Goal: Task Accomplishment & Management: Use online tool/utility

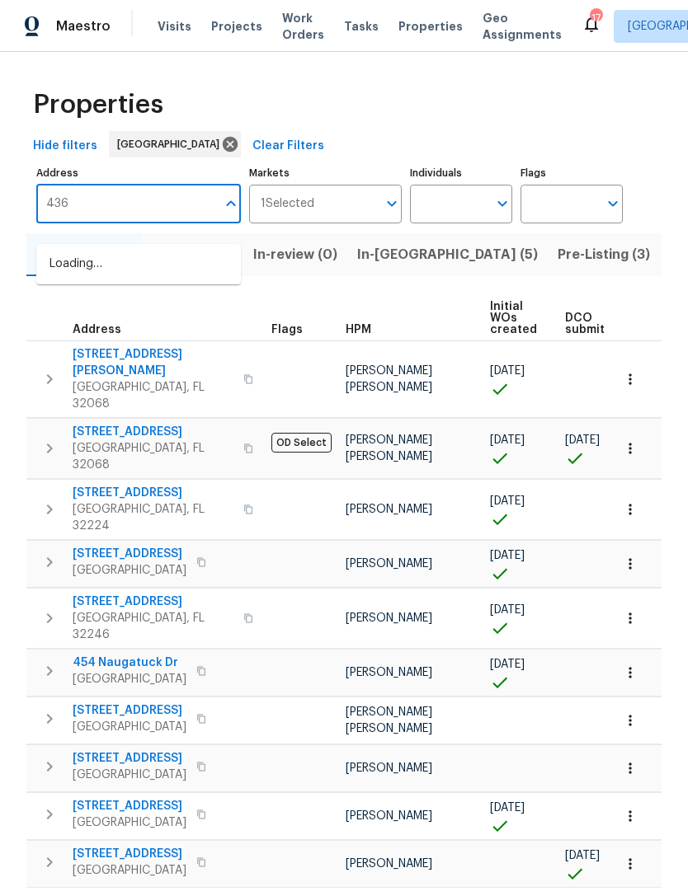
type input "4360"
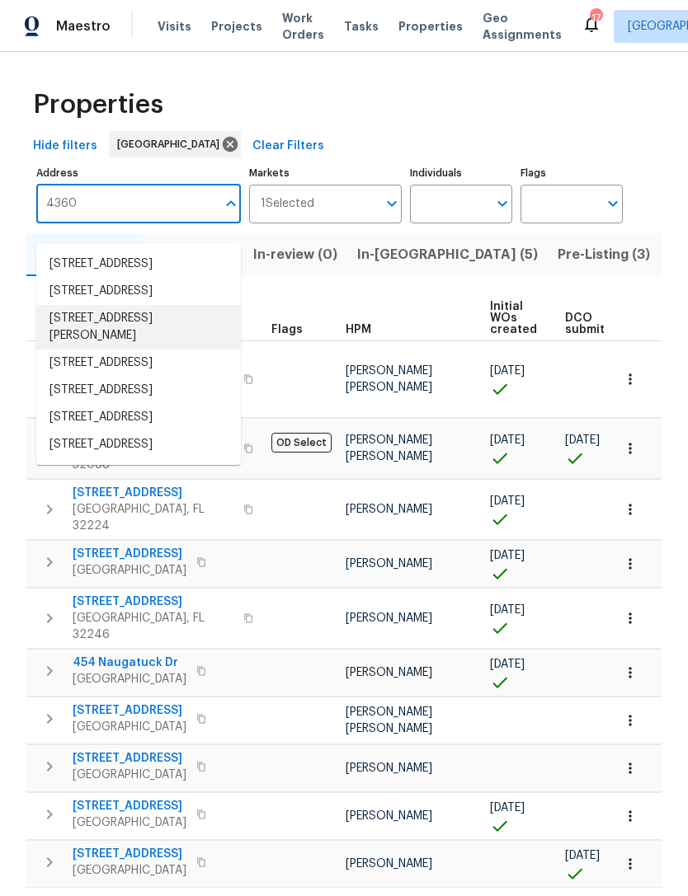
click at [142, 350] on li "4360 Palmer Ave Jacksonville FL 32210" at bounding box center [138, 327] width 205 height 45
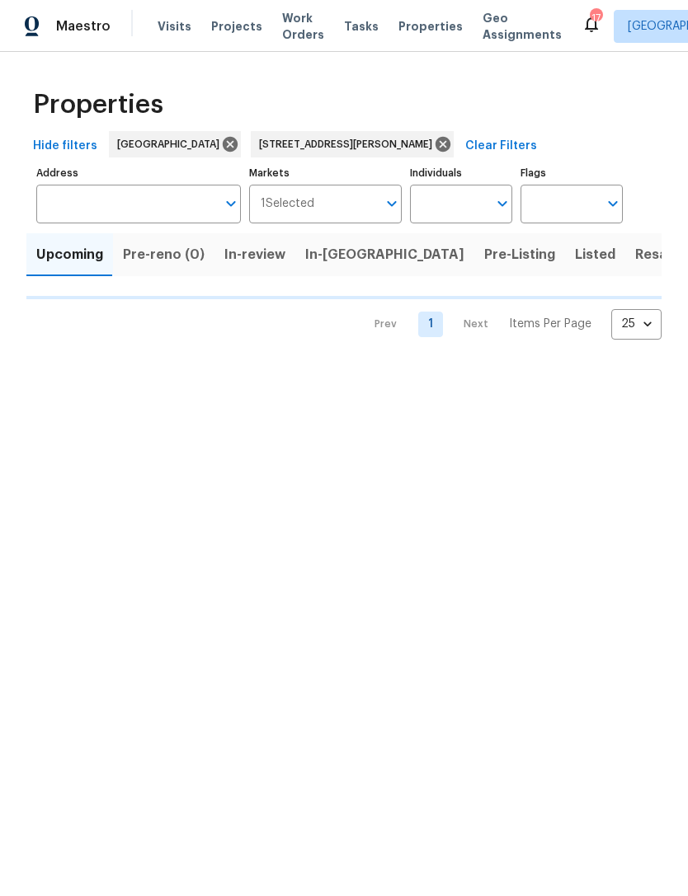
type input "4360 Palmer Ave Jacksonville FL 32210"
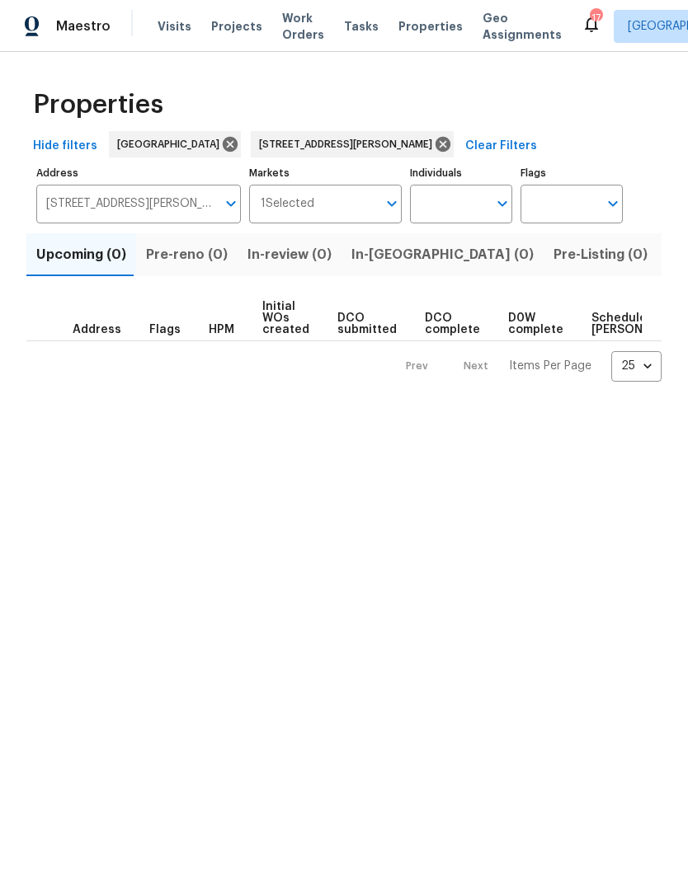
click at [667, 266] on span "Listed (1)" at bounding box center [696, 254] width 59 height 23
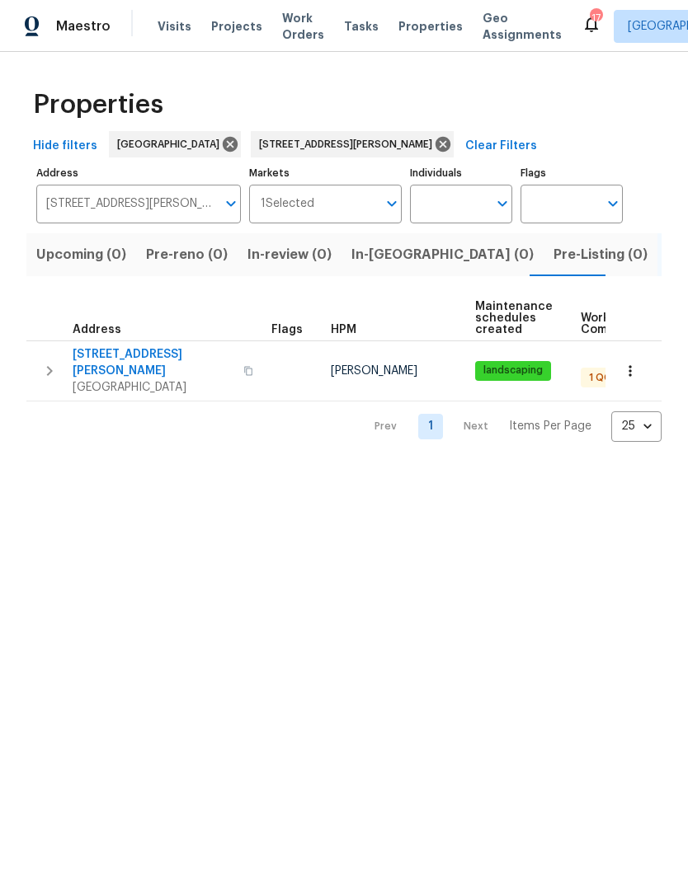
click at [136, 384] on span "[GEOGRAPHIC_DATA]" at bounding box center [153, 387] width 161 height 16
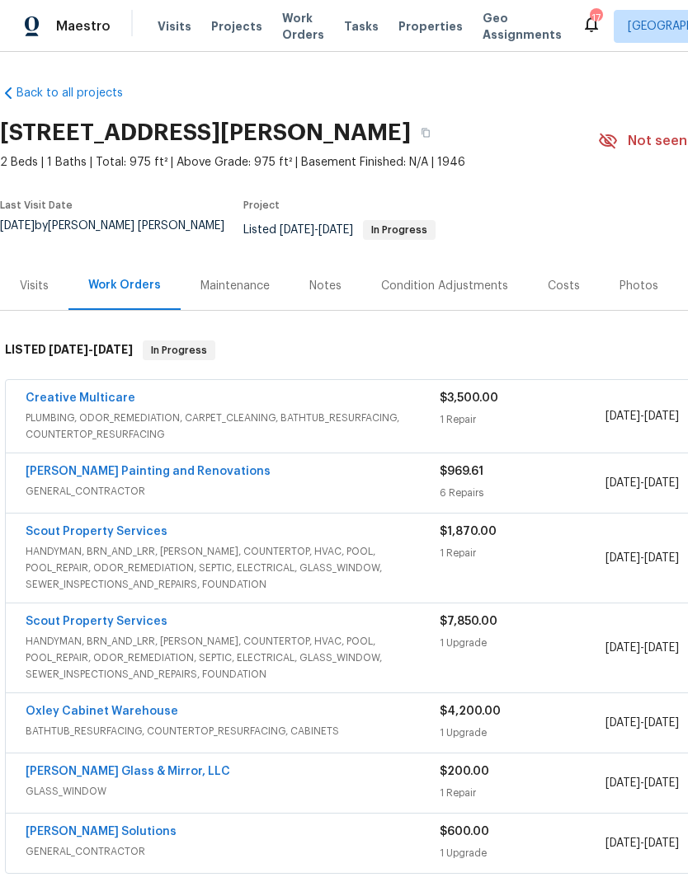
click at [99, 421] on span "PLUMBING, ODOR_REMEDIATION, CARPET_CLEANING, BATHTUB_RESURFACING, COUNTERTOP_RE…" at bounding box center [233, 426] width 414 height 33
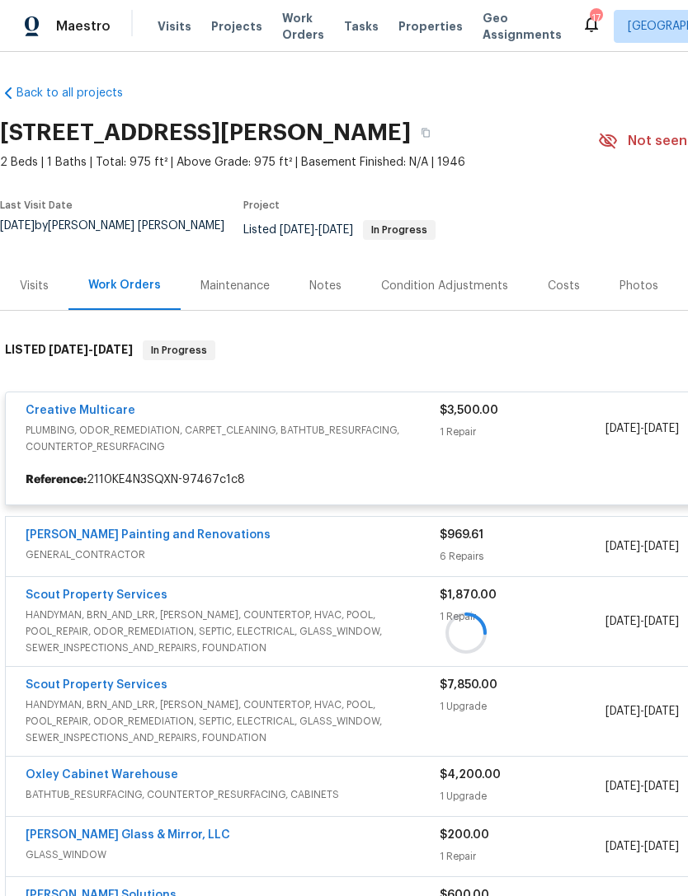
click at [106, 428] on div at bounding box center [466, 633] width 932 height 618
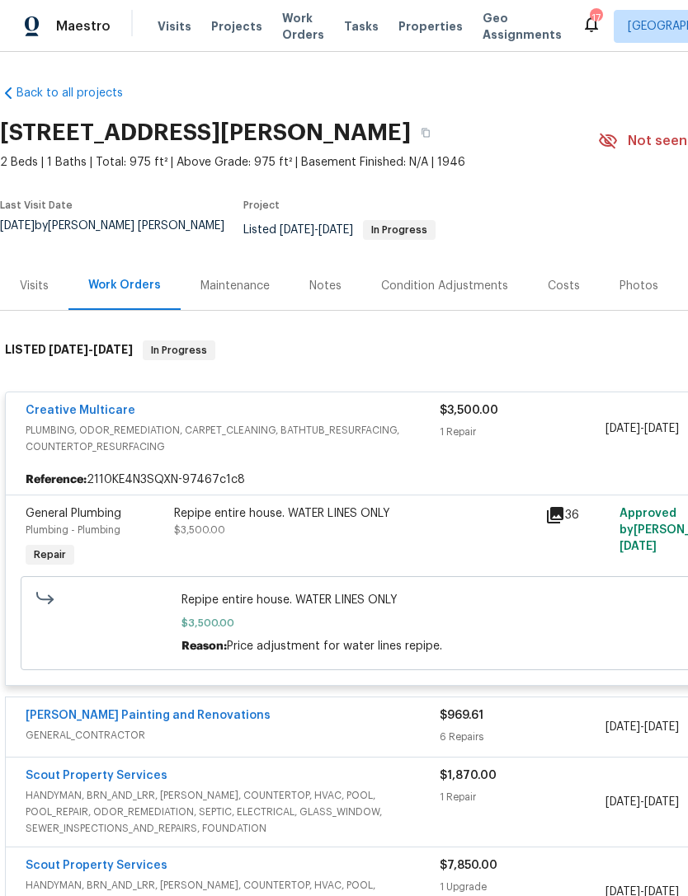
click at [101, 416] on link "Creative Multicare" at bounding box center [81, 411] width 110 height 12
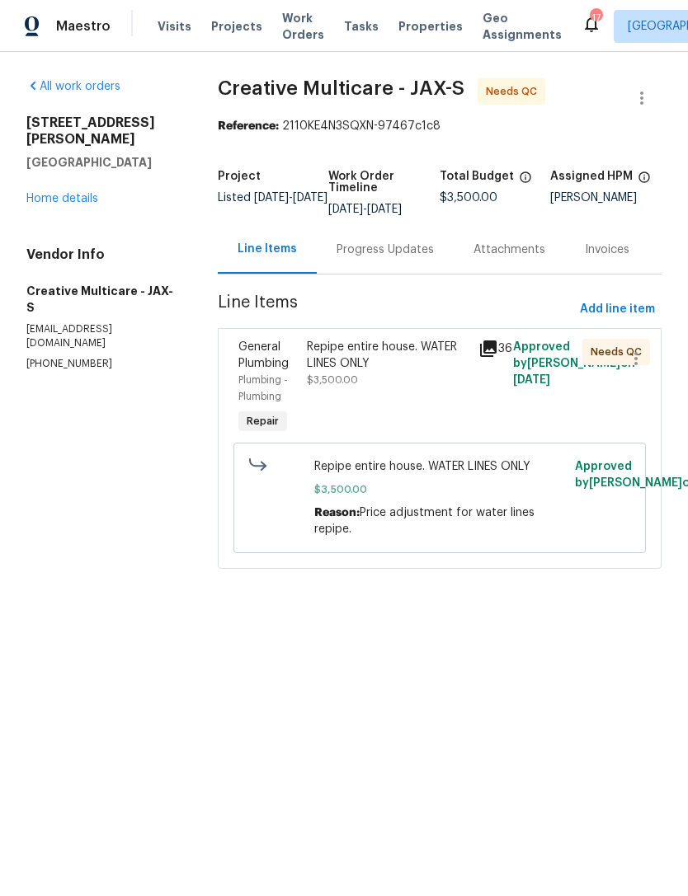
click at [379, 258] on div "Progress Updates" at bounding box center [384, 250] width 97 height 16
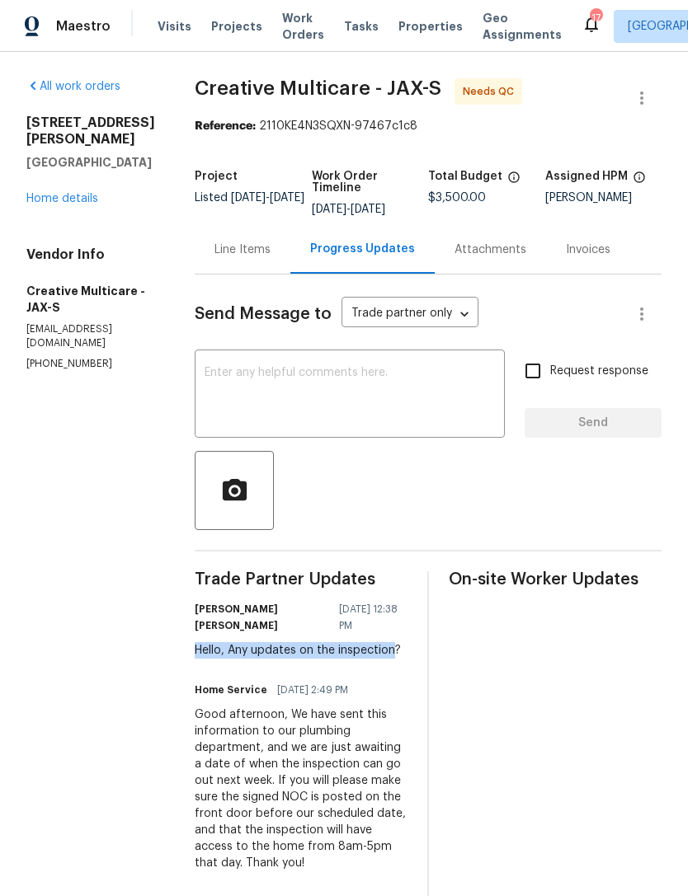
copy div "Hello, Any updates on the inspection"
click at [336, 425] on textarea at bounding box center [350, 396] width 290 height 58
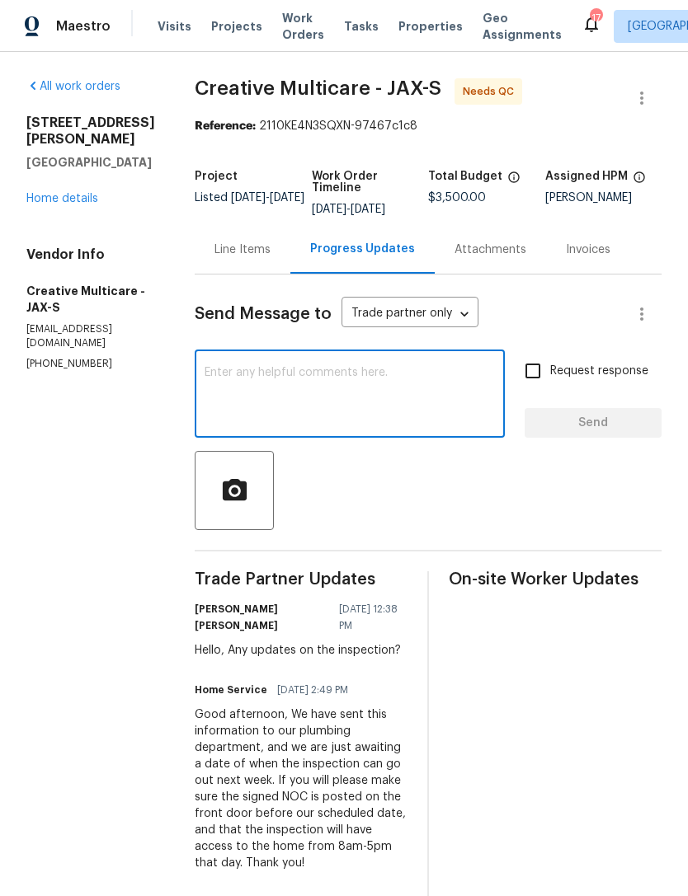
click at [343, 421] on textarea at bounding box center [350, 396] width 290 height 58
click at [317, 414] on textarea at bounding box center [350, 396] width 290 height 58
paste textarea "Hello, Any updates on the inspection"
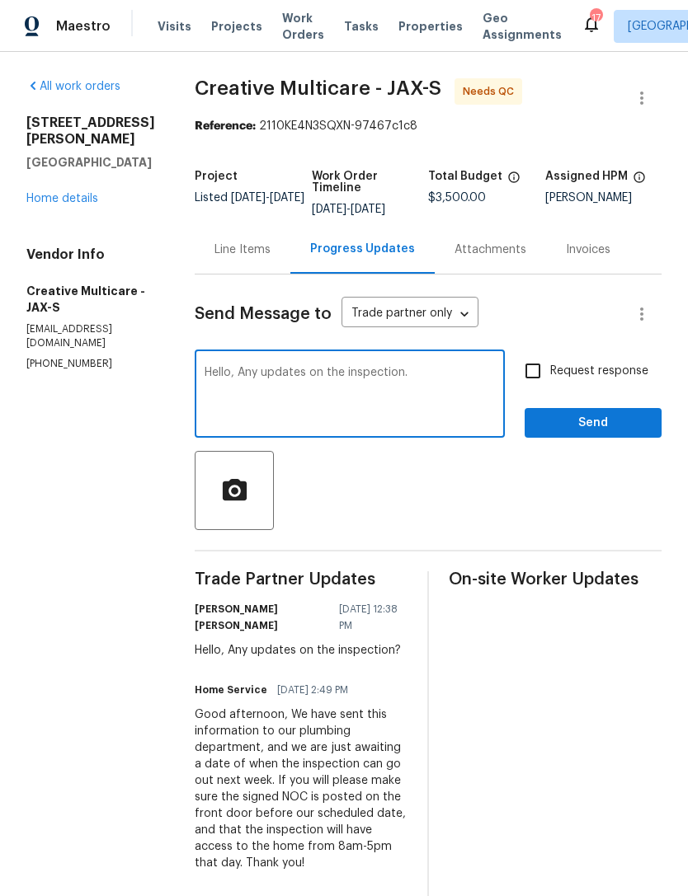
type textarea "Hello, Any updates on the inspection."
click at [535, 388] on input "Request response" at bounding box center [532, 371] width 35 height 35
checkbox input "true"
click at [488, 409] on textarea "Hello, Any updates on the inspection." at bounding box center [350, 396] width 290 height 58
type textarea "Hello, Any updates on the inspection?"
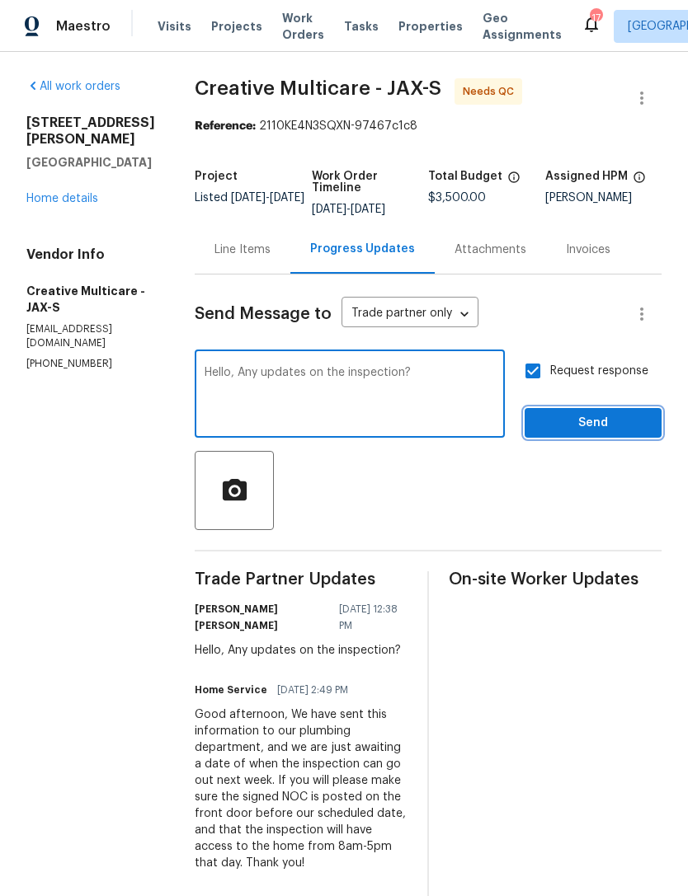
click at [586, 434] on span "Send" at bounding box center [593, 423] width 111 height 21
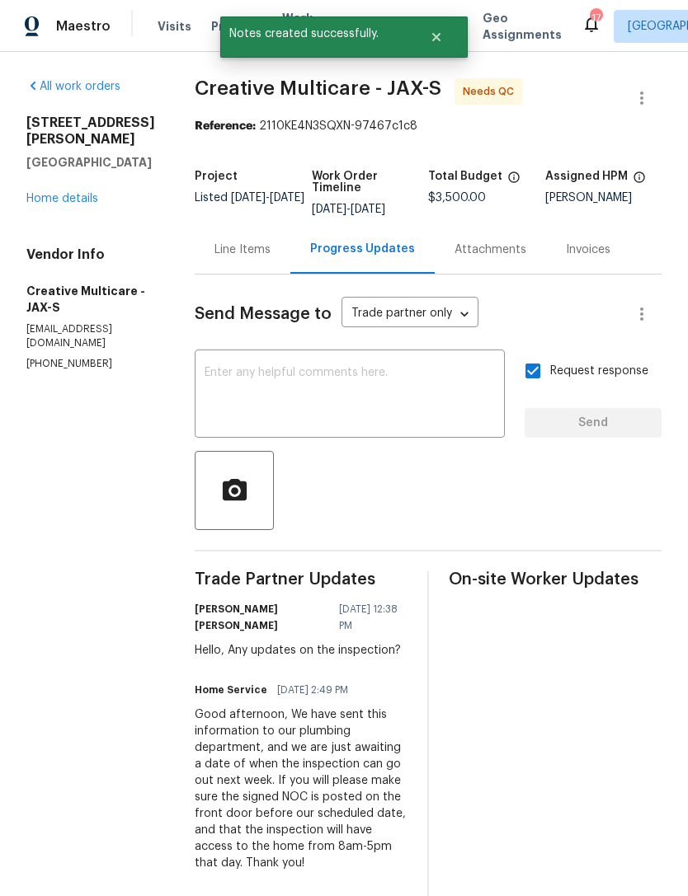
click at [86, 193] on link "Home details" at bounding box center [62, 199] width 72 height 12
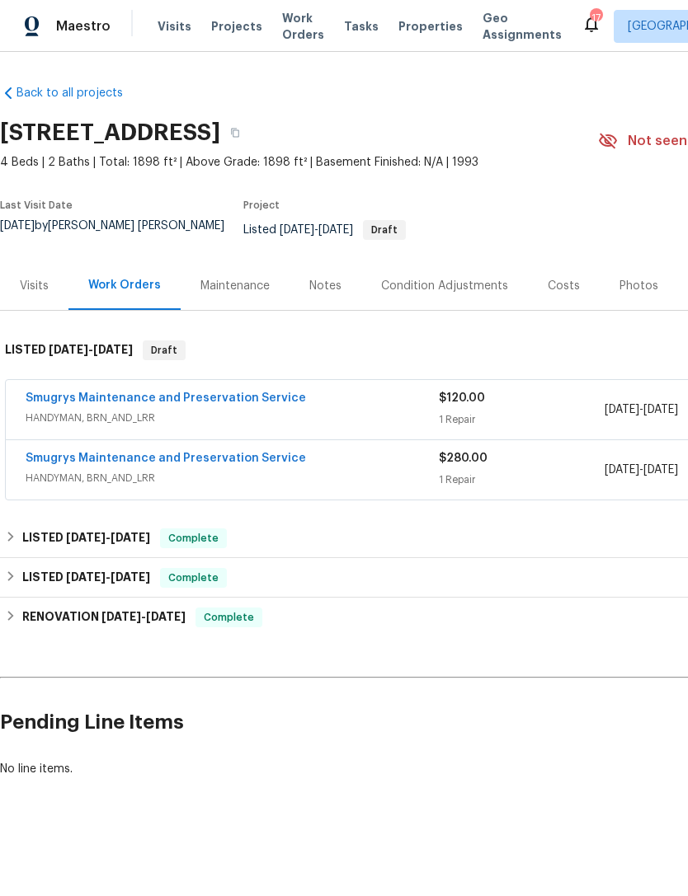
click at [172, 31] on span "Visits" at bounding box center [175, 26] width 34 height 16
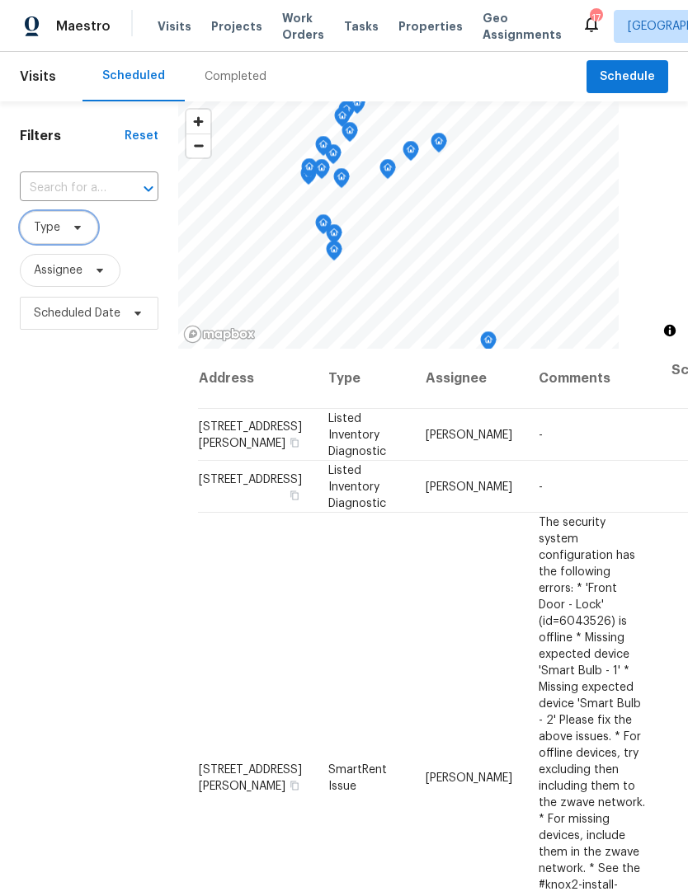
click at [70, 244] on span "Type" at bounding box center [59, 227] width 78 height 33
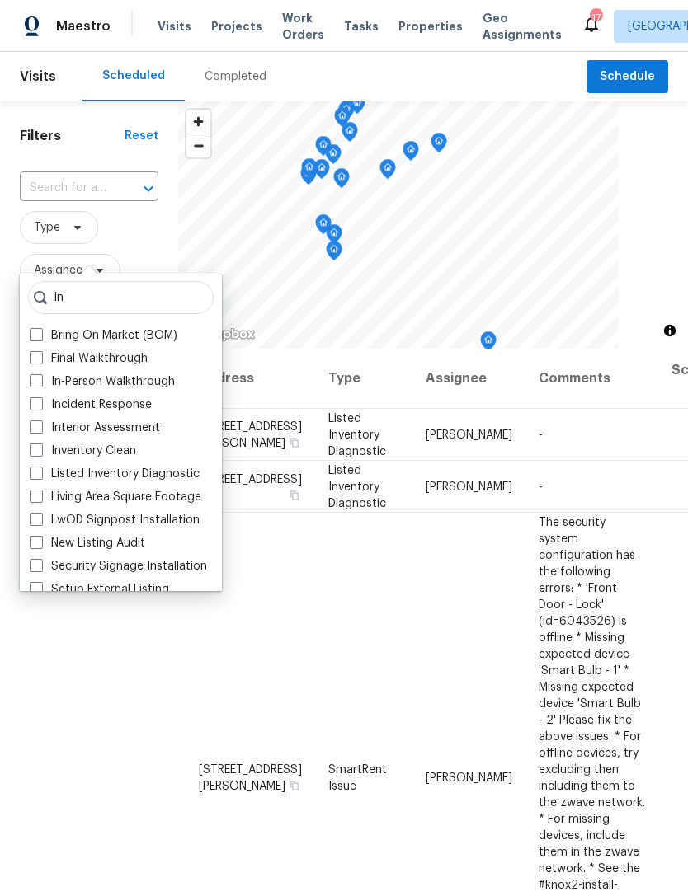
type input "In"
click at [35, 379] on span at bounding box center [36, 380] width 13 height 13
click at [35, 379] on input "In-Person Walkthrough" at bounding box center [35, 379] width 11 height 11
checkbox input "true"
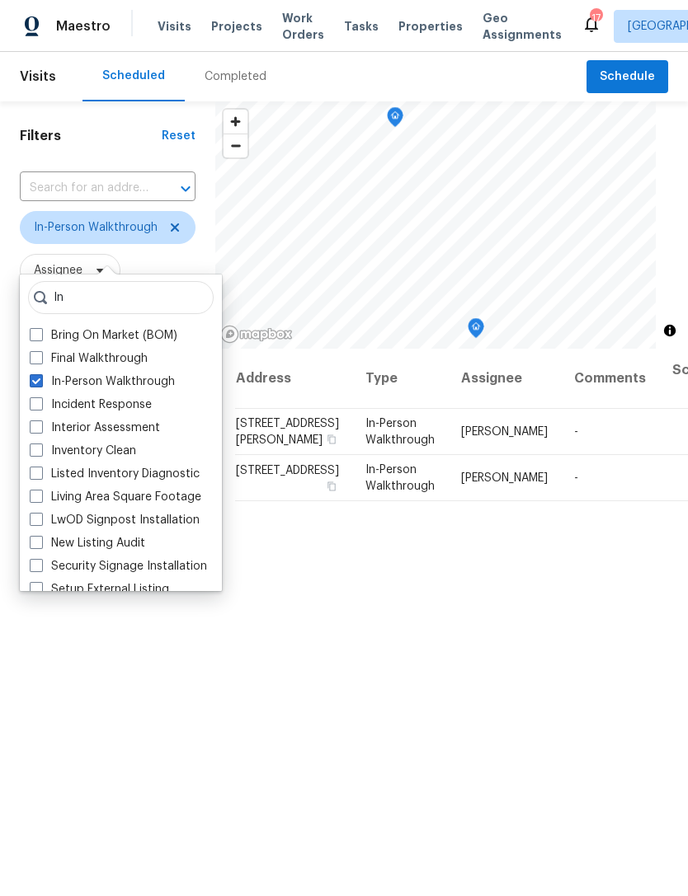
click at [85, 747] on div "Filters Reset ​ In-Person Walkthrough Assignee Scheduled Date" at bounding box center [107, 583] width 215 height 965
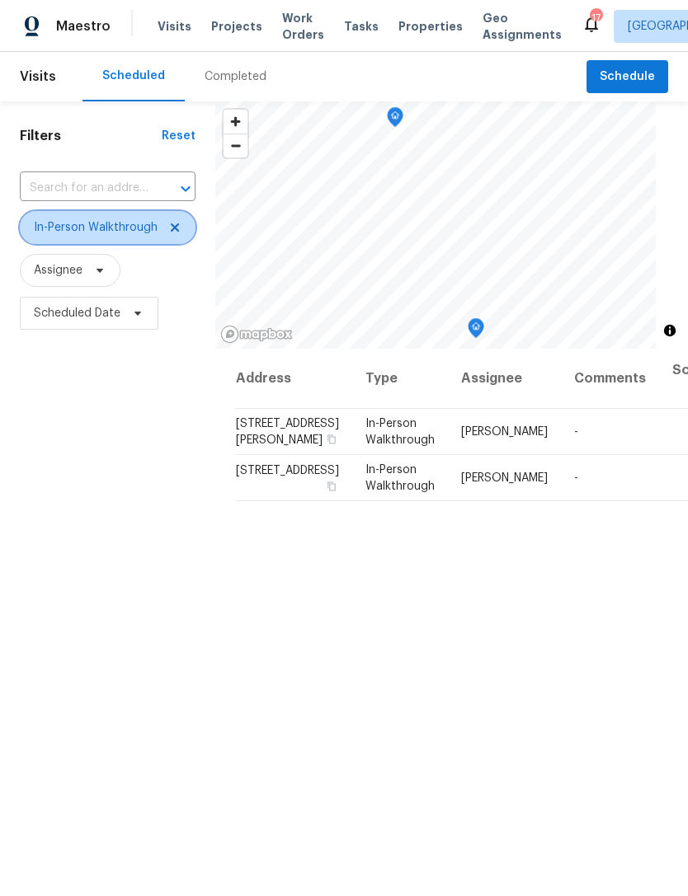
click at [166, 234] on span at bounding box center [172, 227] width 18 height 13
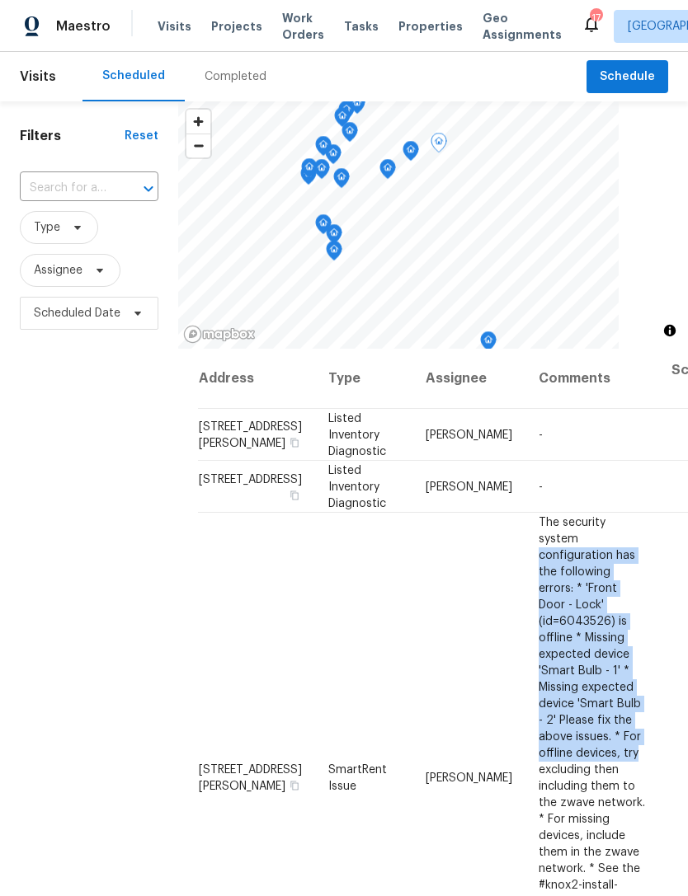
click at [89, 741] on div "Filters Reset ​ Type Assignee Scheduled Date" at bounding box center [89, 583] width 178 height 965
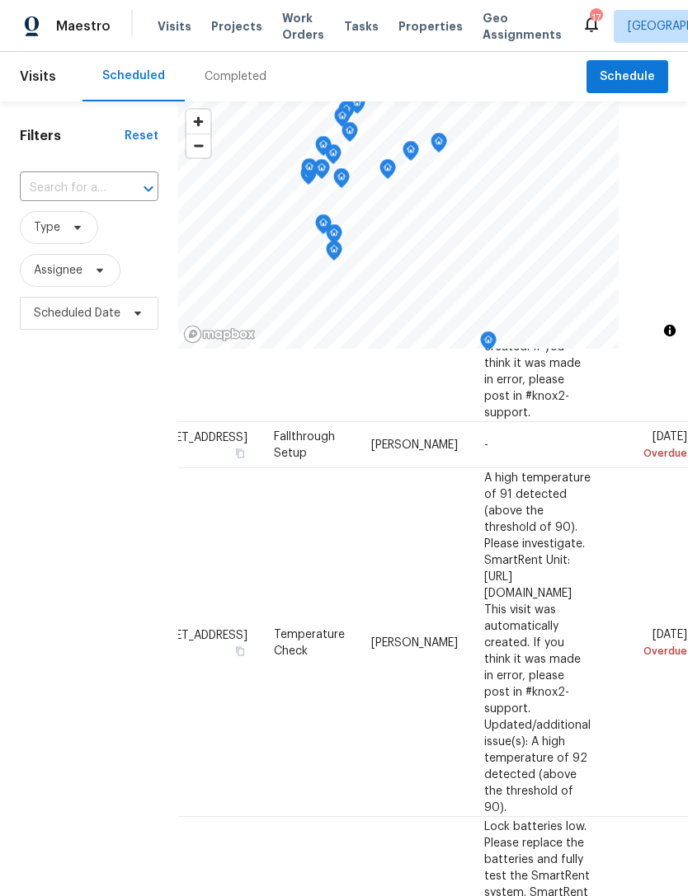
scroll to position [644, 137]
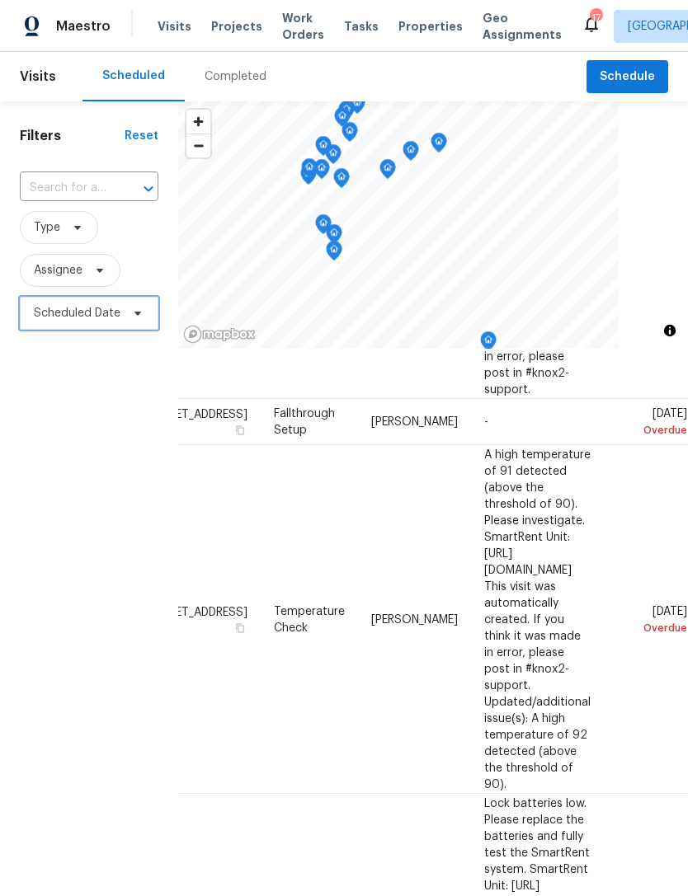
click at [98, 330] on span "Scheduled Date" at bounding box center [89, 313] width 139 height 33
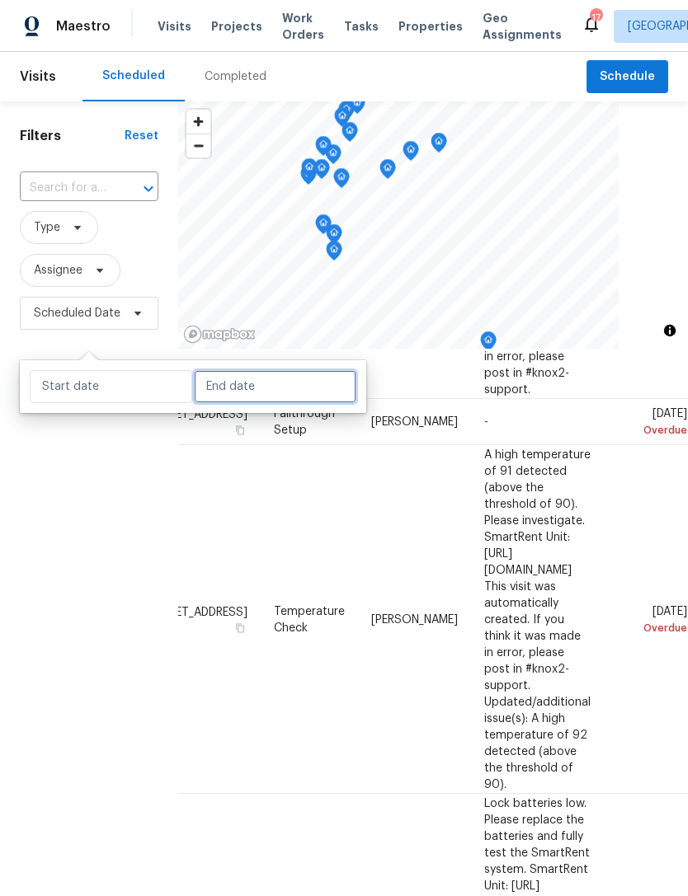
click at [266, 382] on input "text" at bounding box center [275, 386] width 162 height 33
select select "7"
select select "2025"
select select "8"
select select "2025"
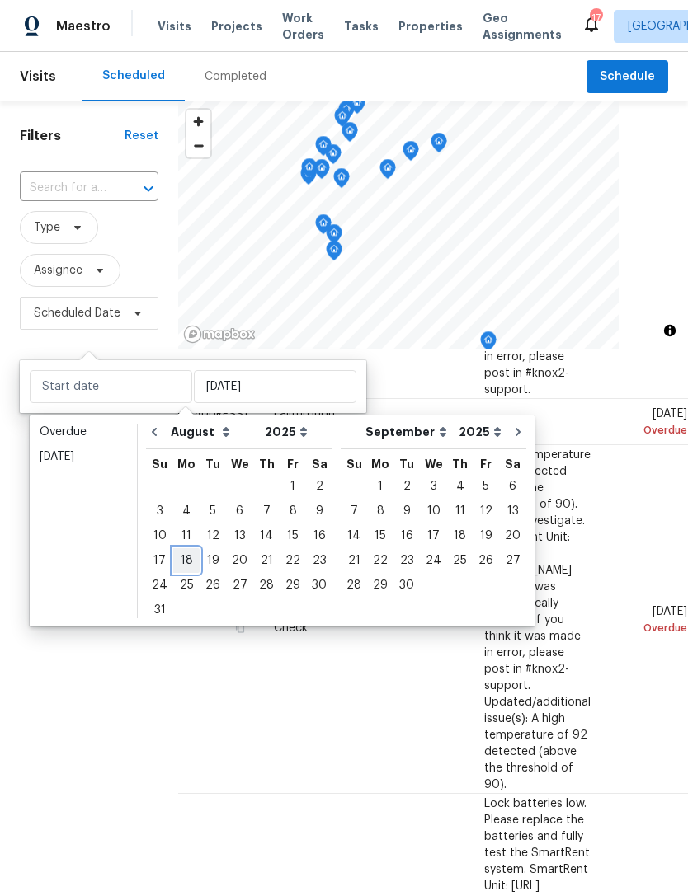
click at [190, 561] on div "18" at bounding box center [186, 560] width 26 height 23
type input "Mon, Aug 18"
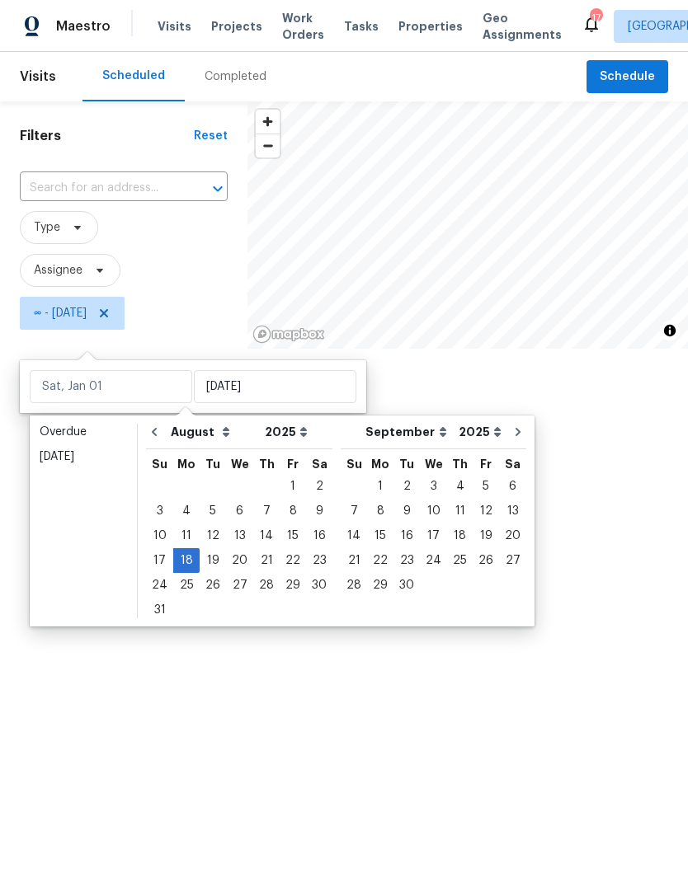
click at [209, 292] on div at bounding box center [344, 448] width 688 height 896
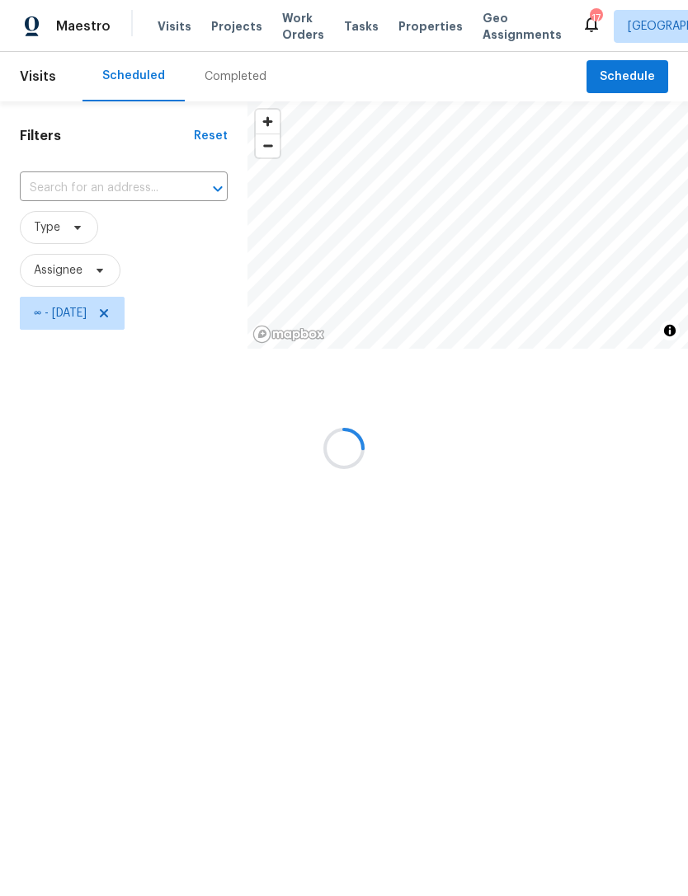
click at [167, 464] on div at bounding box center [344, 448] width 688 height 896
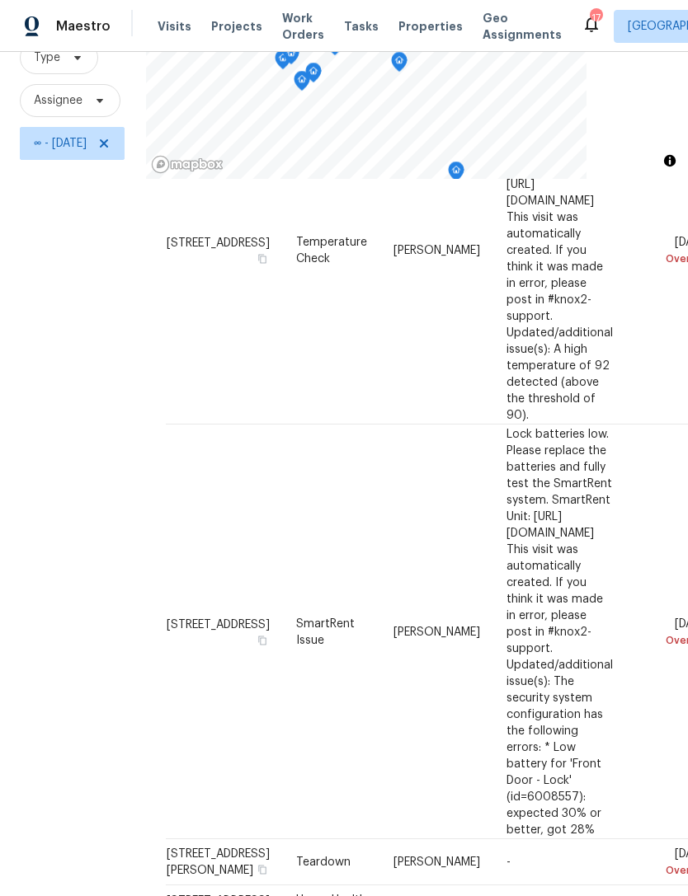
scroll to position [1126, 0]
click at [484, 864] on div "Address Type Assignee Comments Scheduled Date ↑ 12620 Cachet Dr, Jacksonville, …" at bounding box center [417, 146] width 502 height 2187
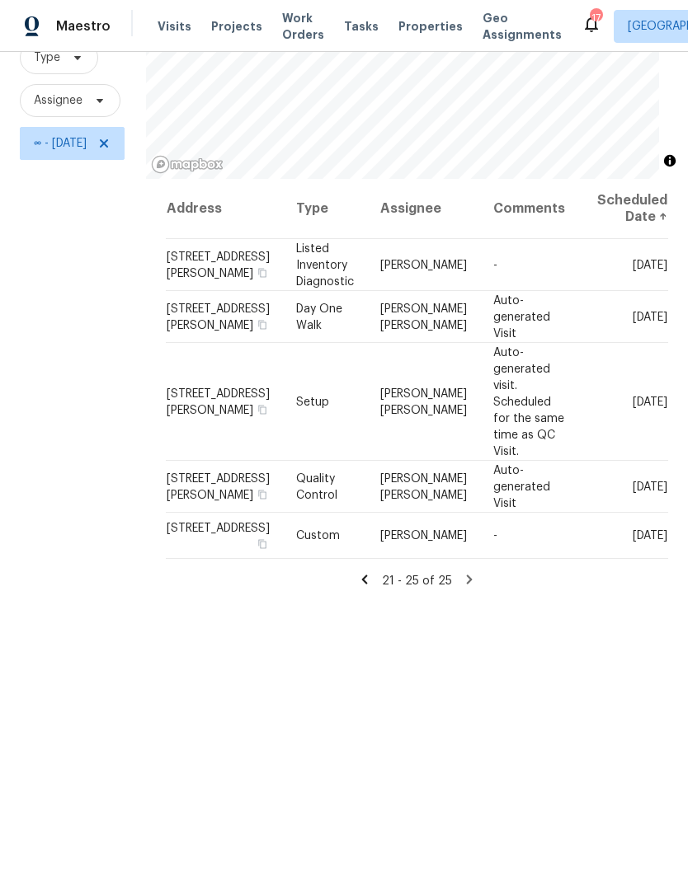
scroll to position [176, 0]
click at [111, 150] on span at bounding box center [101, 143] width 18 height 13
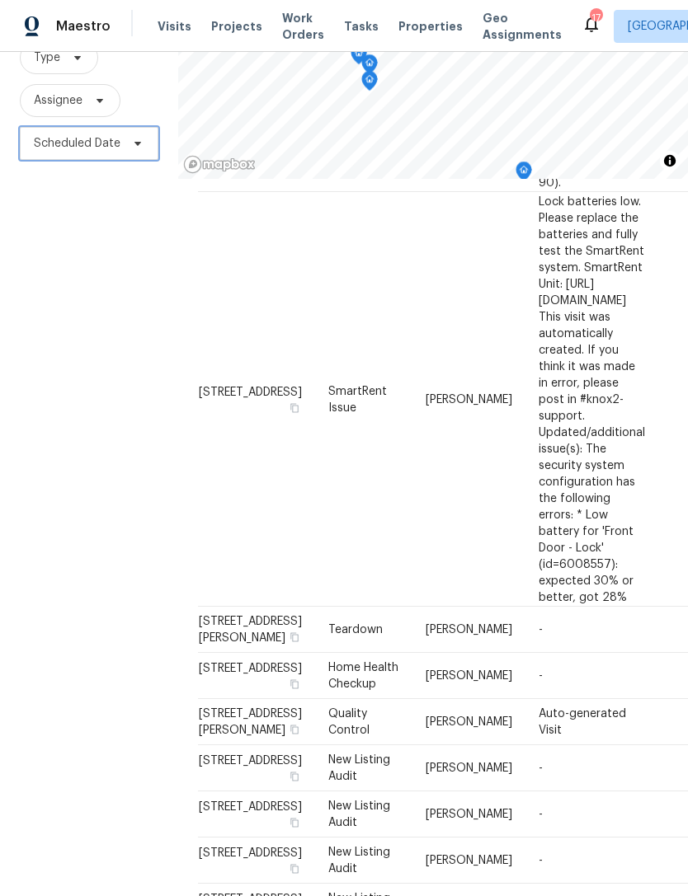
scroll to position [53, 0]
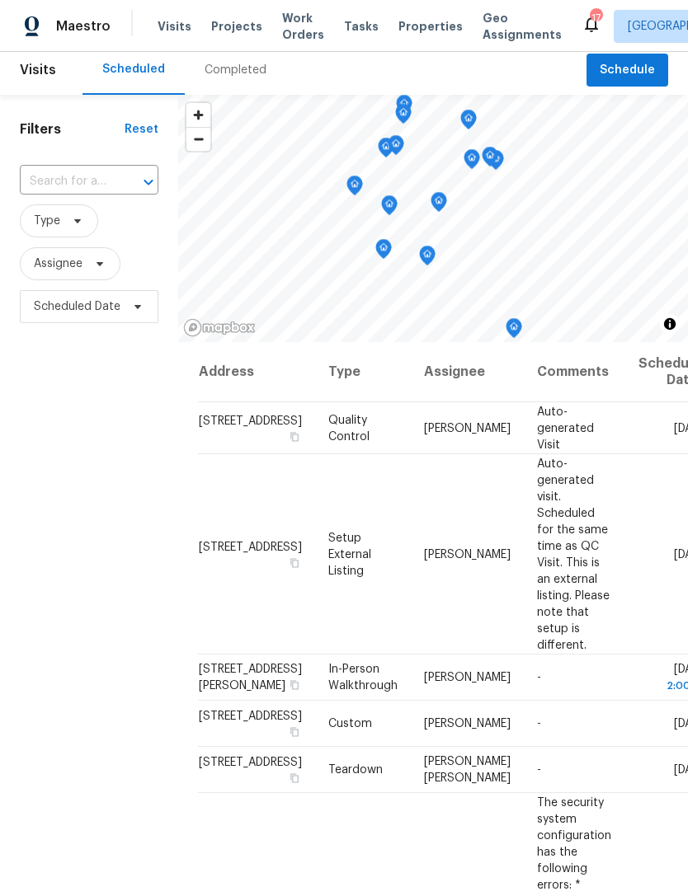
scroll to position [0, 0]
click at [0, 0] on icon at bounding box center [0, 0] width 0 height 0
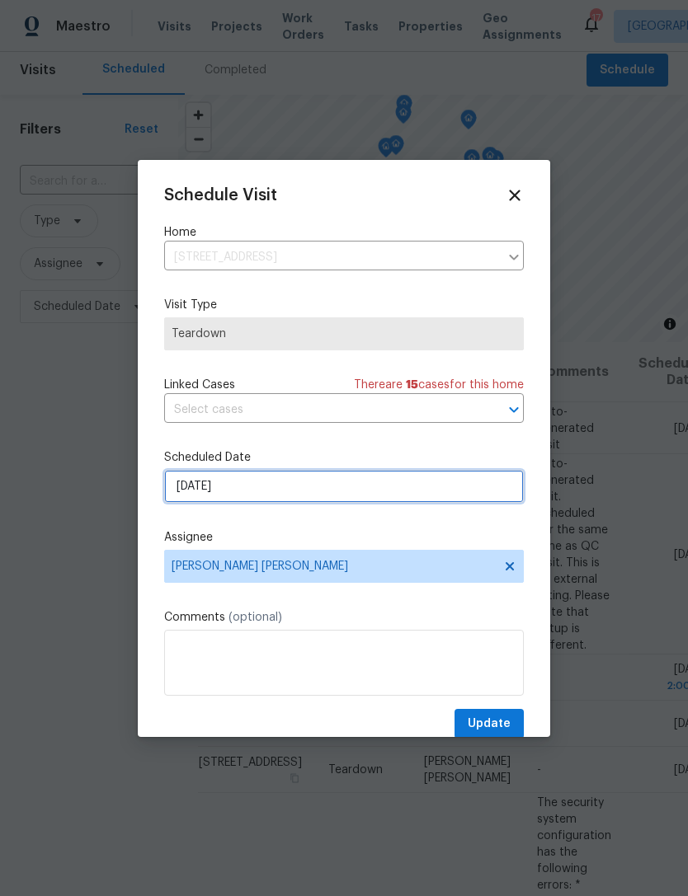
click at [284, 495] on input "8/19/2025" at bounding box center [344, 486] width 360 height 33
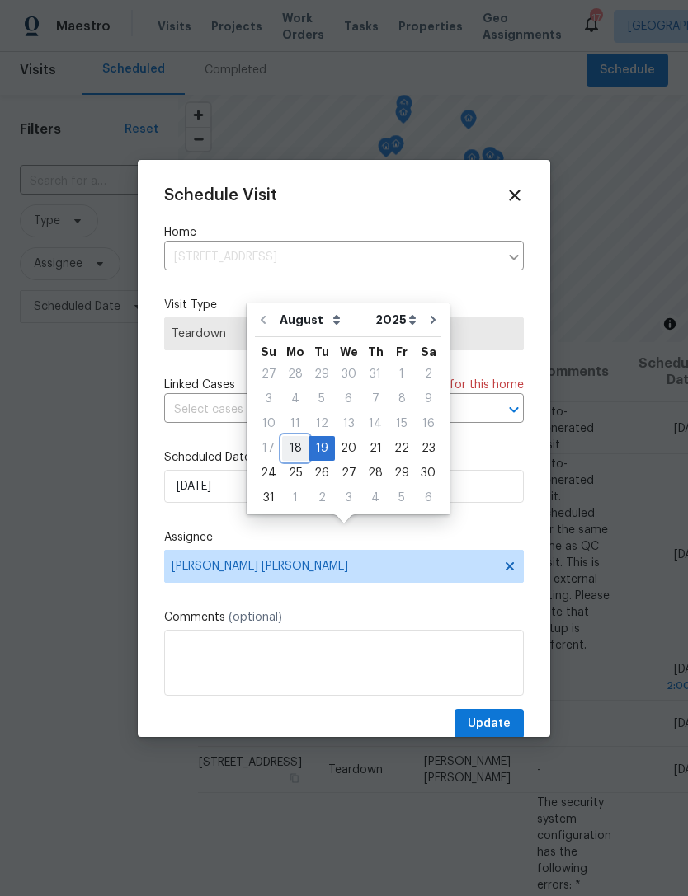
click at [302, 437] on div "18" at bounding box center [295, 448] width 26 height 23
type input "8/18/2025"
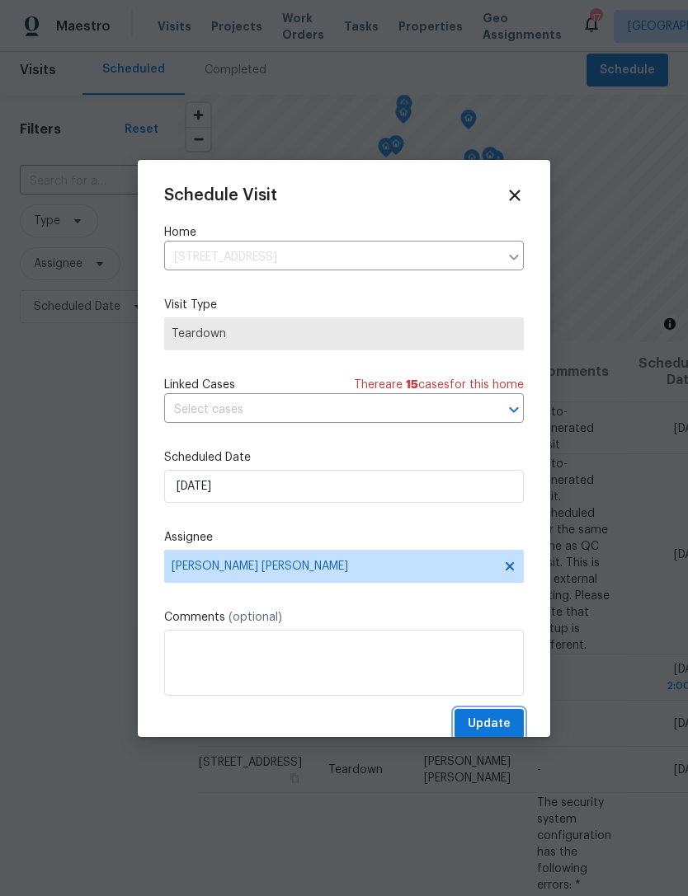
click at [506, 724] on span "Update" at bounding box center [489, 724] width 43 height 21
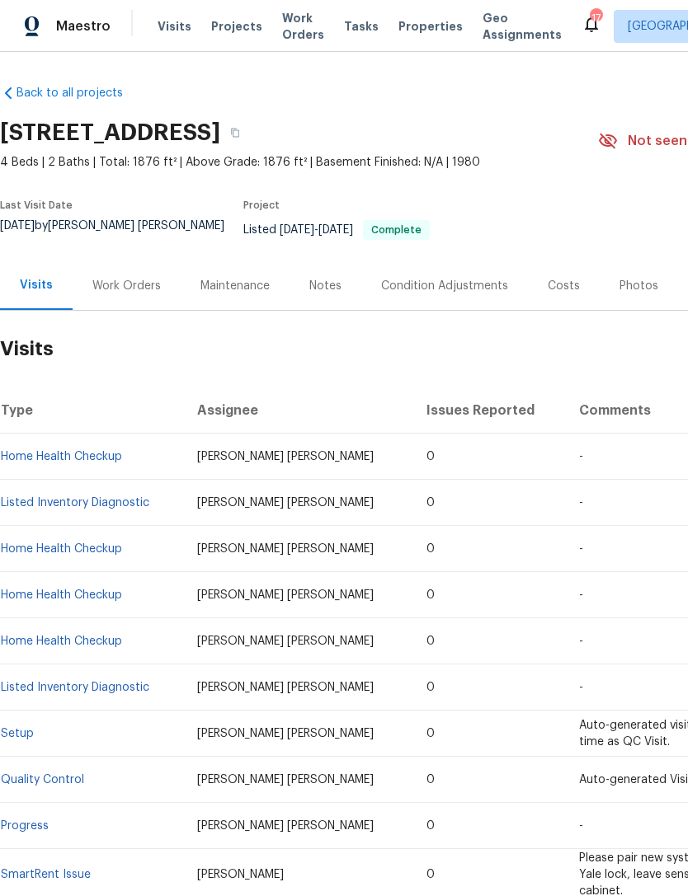
click at [409, 34] on span "Properties" at bounding box center [430, 26] width 64 height 16
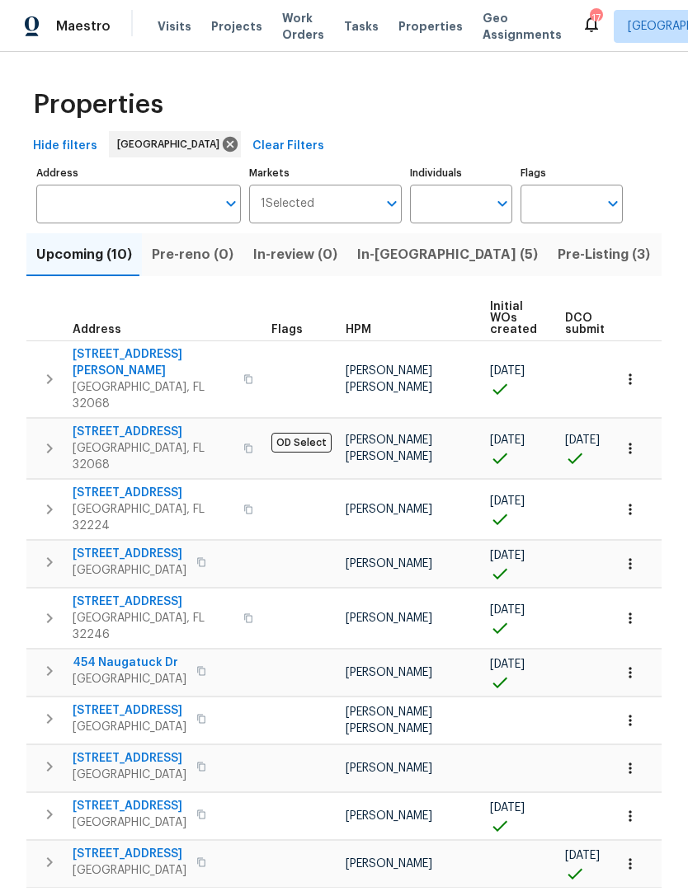
click at [146, 424] on span "[STREET_ADDRESS]" at bounding box center [153, 432] width 161 height 16
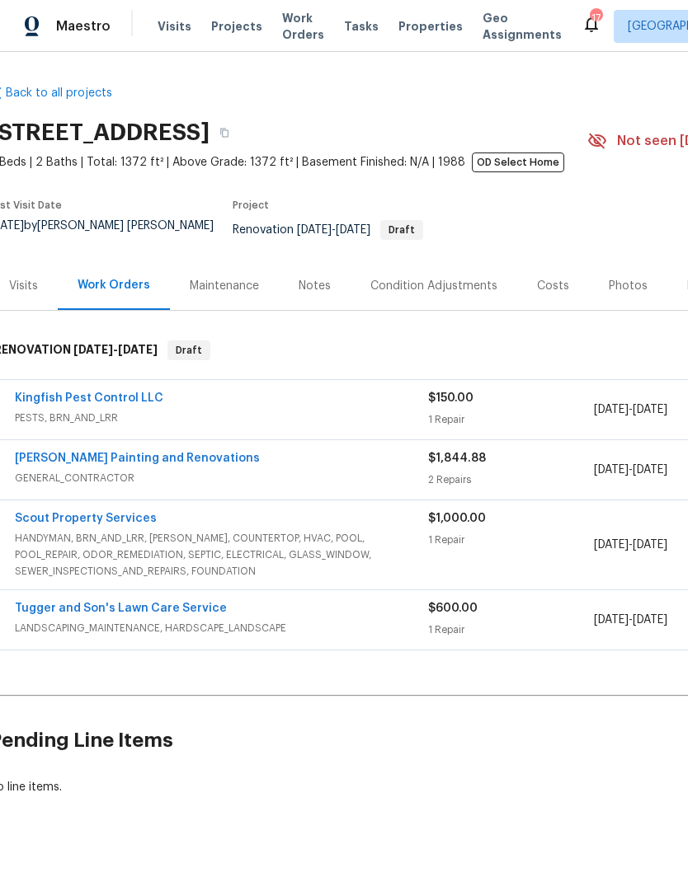
scroll to position [0, 12]
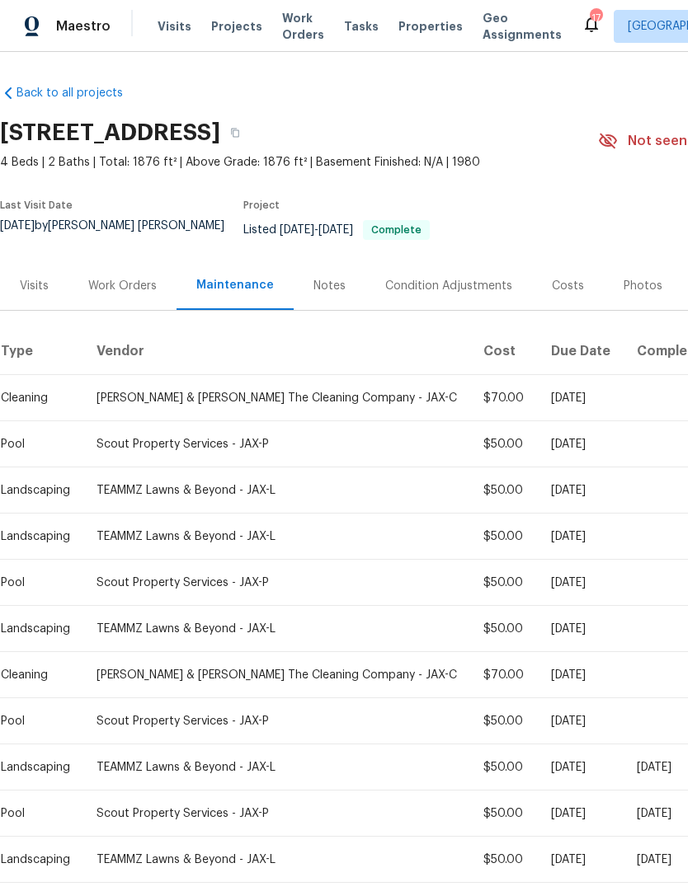
click at [398, 35] on span "Properties" at bounding box center [430, 26] width 64 height 16
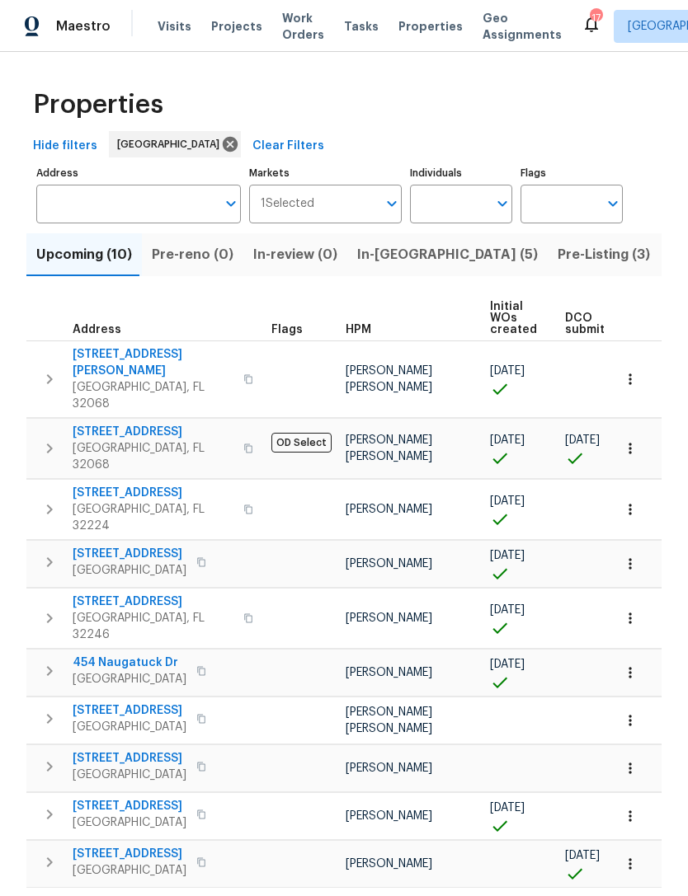
click at [406, 266] on span "In-[GEOGRAPHIC_DATA] (5)" at bounding box center [447, 254] width 181 height 23
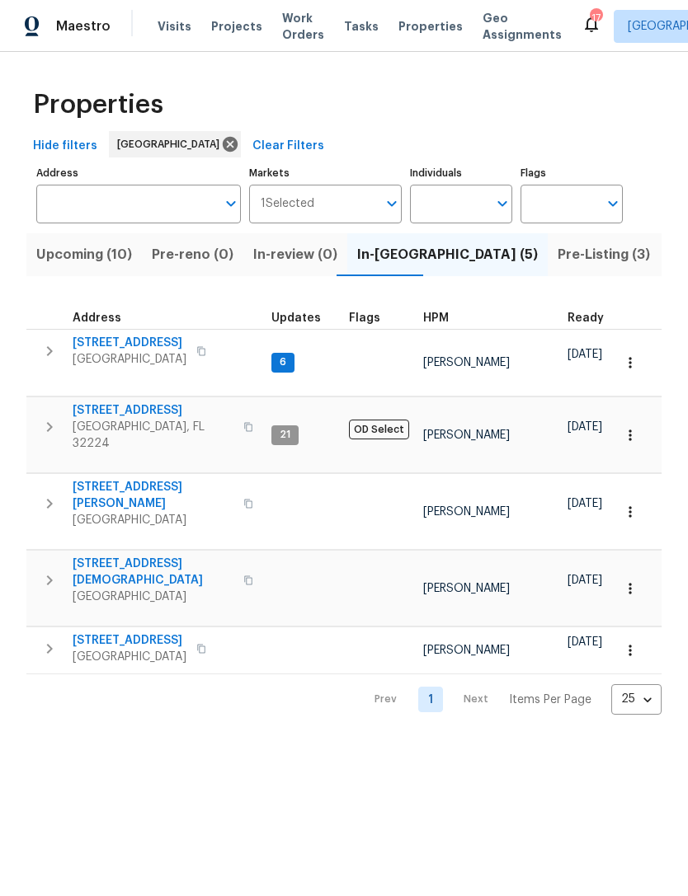
click at [139, 368] on span "Orange Park, FL 32065" at bounding box center [130, 359] width 114 height 16
click at [172, 214] on input "Address" at bounding box center [126, 204] width 180 height 39
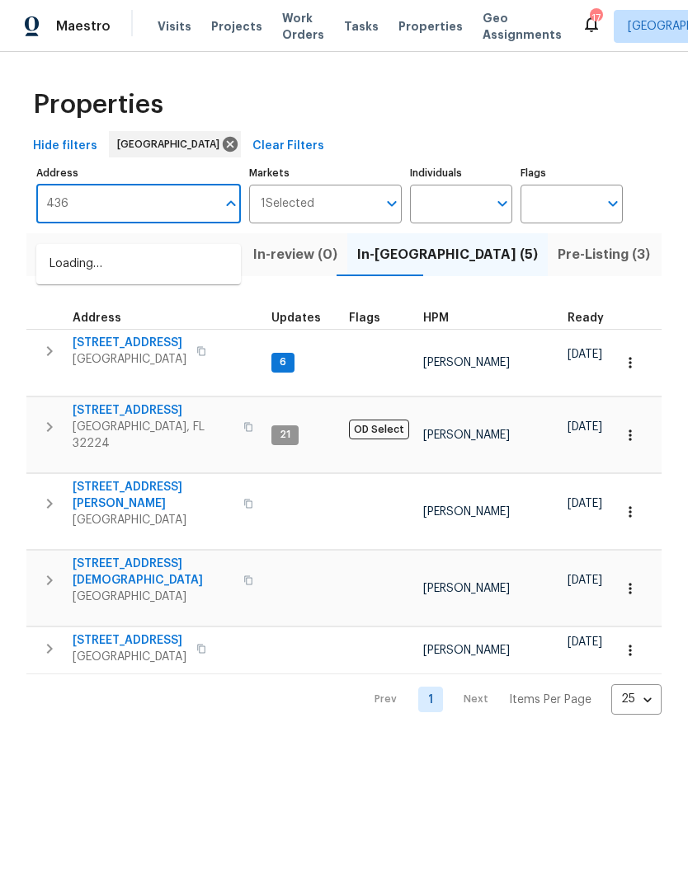
type input "4360"
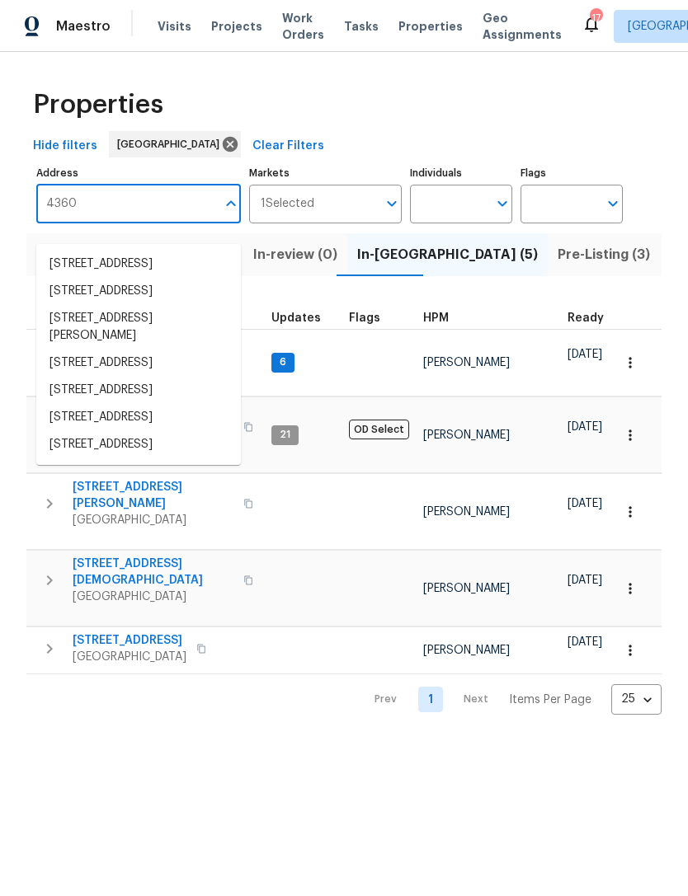
click at [169, 350] on li "4360 Palmer Ave Jacksonville FL 32210" at bounding box center [138, 327] width 205 height 45
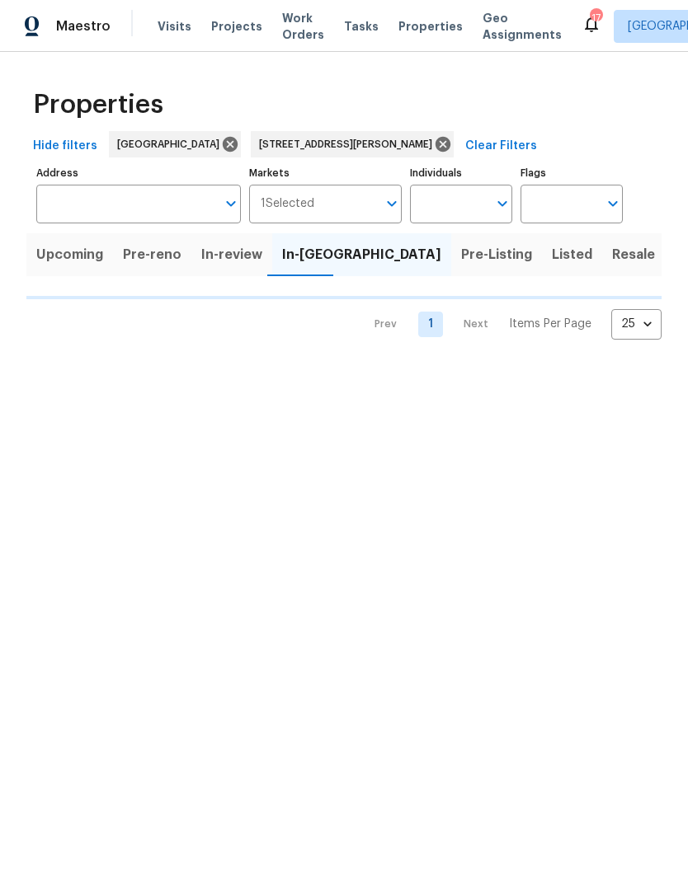
type input "4360 Palmer Ave Jacksonville FL 32210"
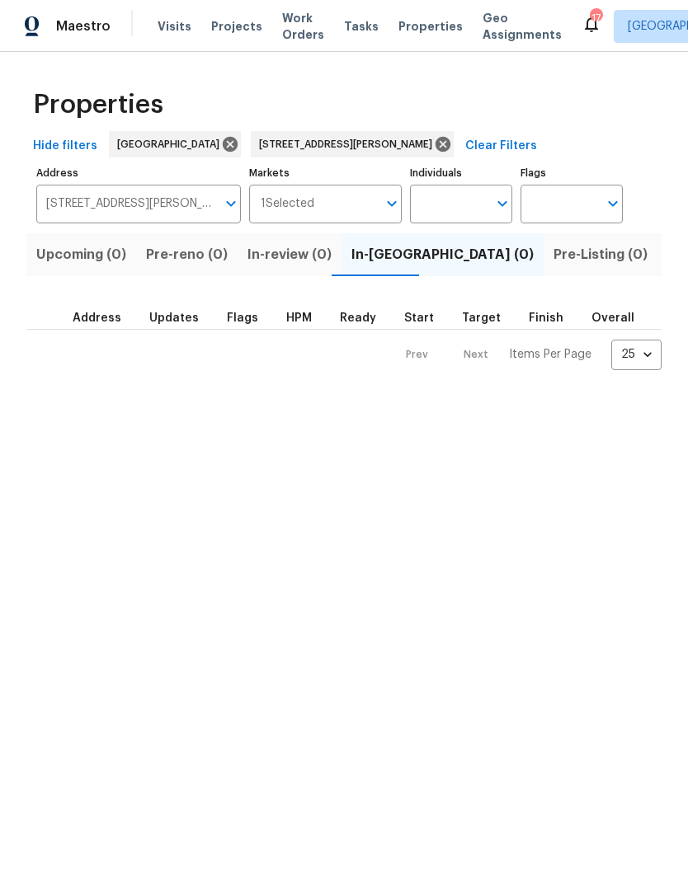
click at [667, 266] on span "Listed (1)" at bounding box center [696, 254] width 59 height 23
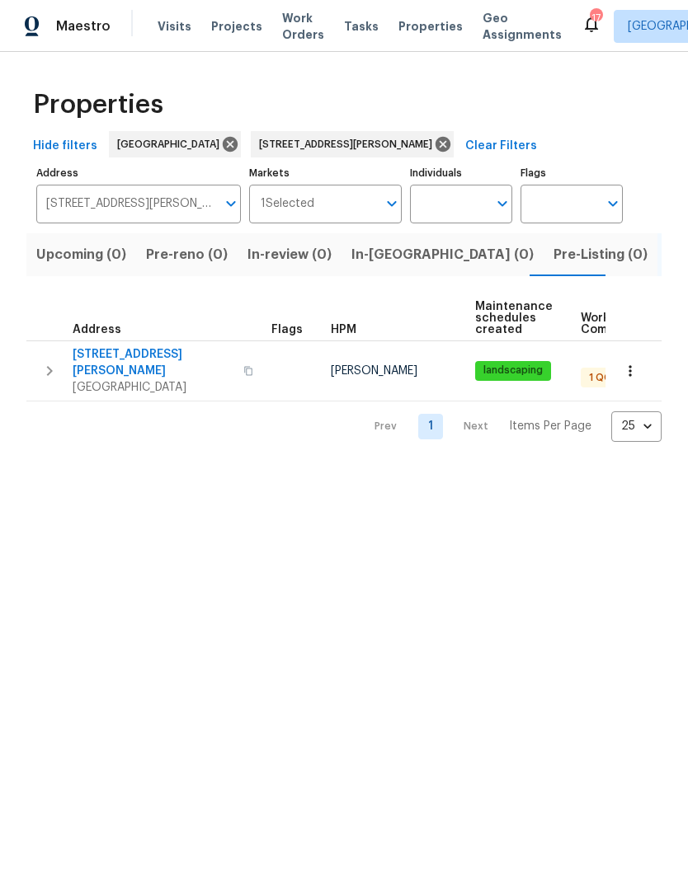
click at [122, 381] on span "Jacksonville, FL 32210" at bounding box center [153, 387] width 161 height 16
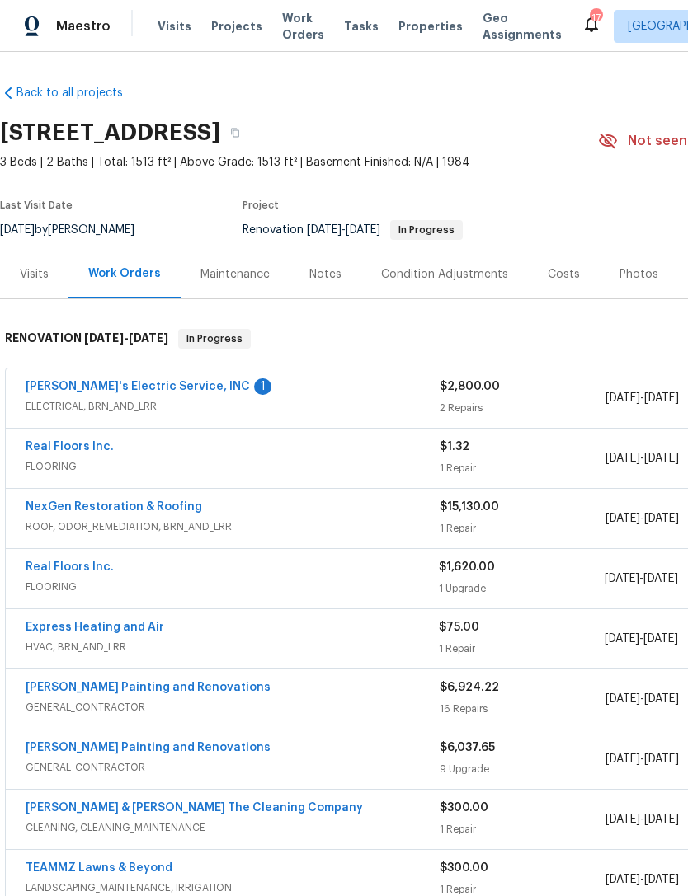
click at [405, 35] on span "Properties" at bounding box center [430, 26] width 64 height 16
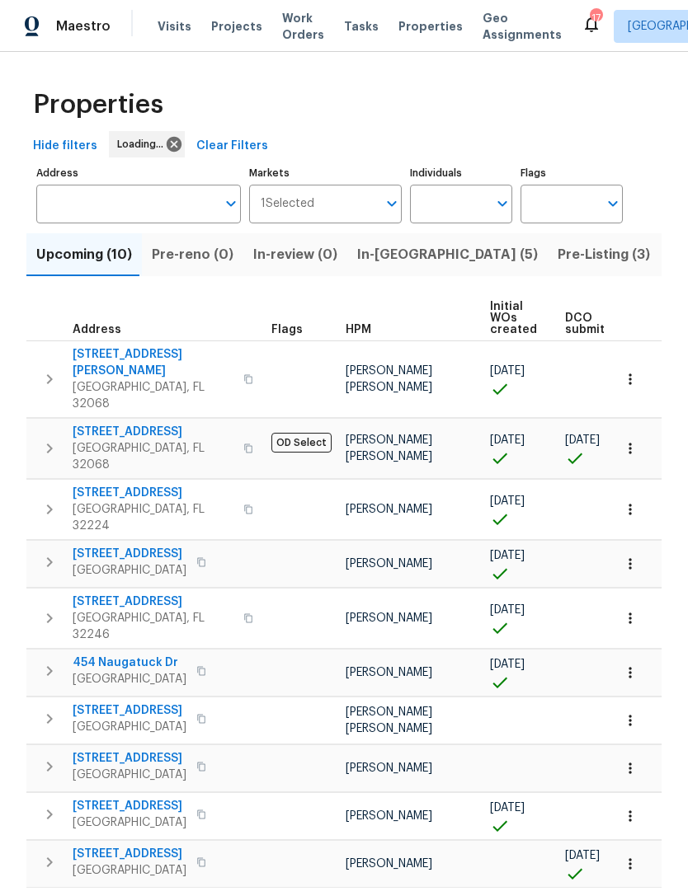
click at [557, 266] on span "Pre-Listing (3)" at bounding box center [603, 254] width 92 height 23
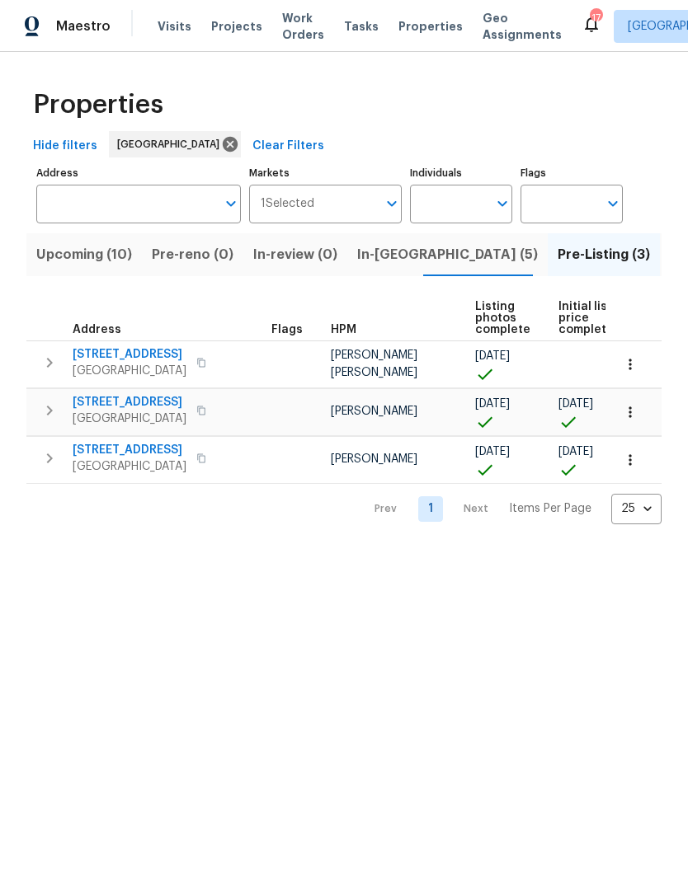
click at [154, 363] on span "2772 Commanche Ave" at bounding box center [130, 354] width 114 height 16
click at [567, 302] on div "Upcoming (10) Pre-reno (0) In-review (0) In-reno (5) Pre-Listing (3) Listed (92…" at bounding box center [343, 373] width 635 height 301
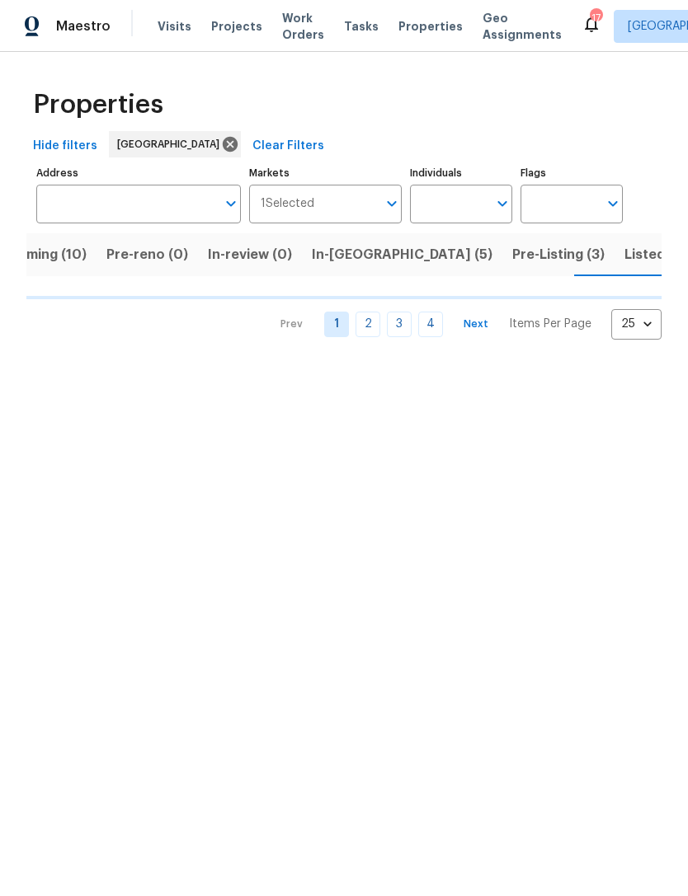
scroll to position [0, 49]
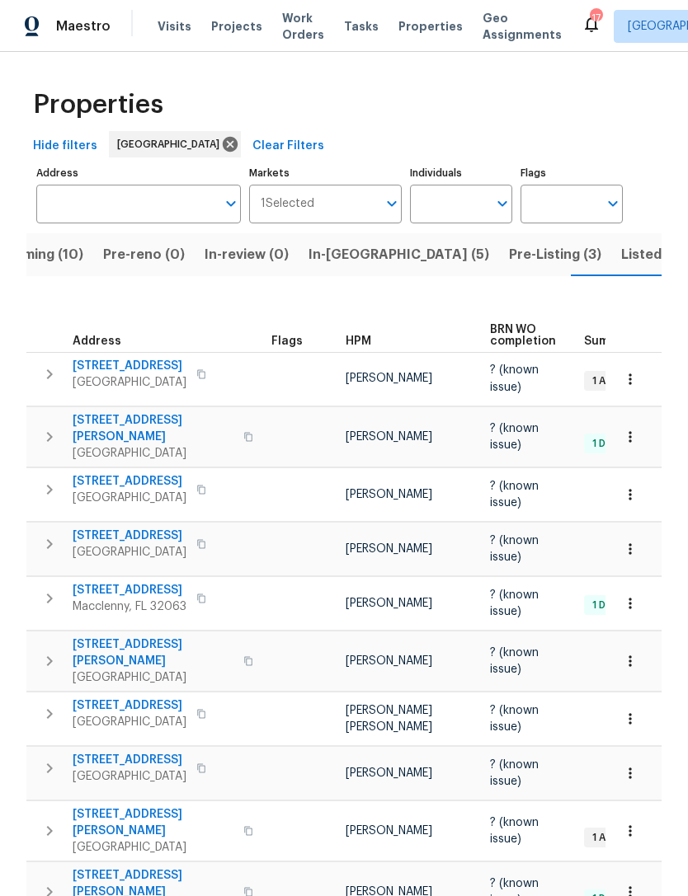
click at [369, 343] on span "HPM" at bounding box center [359, 342] width 26 height 12
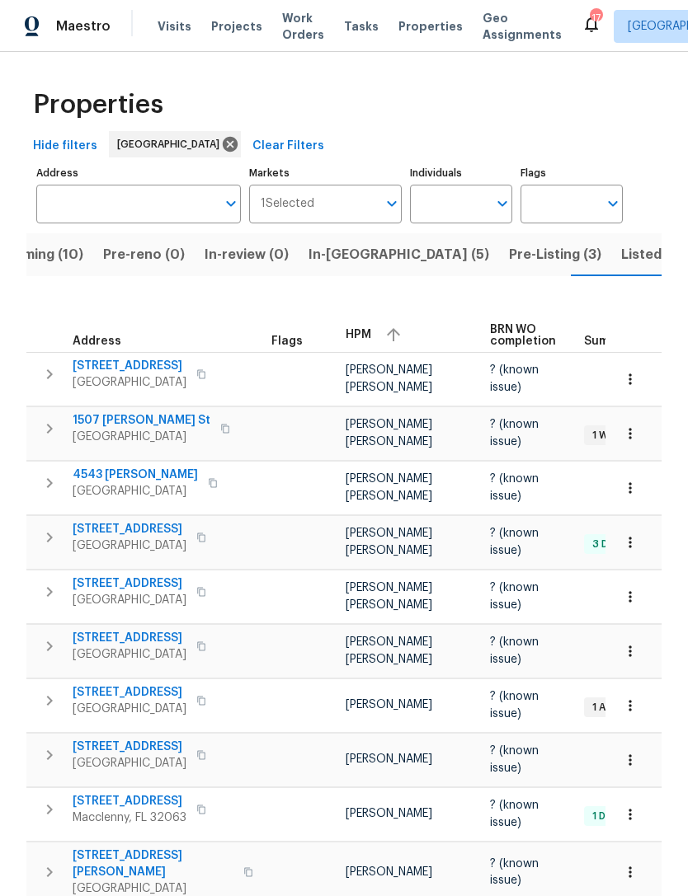
click at [115, 429] on span "1507 Elsie St" at bounding box center [142, 420] width 138 height 16
click at [621, 266] on span "Listed (92)" at bounding box center [656, 254] width 71 height 23
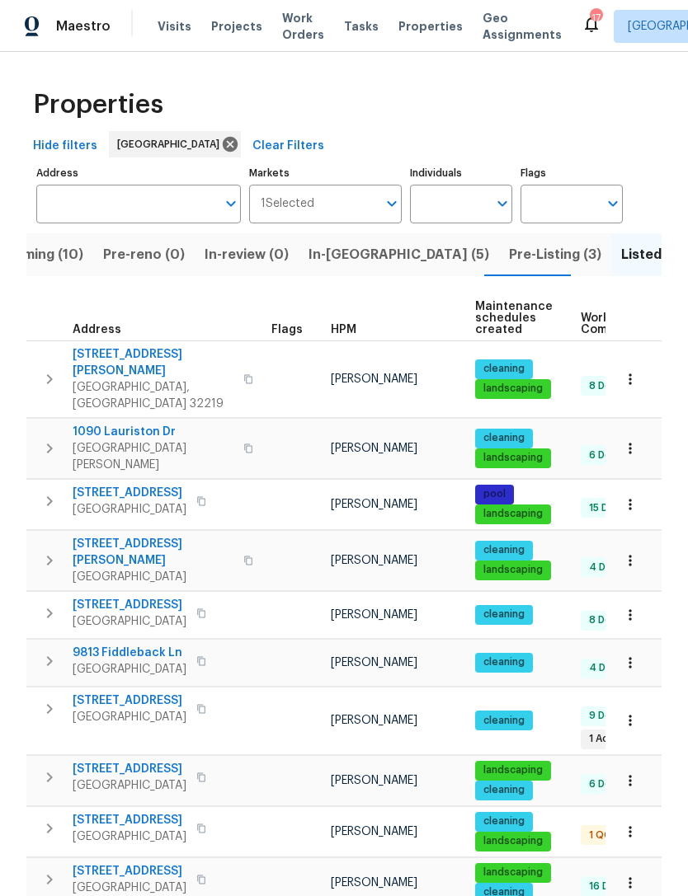
click at [332, 336] on span "HPM" at bounding box center [344, 330] width 26 height 12
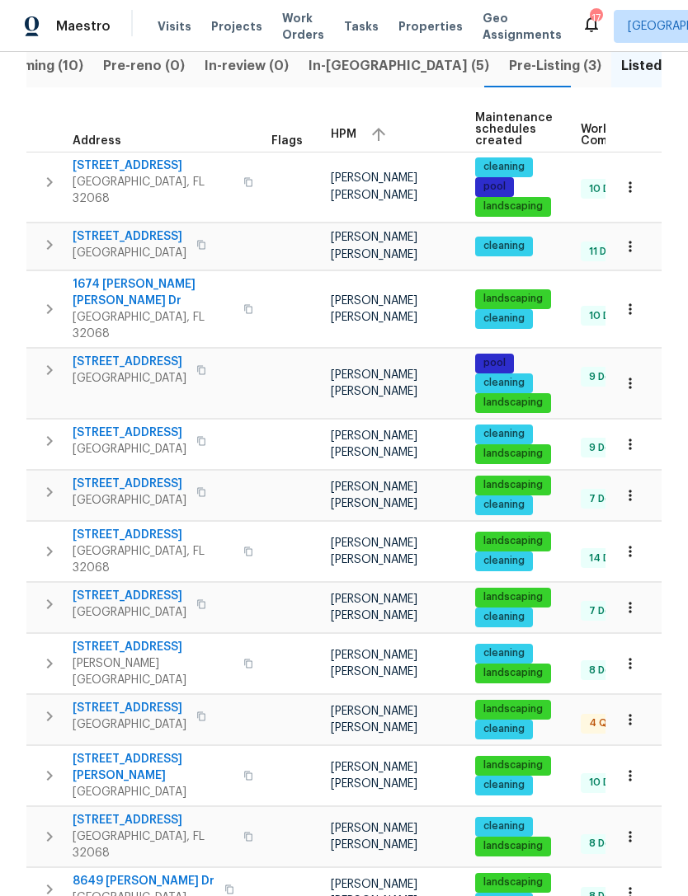
scroll to position [190, 0]
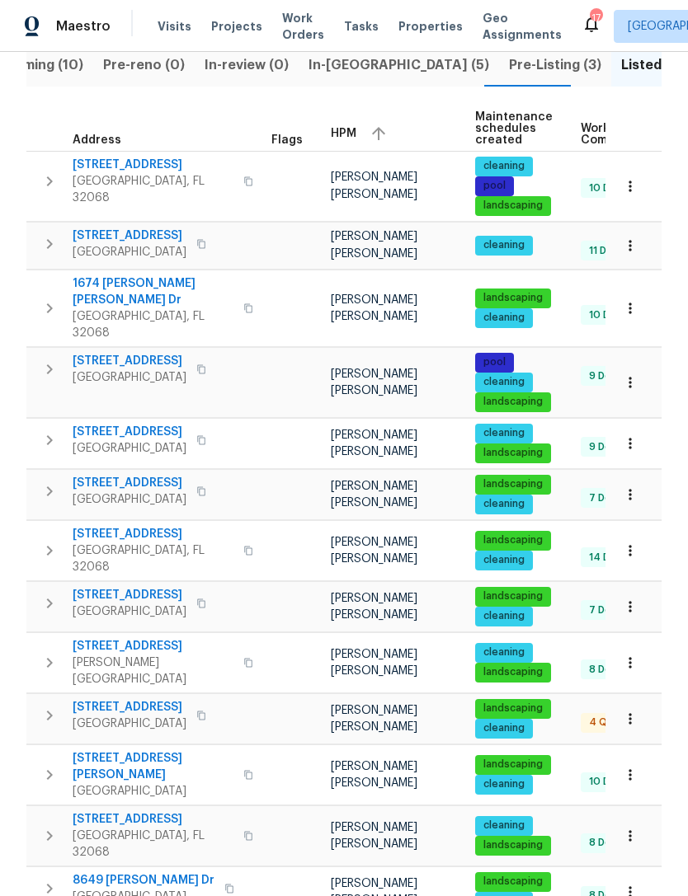
click at [153, 732] on span "Green Cove Springs, FL 32043" at bounding box center [130, 724] width 114 height 16
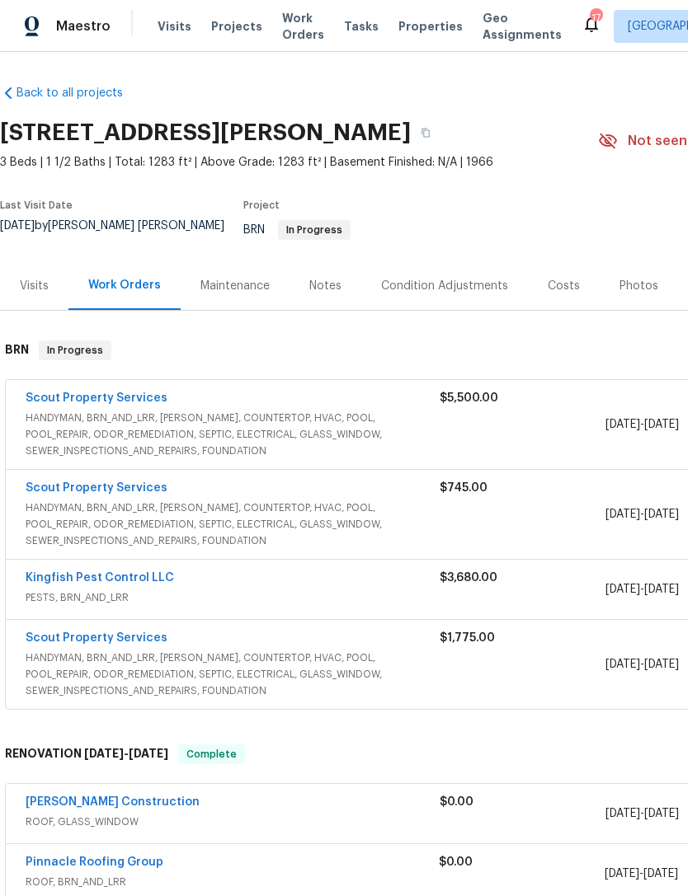
click at [173, 424] on span "HANDYMAN, BRN_AND_LRR, [PERSON_NAME], COUNTERTOP, HVAC, POOL, POOL_REPAIR, ODOR…" at bounding box center [233, 434] width 414 height 49
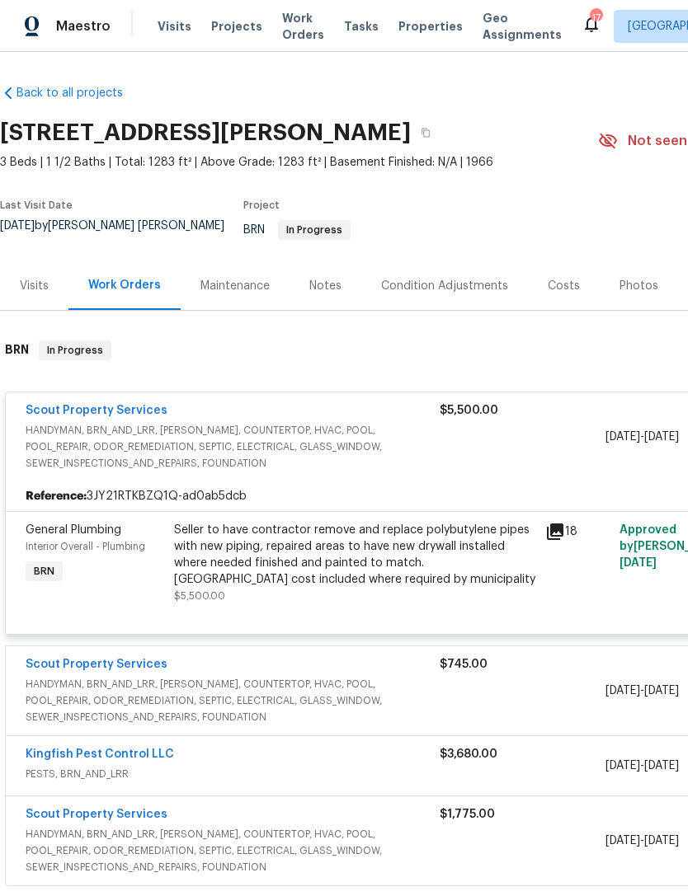
click at [563, 534] on icon at bounding box center [555, 532] width 16 height 16
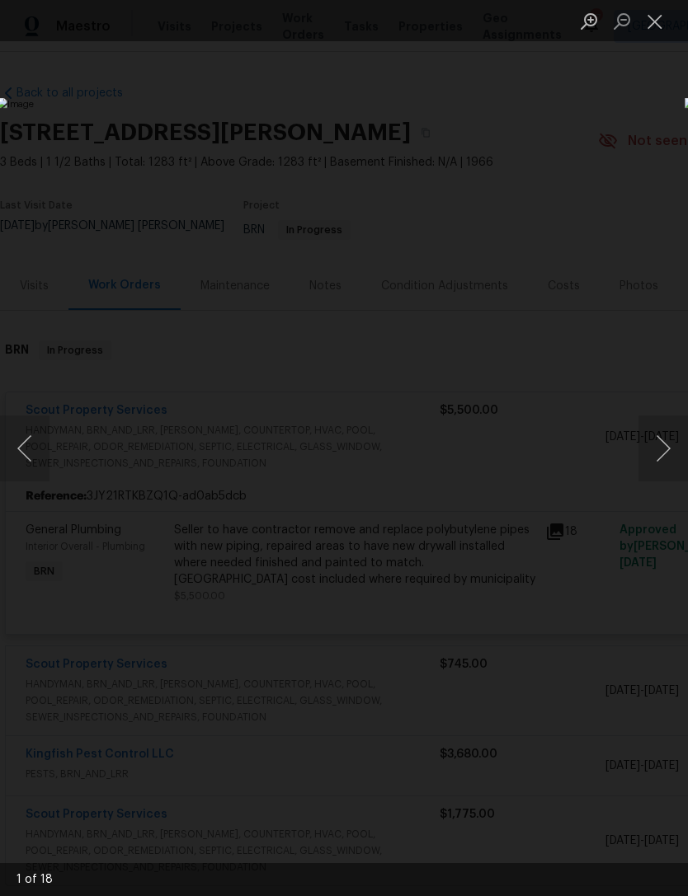
click at [661, 449] on button "Next image" at bounding box center [662, 449] width 49 height 66
click at [660, 458] on button "Next image" at bounding box center [662, 449] width 49 height 66
click at [660, 454] on button "Next image" at bounding box center [662, 449] width 49 height 66
click at [661, 453] on button "Next image" at bounding box center [662, 449] width 49 height 66
click at [35, 442] on button "Previous image" at bounding box center [24, 449] width 49 height 66
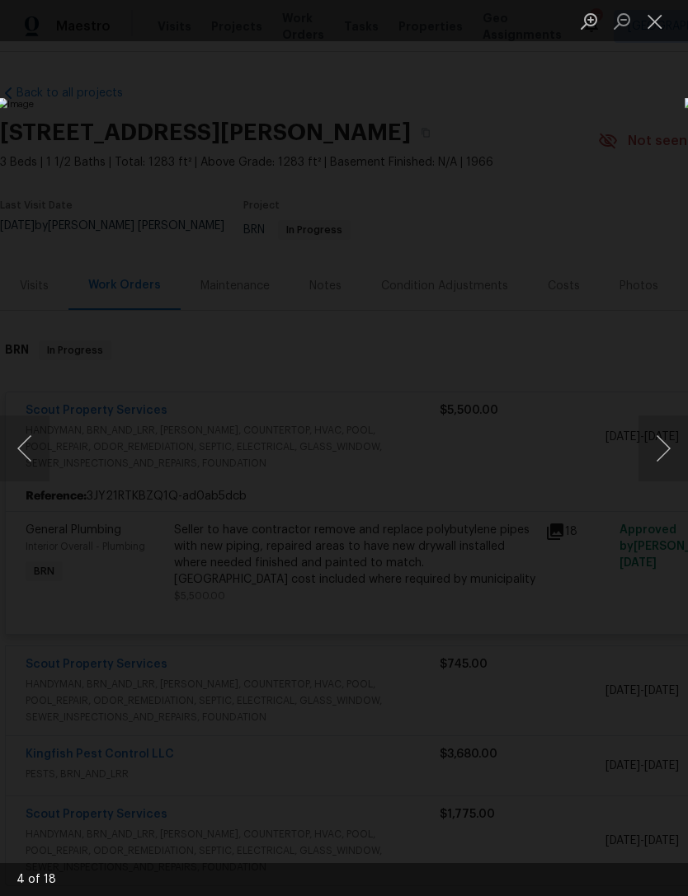
click at [668, 462] on button "Next image" at bounding box center [662, 449] width 49 height 66
click at [666, 463] on button "Next image" at bounding box center [662, 449] width 49 height 66
click at [666, 468] on button "Next image" at bounding box center [662, 449] width 49 height 66
click at [666, 464] on button "Next image" at bounding box center [662, 449] width 49 height 66
click at [663, 464] on button "Next image" at bounding box center [662, 449] width 49 height 66
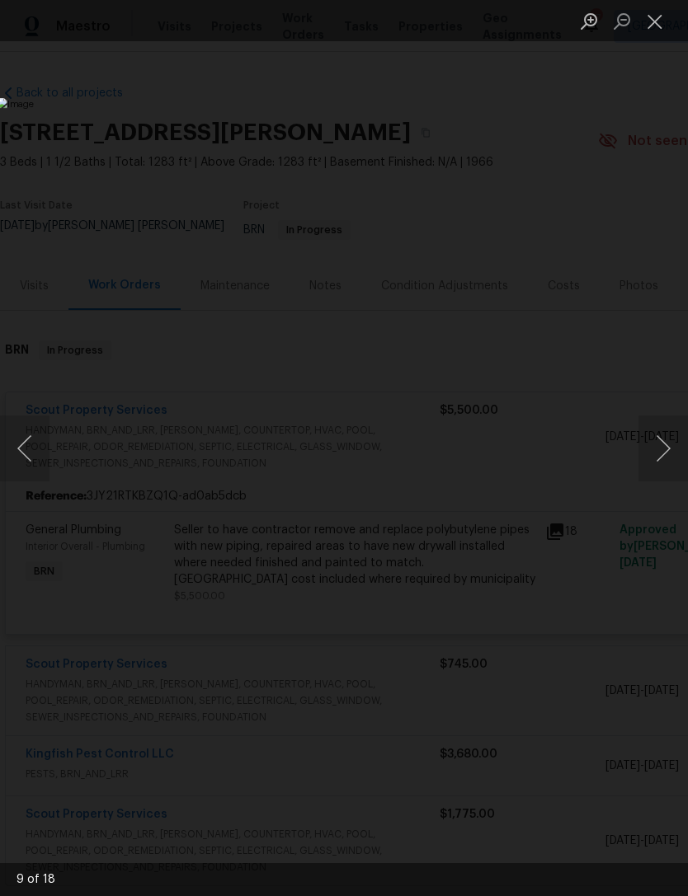
click at [668, 468] on button "Next image" at bounding box center [662, 449] width 49 height 66
click at [652, 21] on button "Close lightbox" at bounding box center [654, 21] width 33 height 29
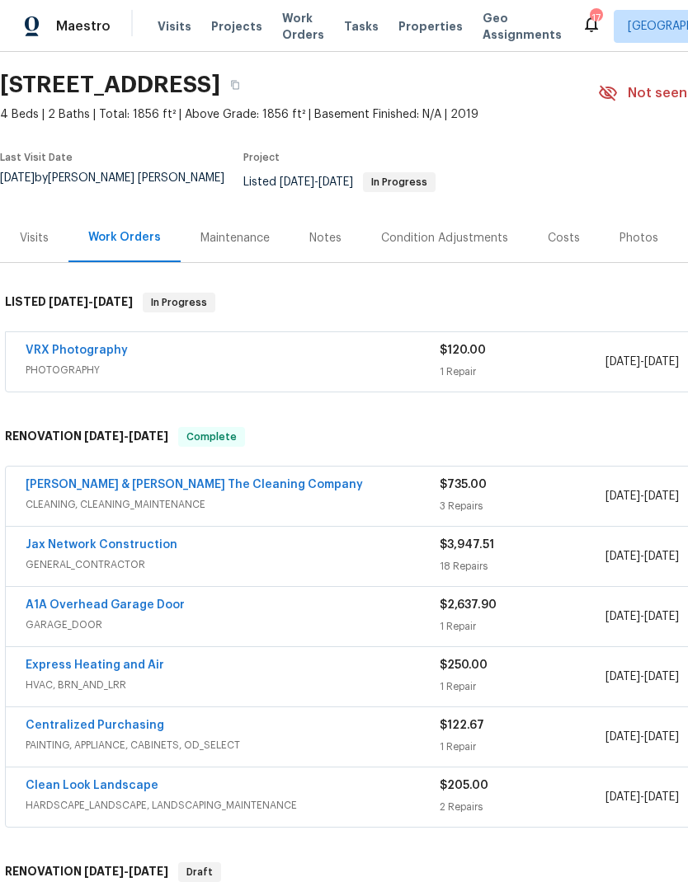
scroll to position [49, 0]
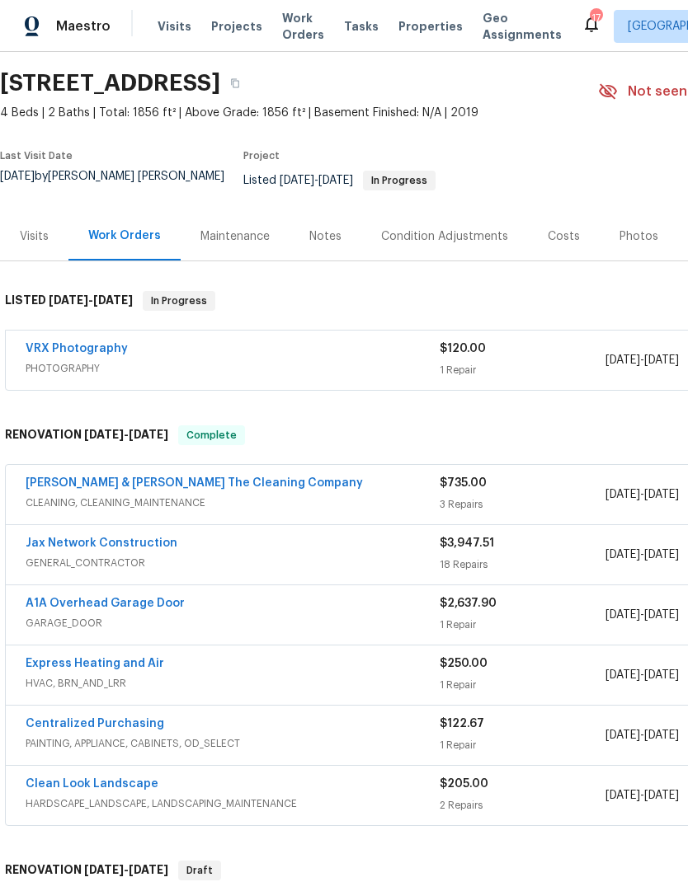
click at [200, 571] on span "GENERAL_CONTRACTOR" at bounding box center [233, 563] width 414 height 16
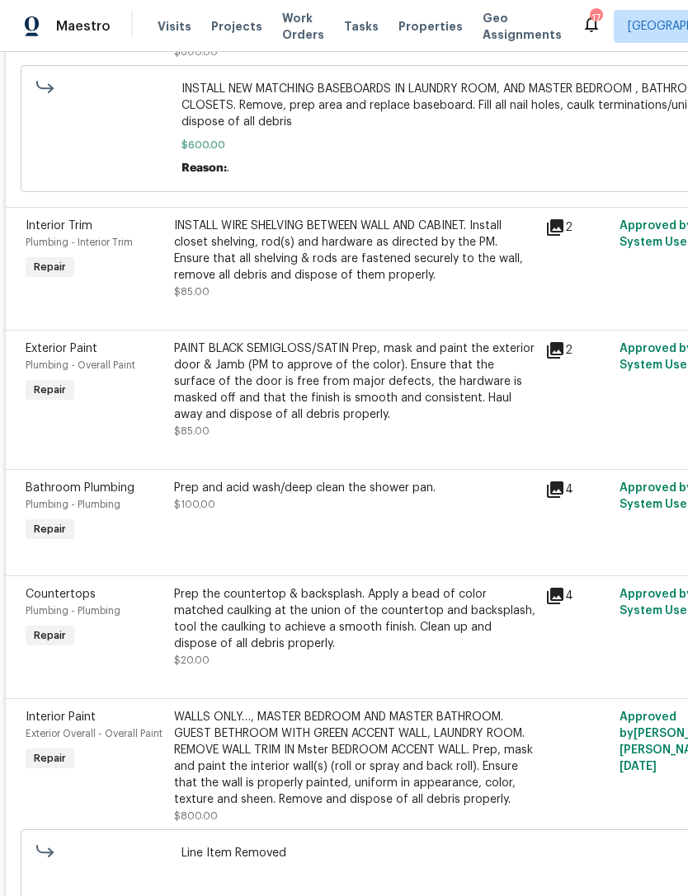
scroll to position [816, 0]
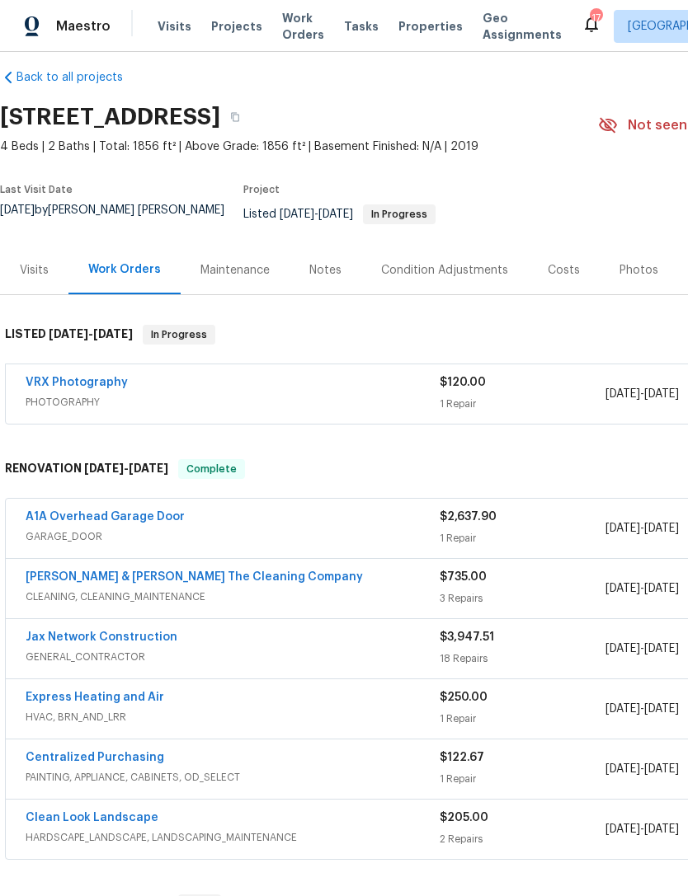
scroll to position [16, 0]
click at [163, 523] on link "A1A Overhead Garage Door" at bounding box center [105, 517] width 159 height 12
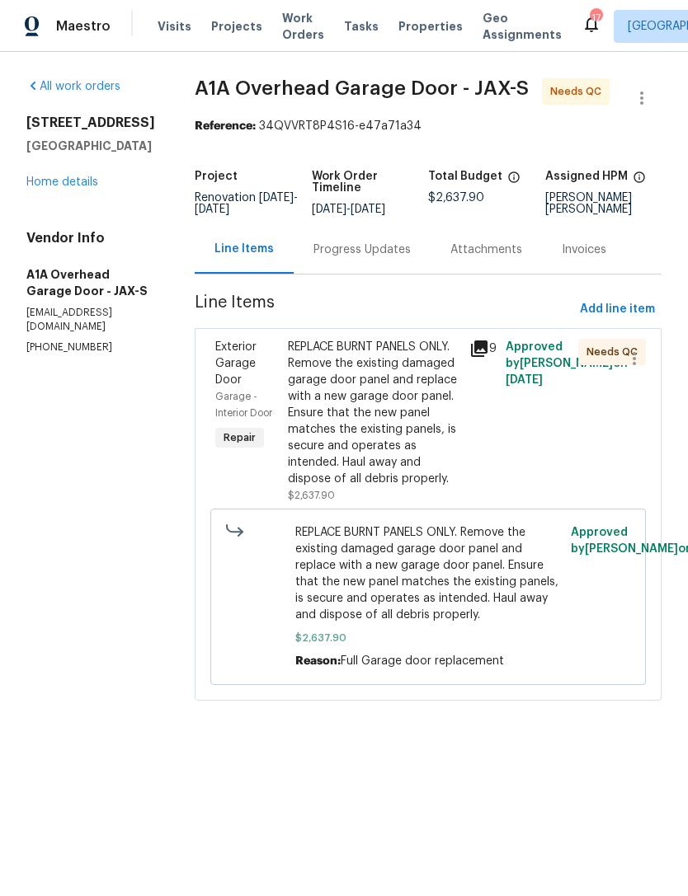
click at [389, 258] on div "Progress Updates" at bounding box center [361, 250] width 97 height 16
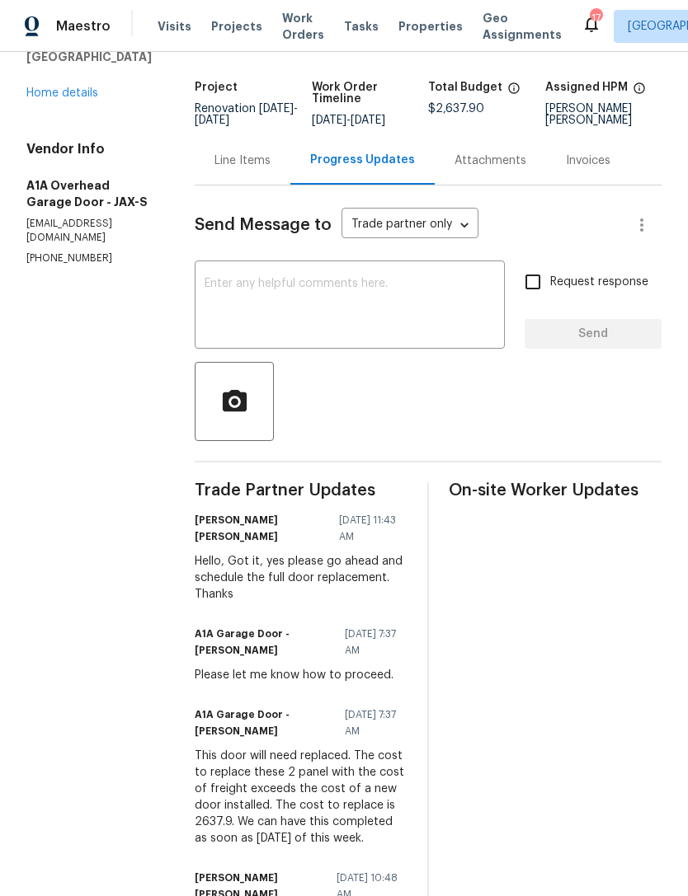
scroll to position [6, 0]
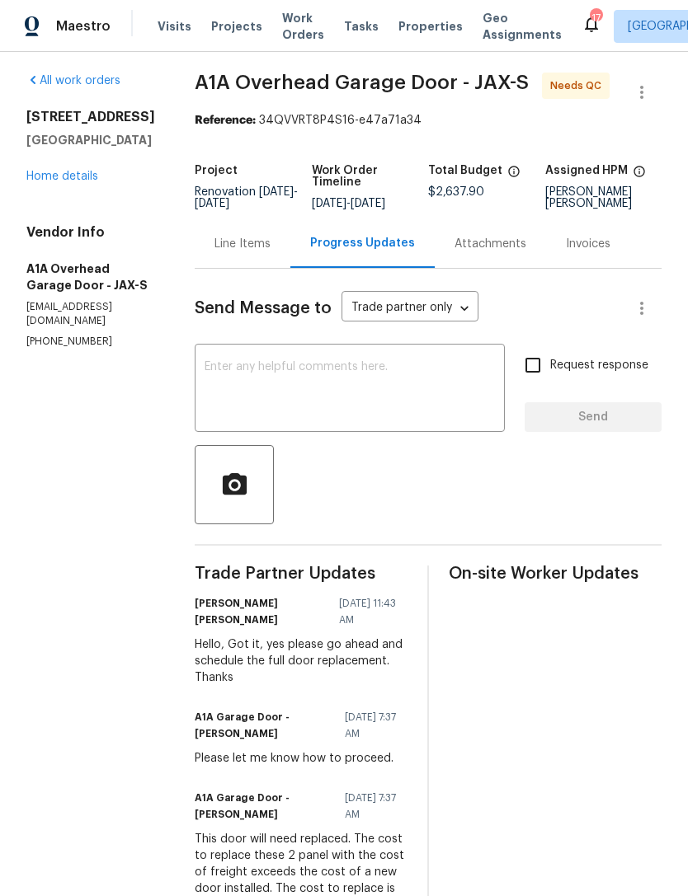
click at [63, 182] on link "Home details" at bounding box center [62, 177] width 72 height 12
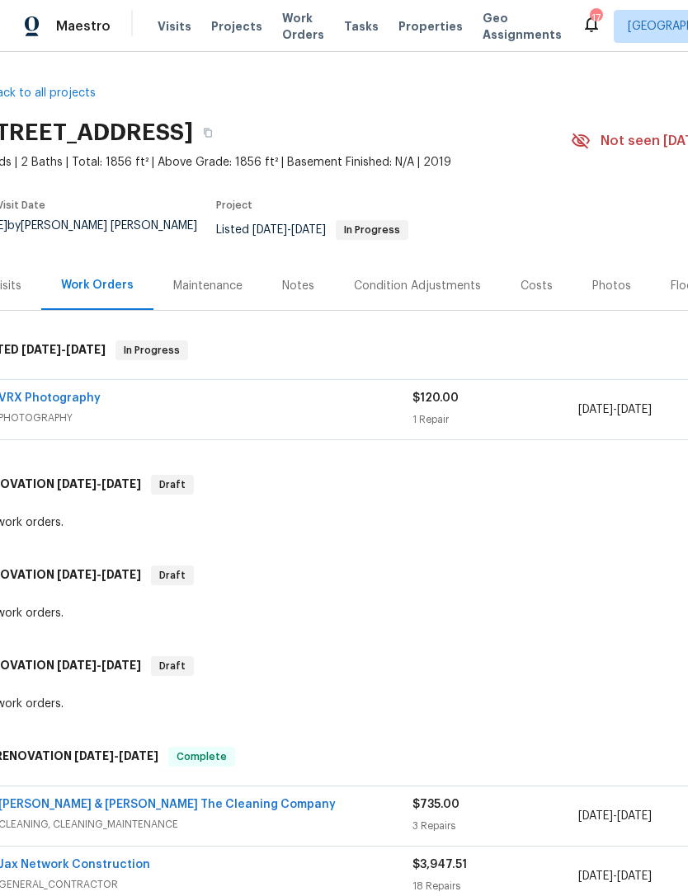
scroll to position [0, 28]
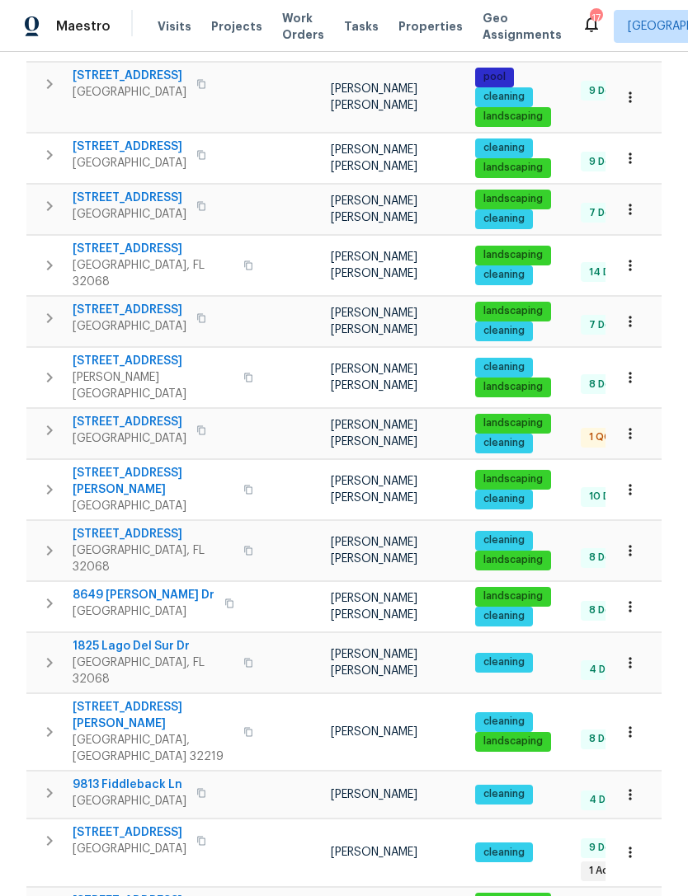
click at [139, 318] on span "2884 Decidely St" at bounding box center [130, 310] width 114 height 16
click at [120, 257] on span "2871 Thistle Ct" at bounding box center [153, 249] width 161 height 16
click at [152, 560] on span "Middleburg, FL 32068" at bounding box center [153, 559] width 161 height 33
click at [149, 649] on span "1825 Lago Del Sur Dr" at bounding box center [153, 646] width 161 height 16
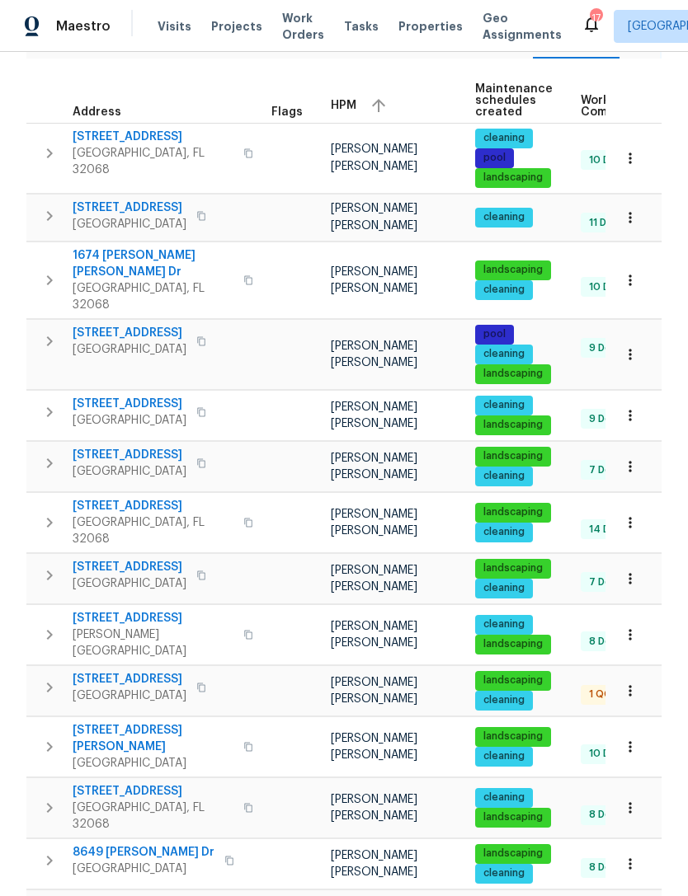
scroll to position [215, 0]
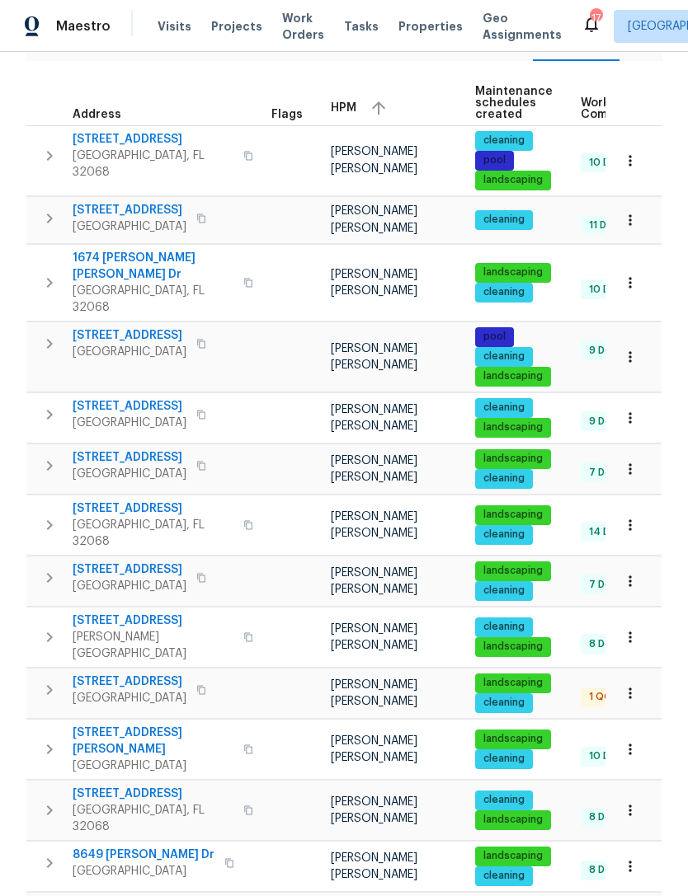
click at [159, 427] on span "[GEOGRAPHIC_DATA]" at bounding box center [130, 423] width 114 height 16
click at [143, 283] on span "1674 Mary Beth Dr" at bounding box center [153, 266] width 161 height 33
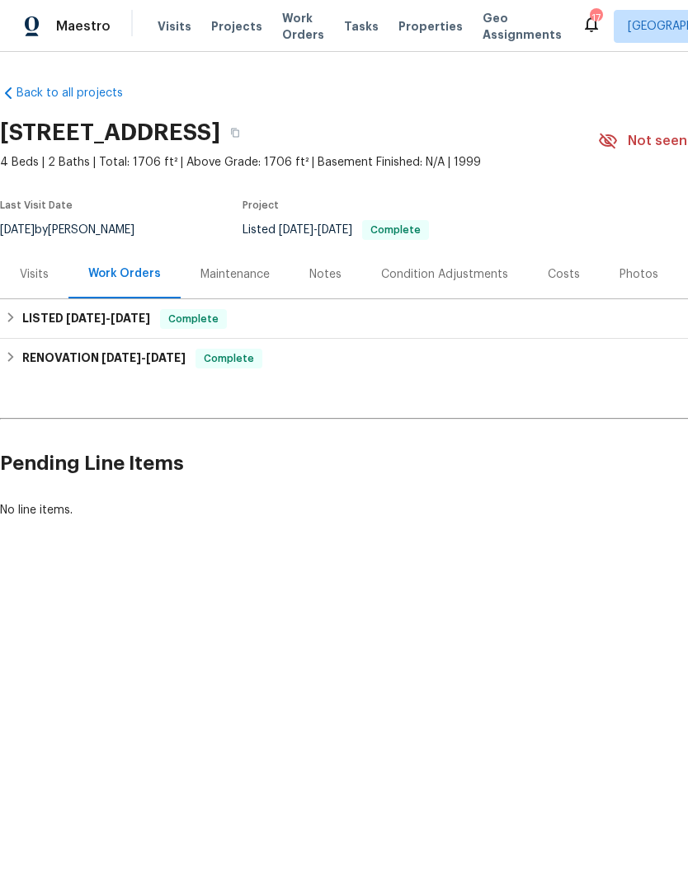
click at [43, 283] on div "Visits" at bounding box center [34, 274] width 29 height 16
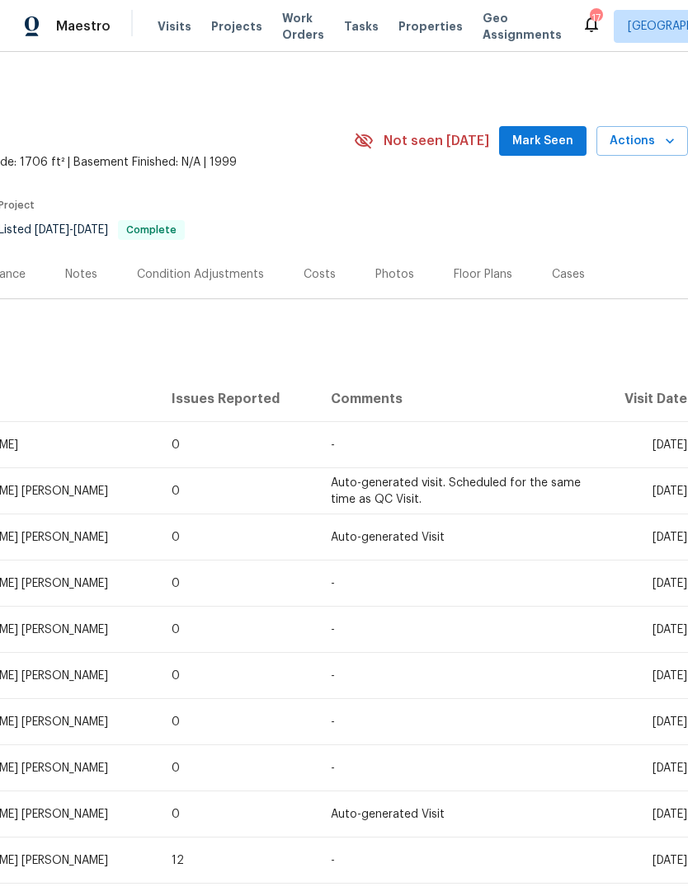
scroll to position [0, 244]
click at [631, 152] on span "Actions" at bounding box center [641, 141] width 65 height 21
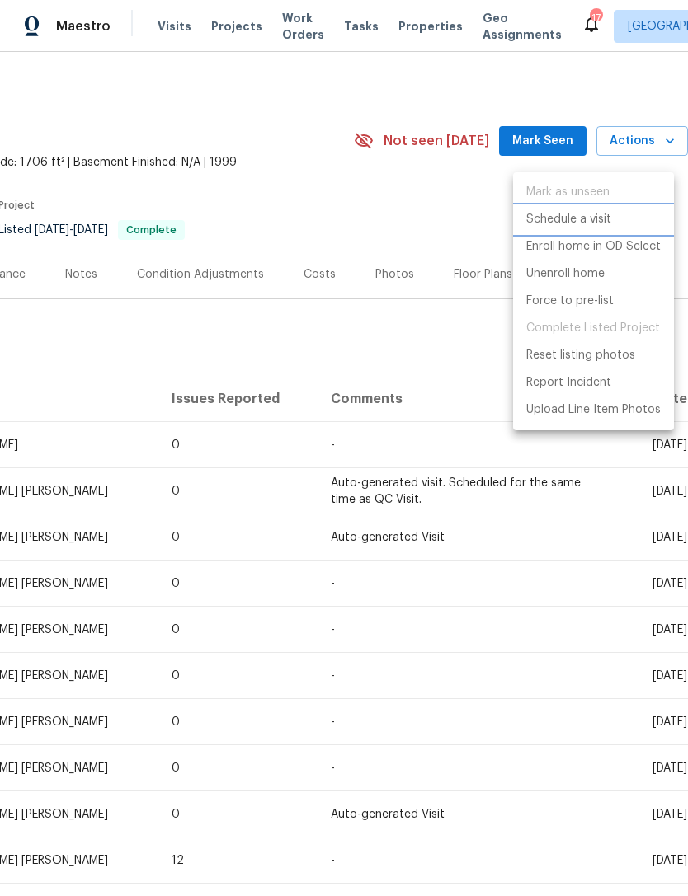
click at [590, 213] on p "Schedule a visit" at bounding box center [568, 219] width 85 height 17
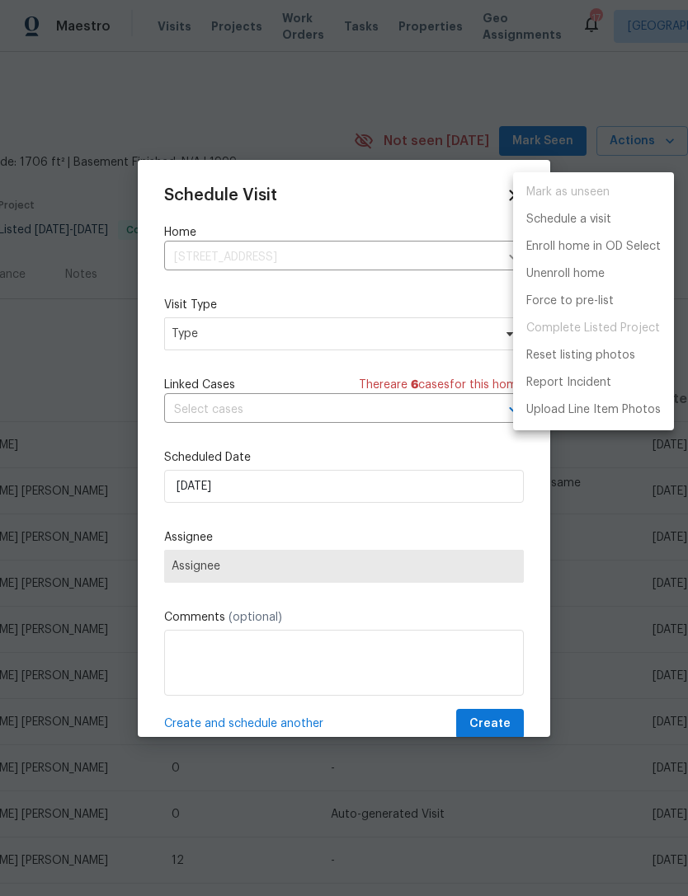
click at [268, 336] on div at bounding box center [344, 448] width 688 height 896
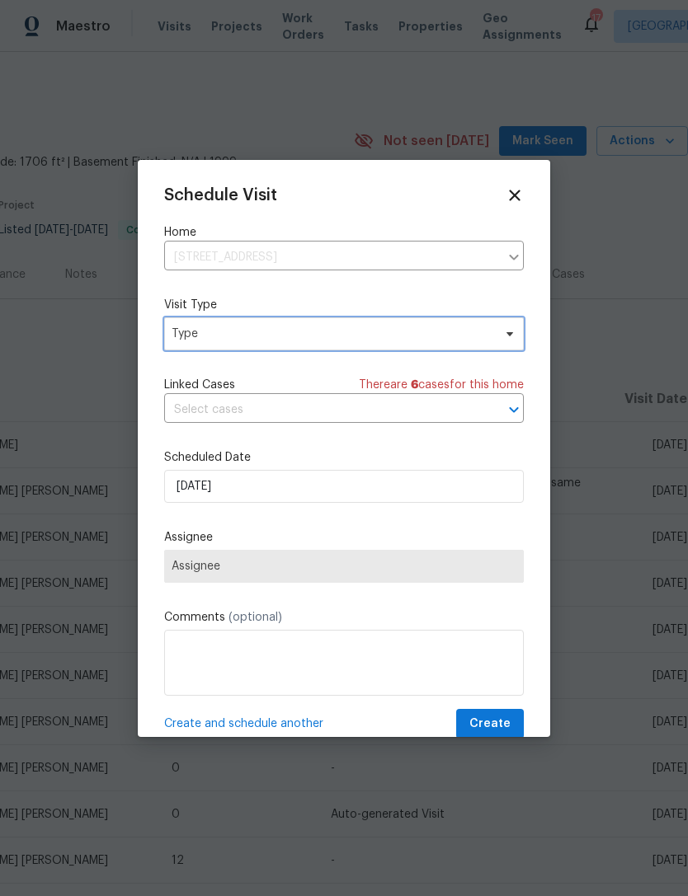
click at [406, 336] on span "Type" at bounding box center [332, 334] width 321 height 16
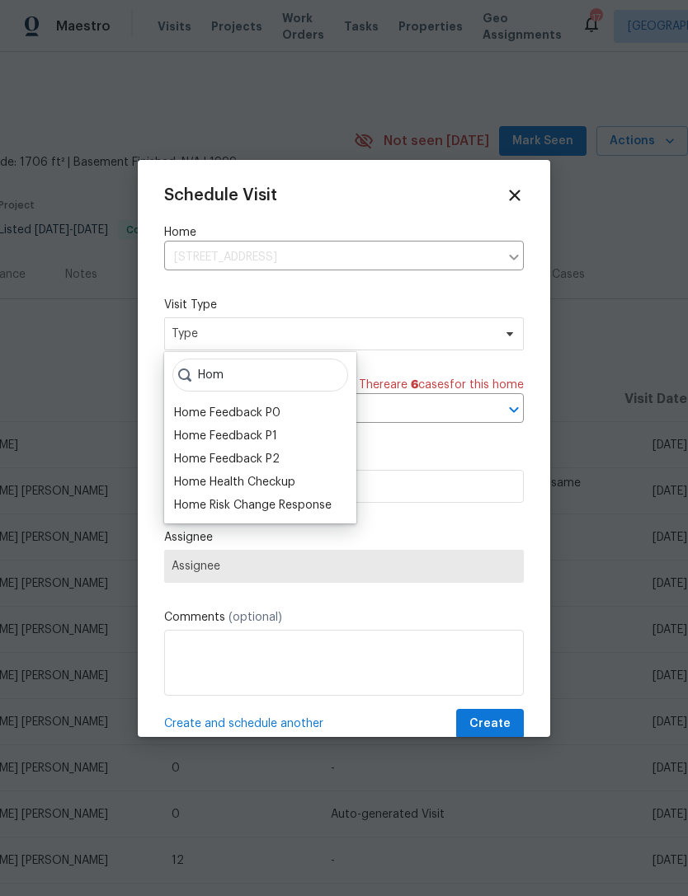
type input "Hom"
click at [274, 484] on div "Home Health Checkup" at bounding box center [234, 482] width 121 height 16
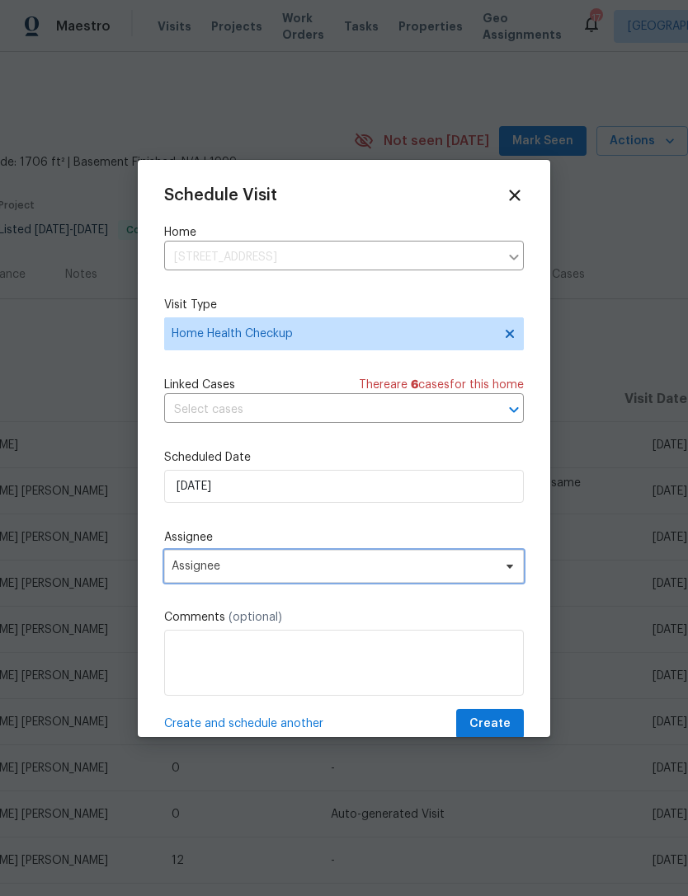
click at [326, 565] on span "Assignee" at bounding box center [333, 566] width 323 height 13
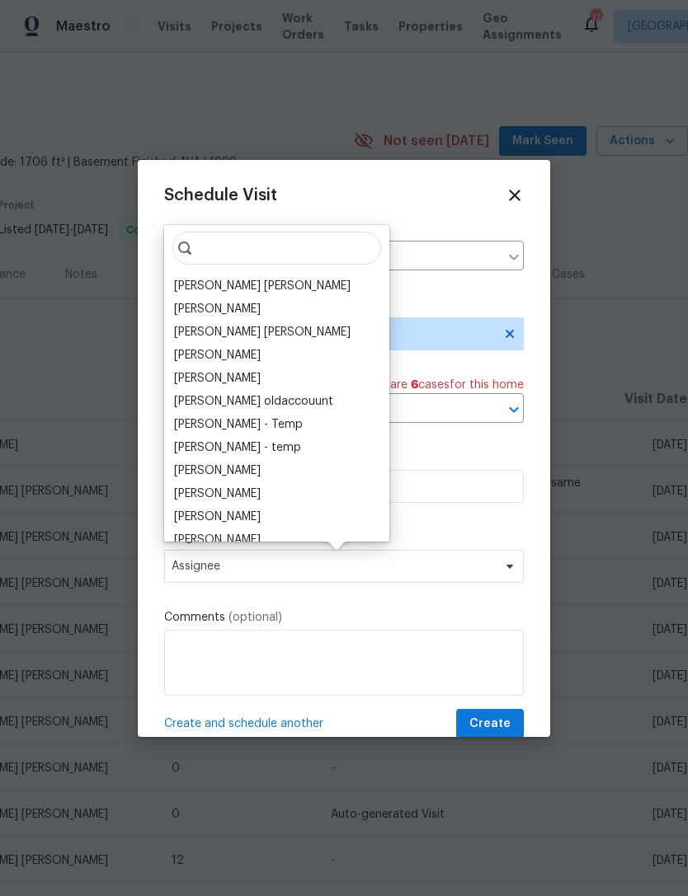
click at [269, 280] on div "[PERSON_NAME] [PERSON_NAME]" at bounding box center [262, 286] width 176 height 16
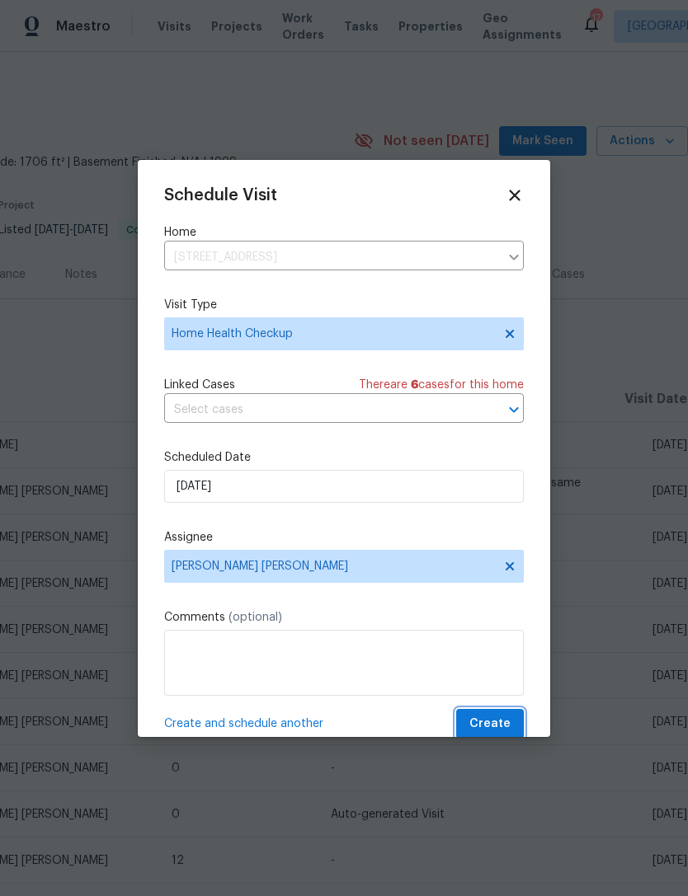
click at [506, 723] on span "Create" at bounding box center [489, 724] width 41 height 21
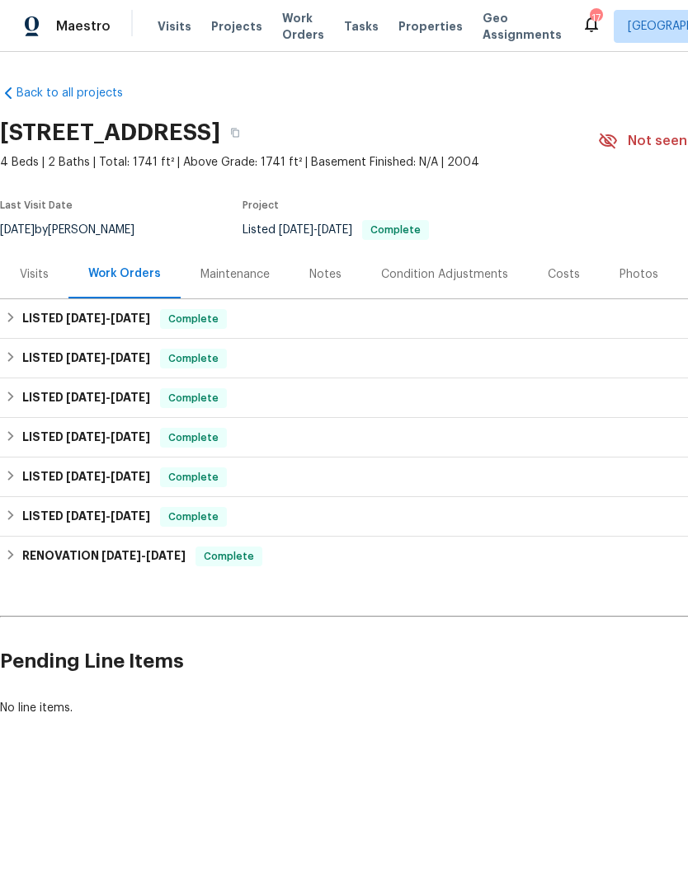
click at [30, 283] on div "Visits" at bounding box center [34, 274] width 29 height 16
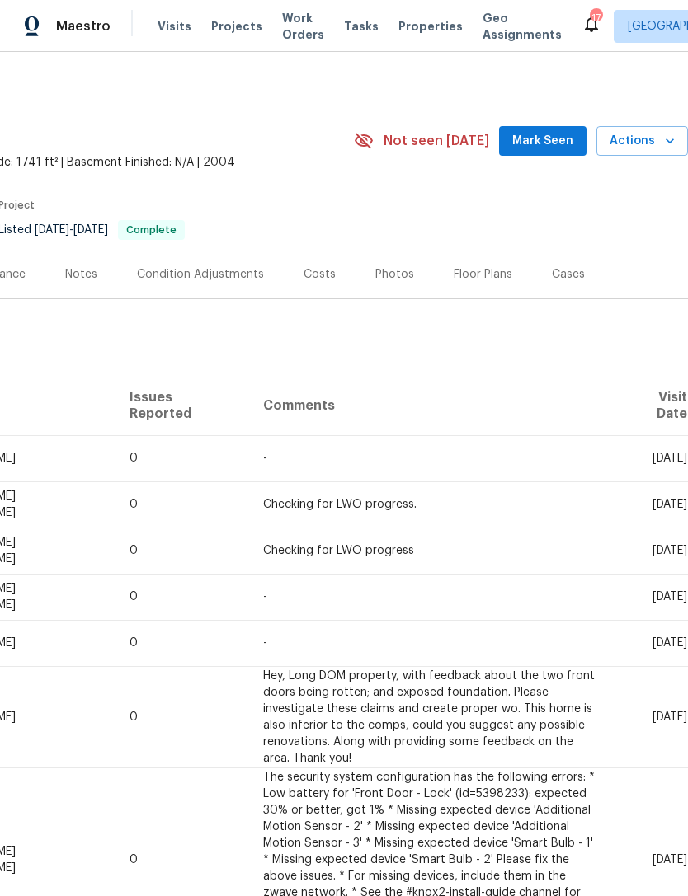
scroll to position [0, 244]
click at [660, 152] on span "Actions" at bounding box center [641, 141] width 65 height 21
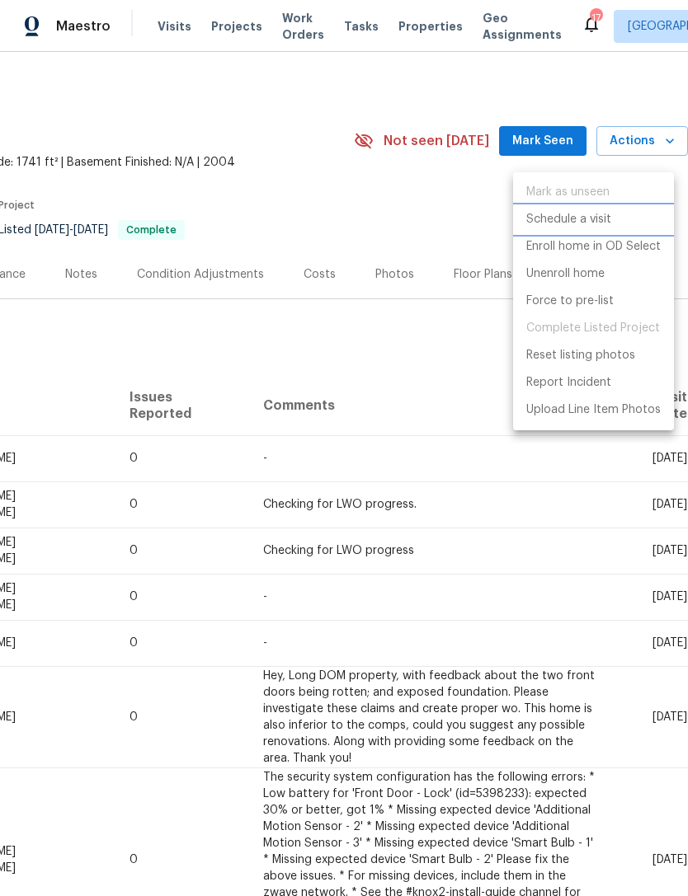
click at [583, 219] on p "Schedule a visit" at bounding box center [568, 219] width 85 height 17
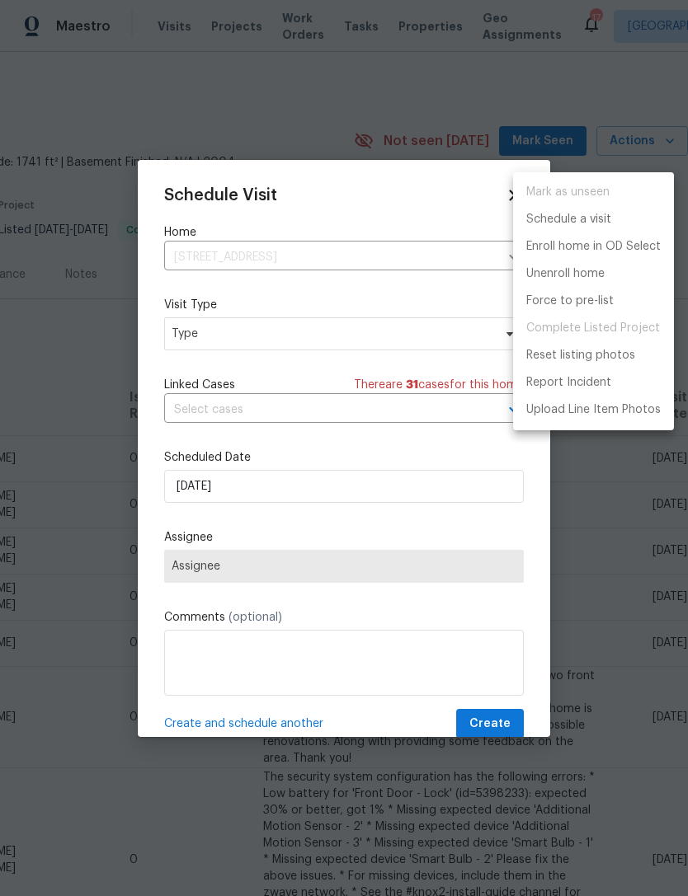
click at [262, 342] on div at bounding box center [344, 448] width 688 height 896
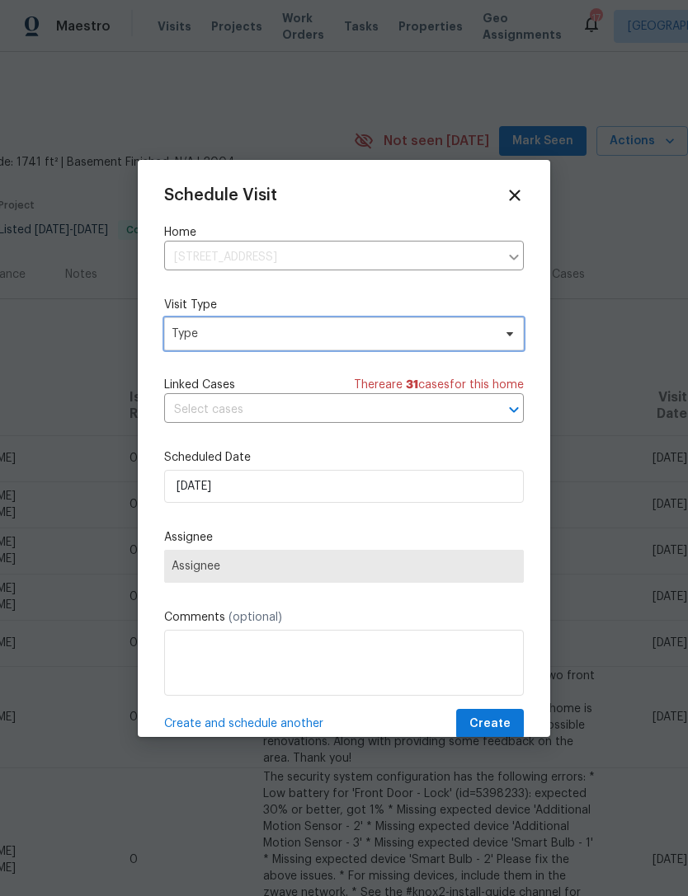
click at [415, 326] on span "Type" at bounding box center [344, 333] width 360 height 33
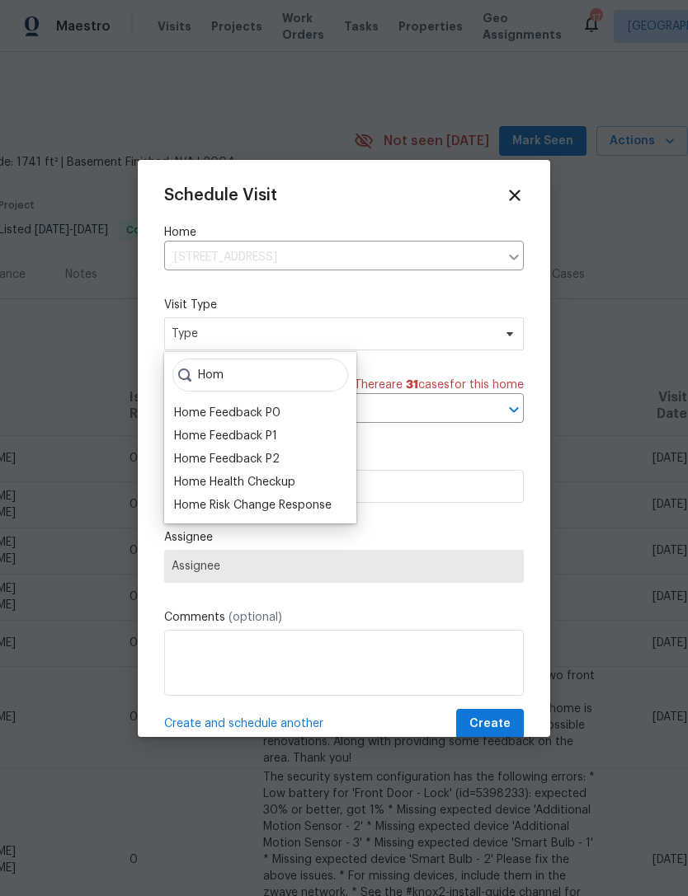
type input "Hom"
click at [270, 478] on div "Home Health Checkup" at bounding box center [234, 482] width 121 height 16
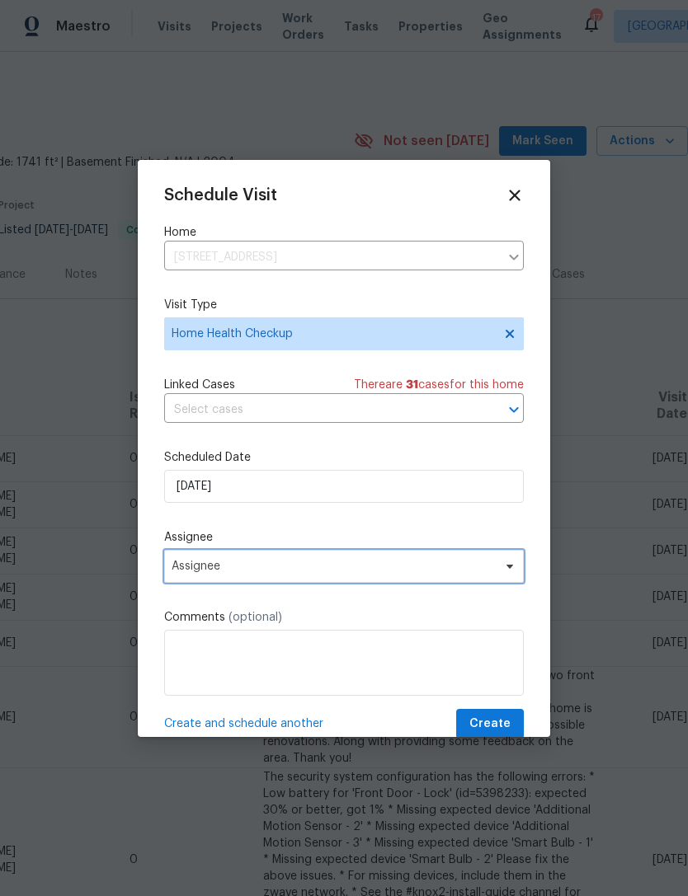
click at [270, 573] on span "Assignee" at bounding box center [333, 566] width 323 height 13
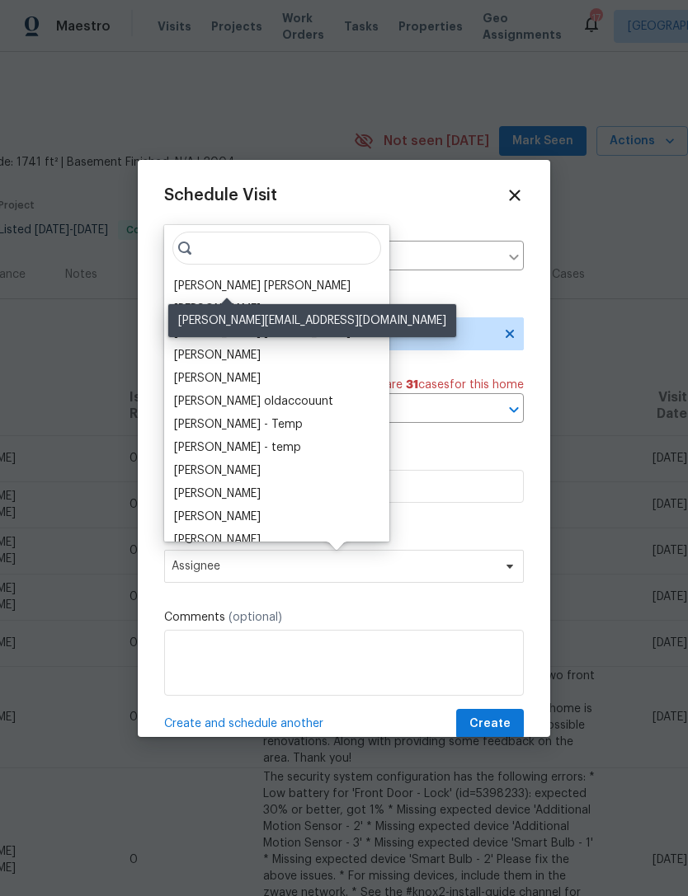
click at [247, 288] on div "[PERSON_NAME] [PERSON_NAME]" at bounding box center [262, 286] width 176 height 16
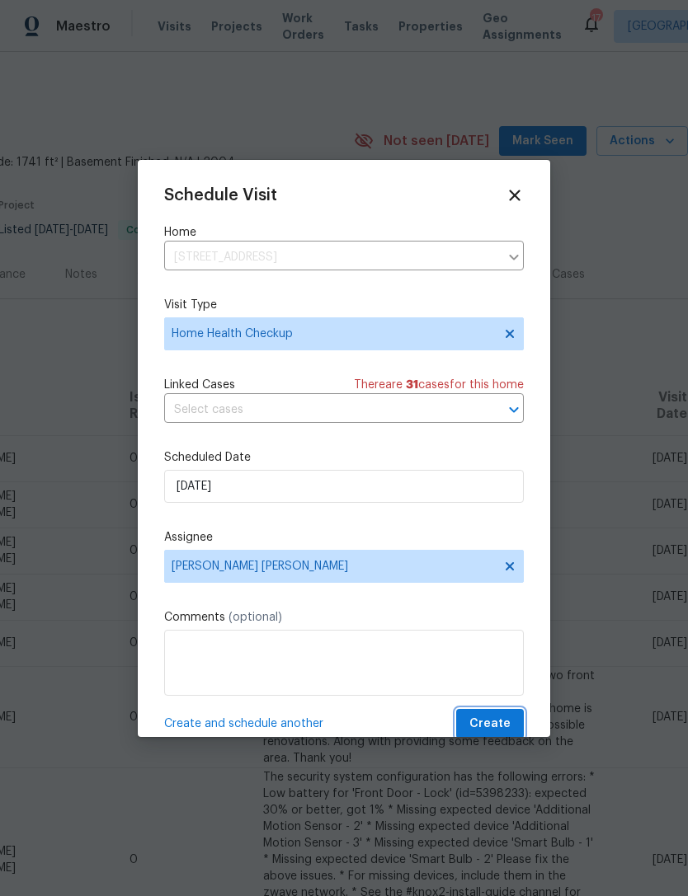
click at [496, 731] on span "Create" at bounding box center [489, 724] width 41 height 21
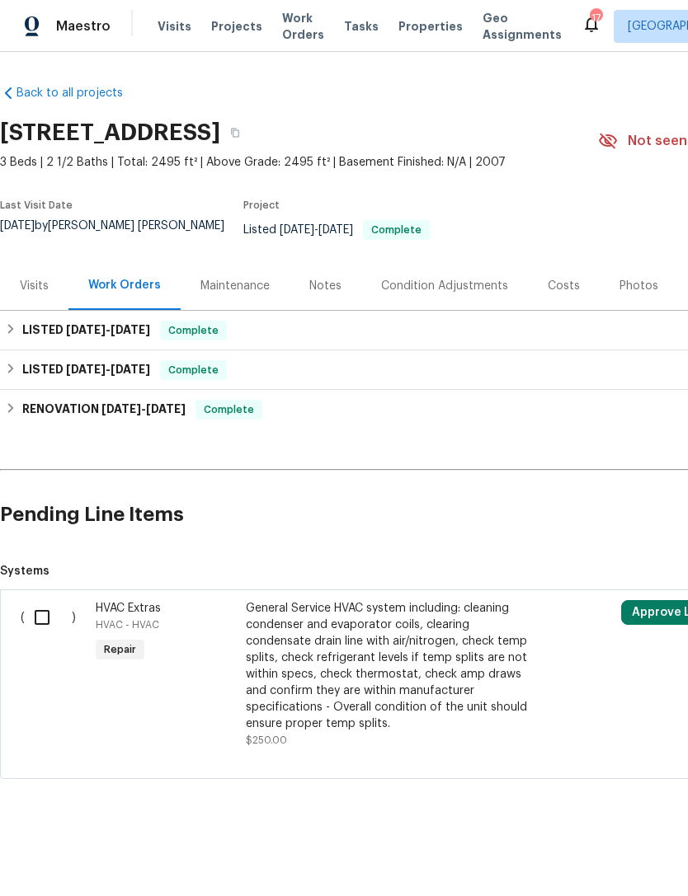
click at [50, 310] on div "Visits" at bounding box center [34, 285] width 68 height 49
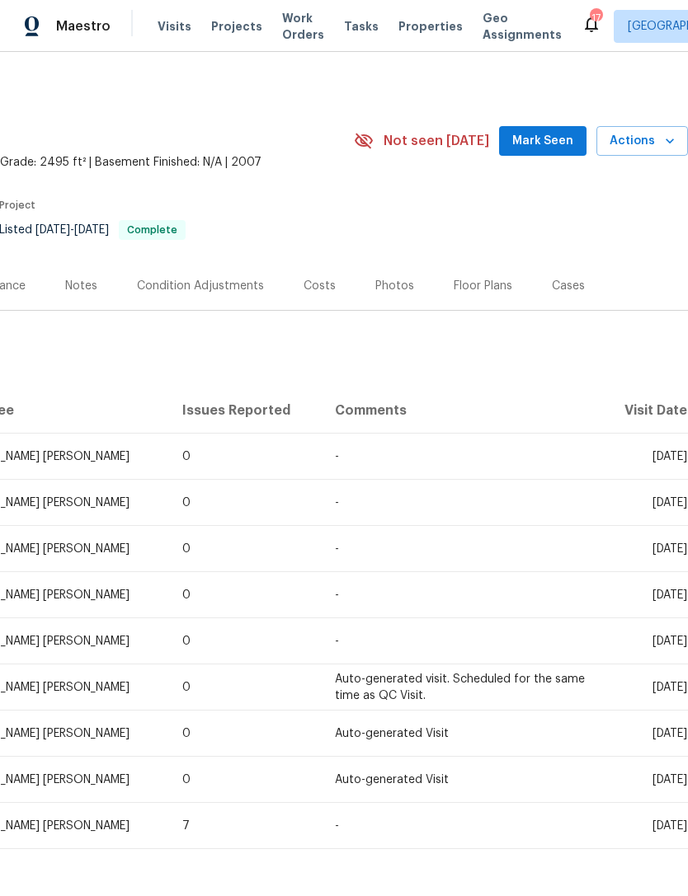
scroll to position [0, 244]
click at [662, 149] on icon "button" at bounding box center [669, 141] width 16 height 16
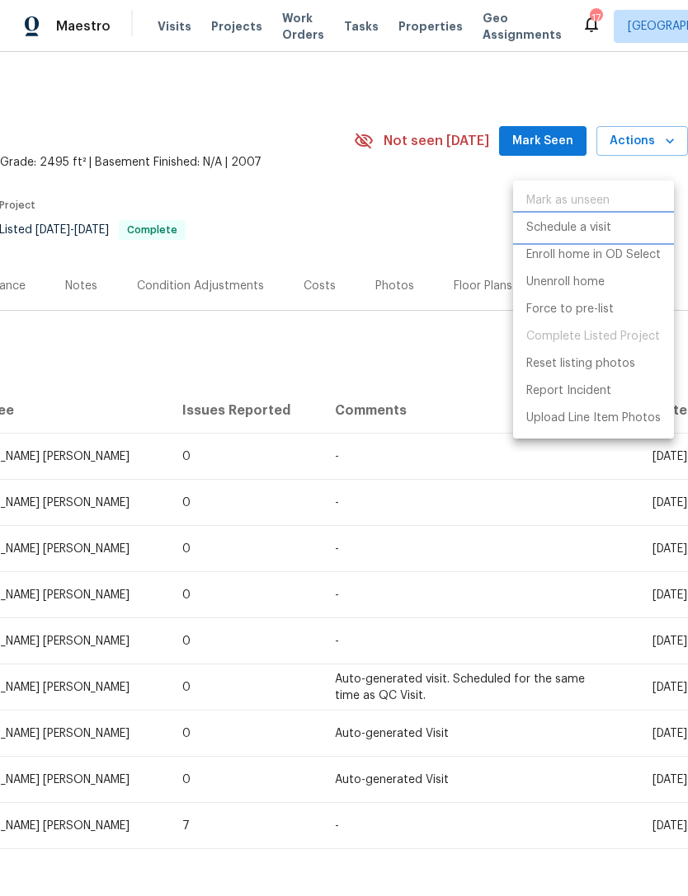
click at [577, 227] on p "Schedule a visit" at bounding box center [568, 227] width 85 height 17
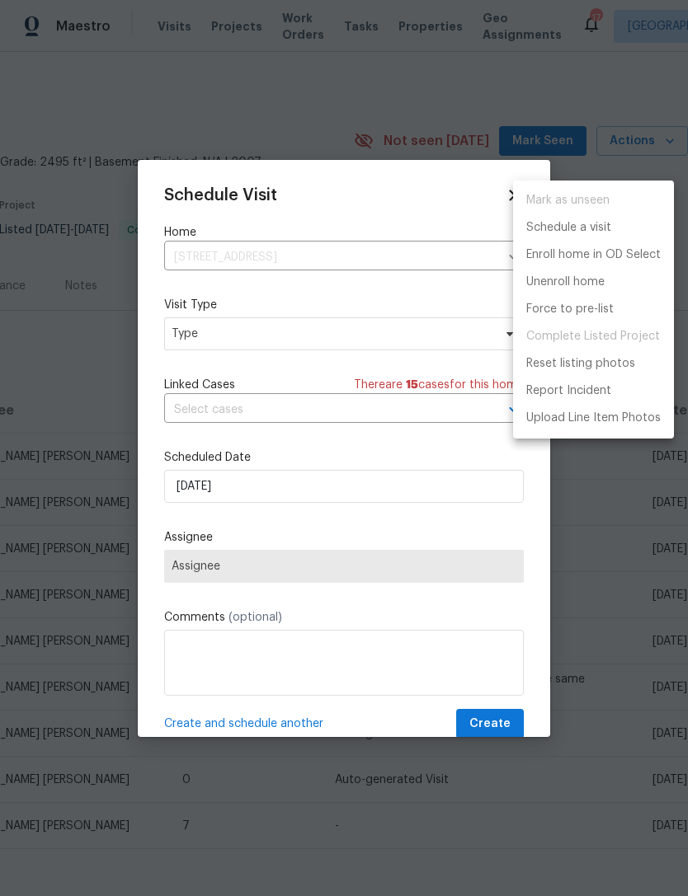
click at [266, 329] on div at bounding box center [344, 448] width 688 height 896
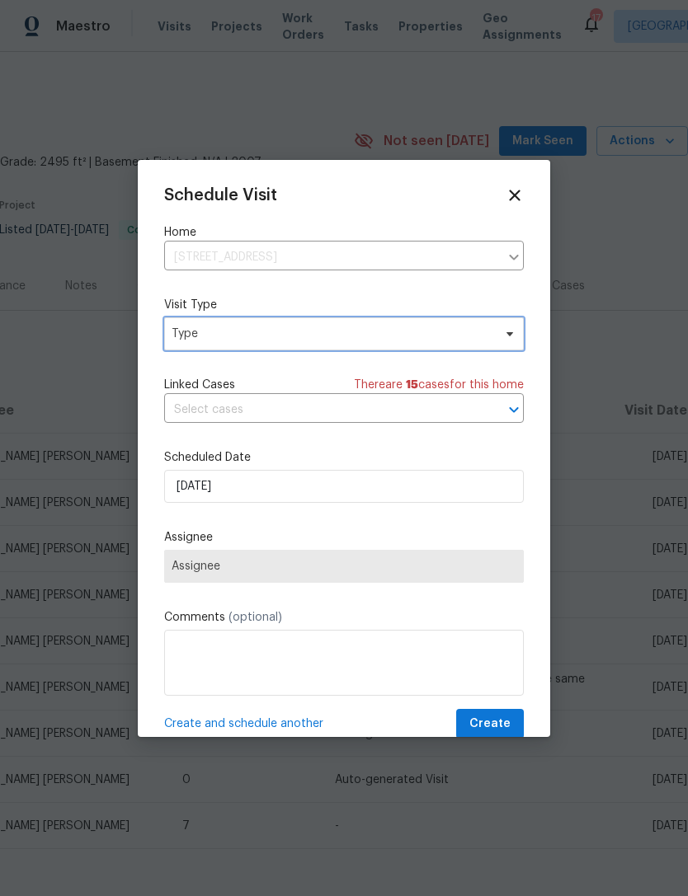
click at [462, 328] on span "Type" at bounding box center [332, 334] width 321 height 16
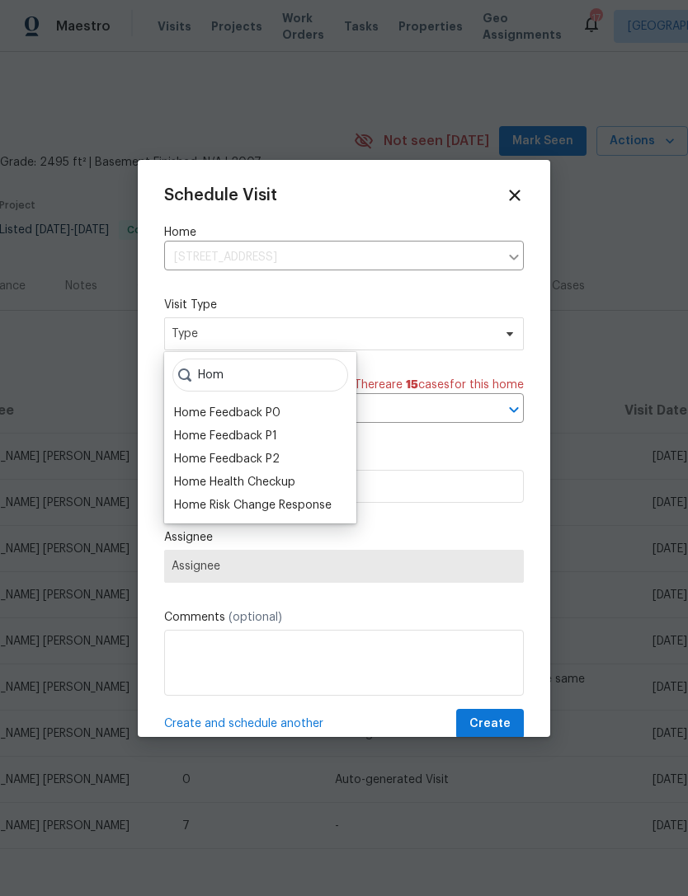
type input "Hom"
click at [285, 482] on div "Home Health Checkup" at bounding box center [234, 482] width 121 height 16
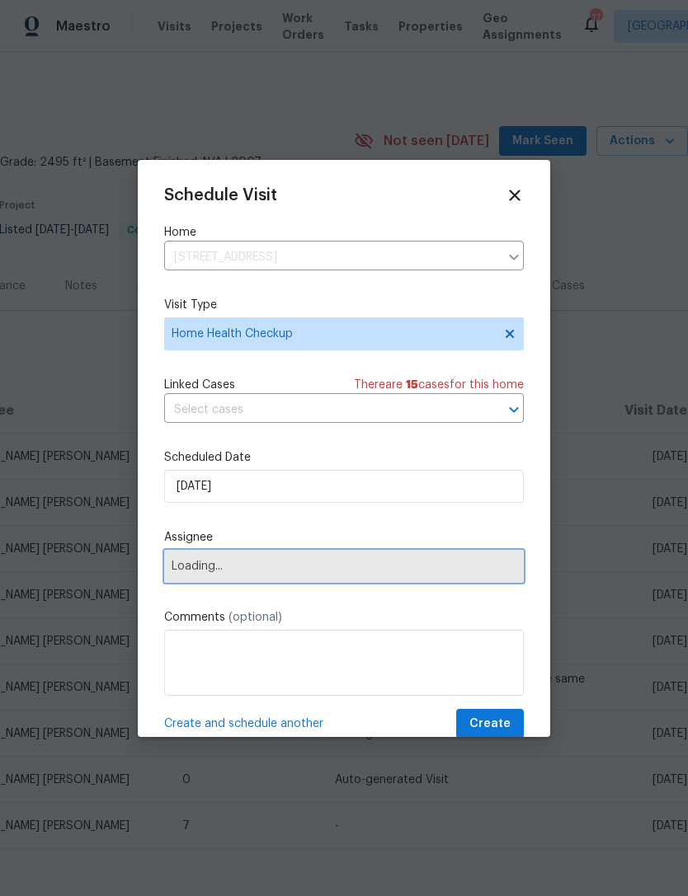
click at [278, 570] on span "Loading..." at bounding box center [344, 566] width 345 height 13
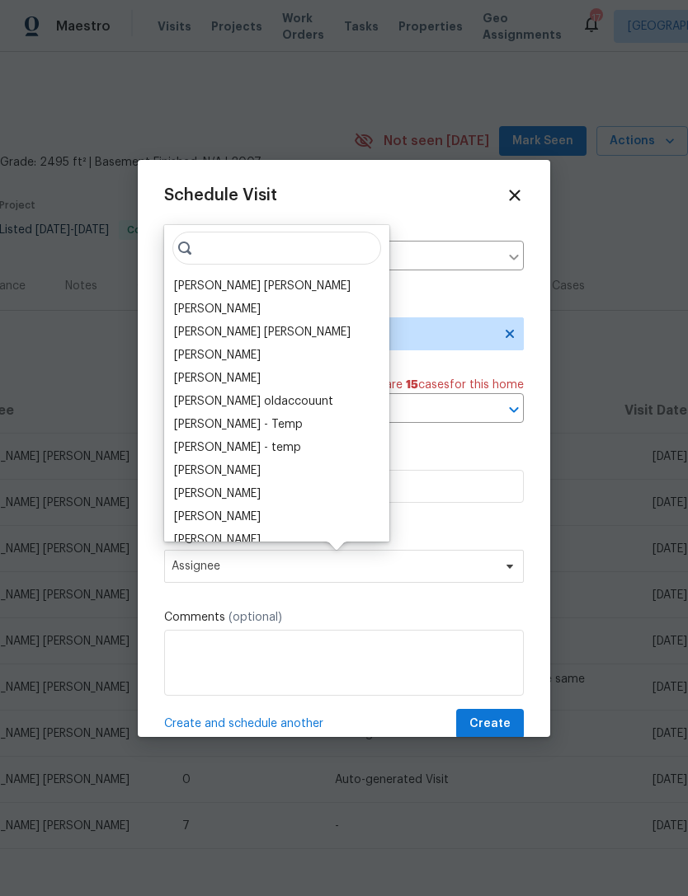
click at [273, 280] on div "[PERSON_NAME] [PERSON_NAME]" at bounding box center [262, 286] width 176 height 16
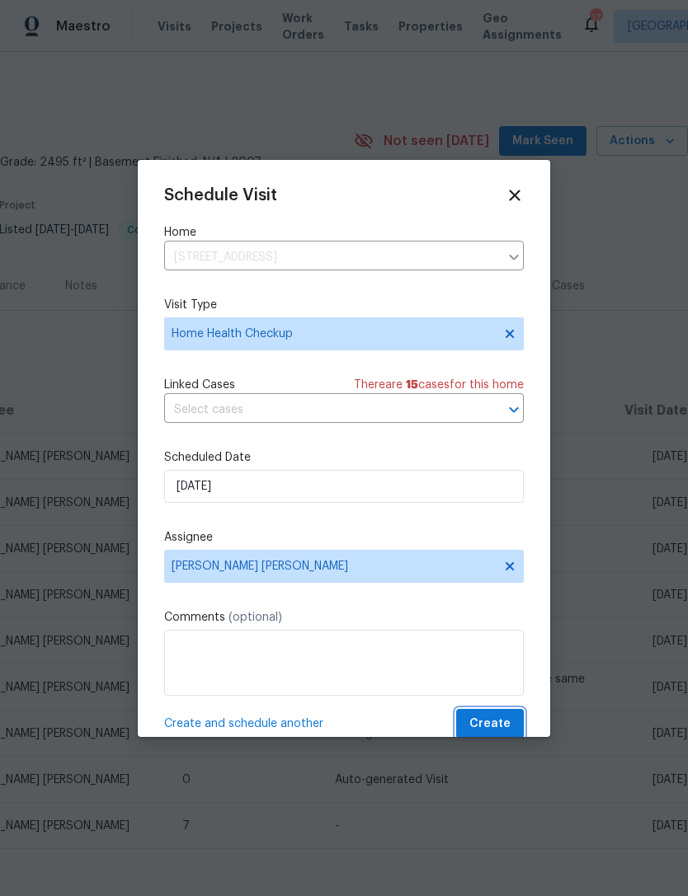
click at [507, 724] on span "Create" at bounding box center [489, 724] width 41 height 21
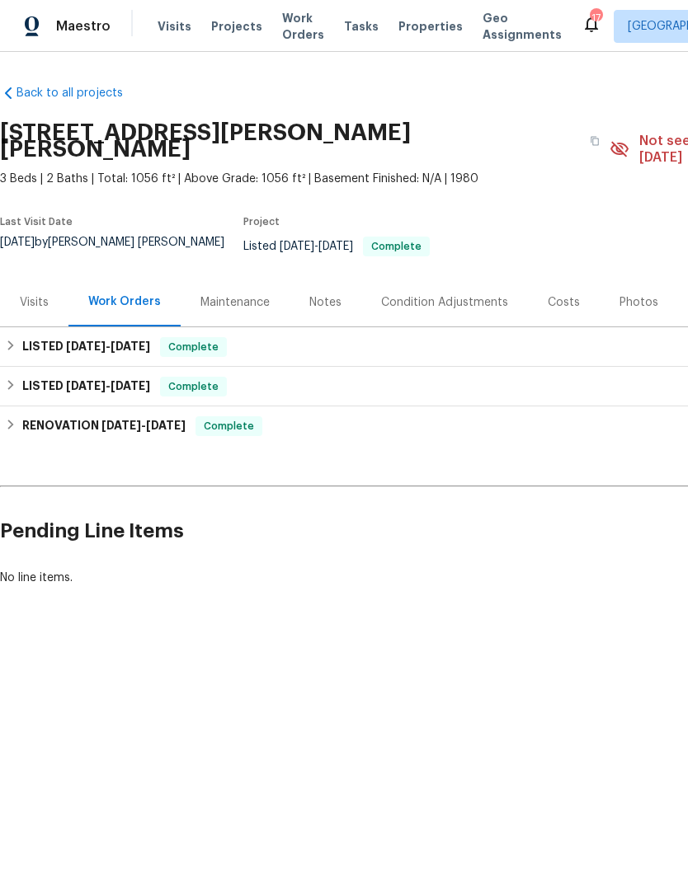
click at [28, 300] on div "Visits" at bounding box center [34, 302] width 68 height 49
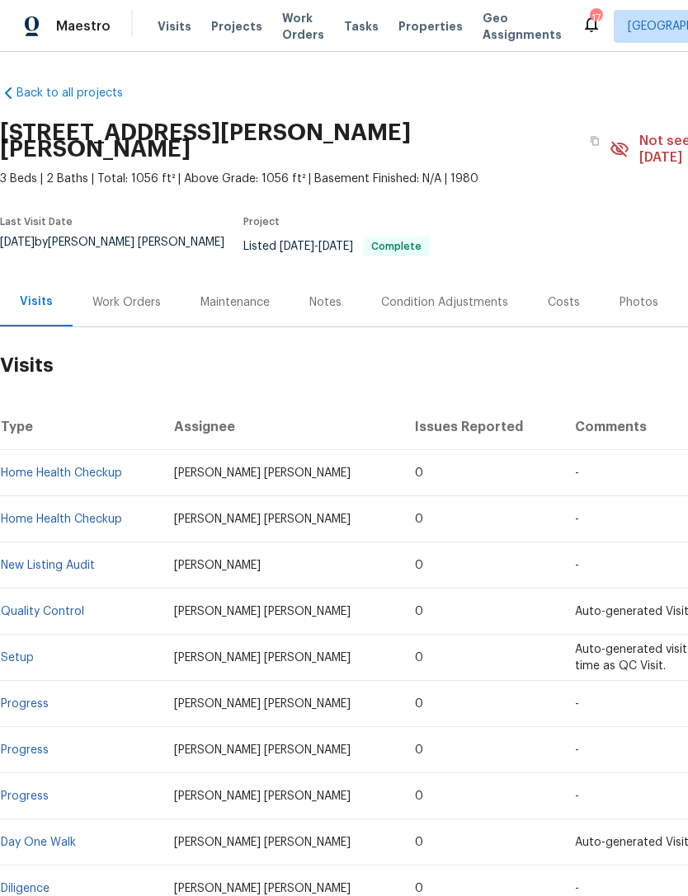
click at [416, 35] on span "Properties" at bounding box center [430, 26] width 64 height 16
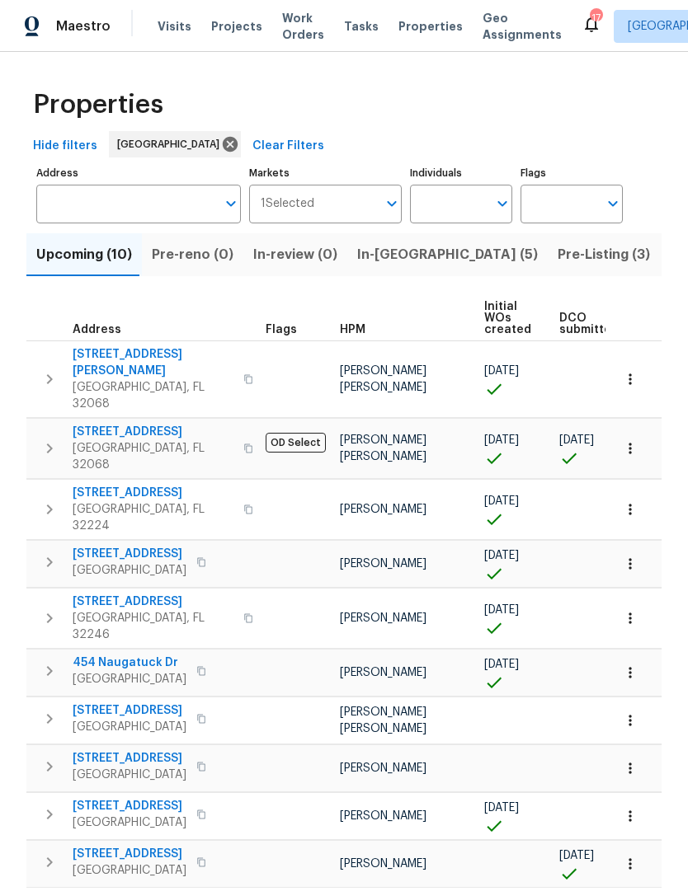
scroll to position [0, 3]
click at [158, 703] on span "1105 Buccaneer Blvd" at bounding box center [130, 711] width 114 height 16
click at [623, 703] on button "button" at bounding box center [630, 721] width 36 height 36
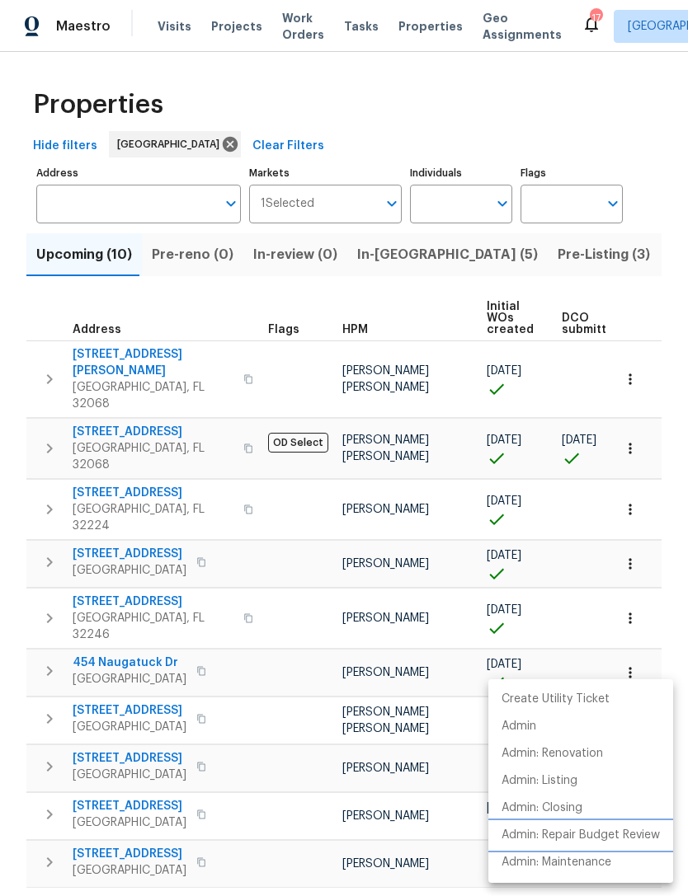
click at [604, 830] on p "Admin: Repair Budget Review" at bounding box center [580, 835] width 158 height 17
click at [114, 878] on div at bounding box center [344, 448] width 688 height 896
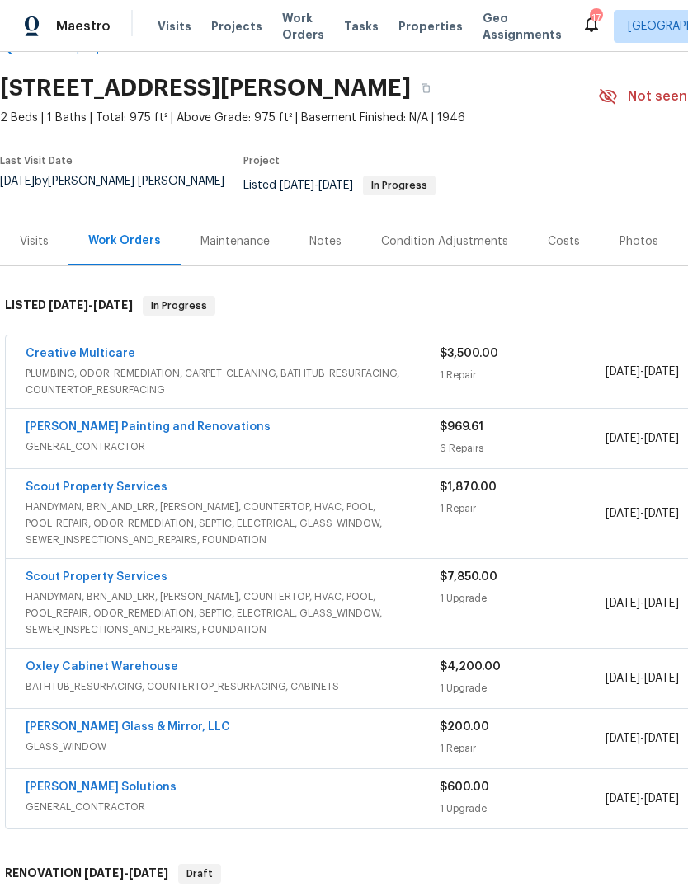
scroll to position [45, 0]
click at [106, 354] on link "Creative Multicare" at bounding box center [81, 354] width 110 height 12
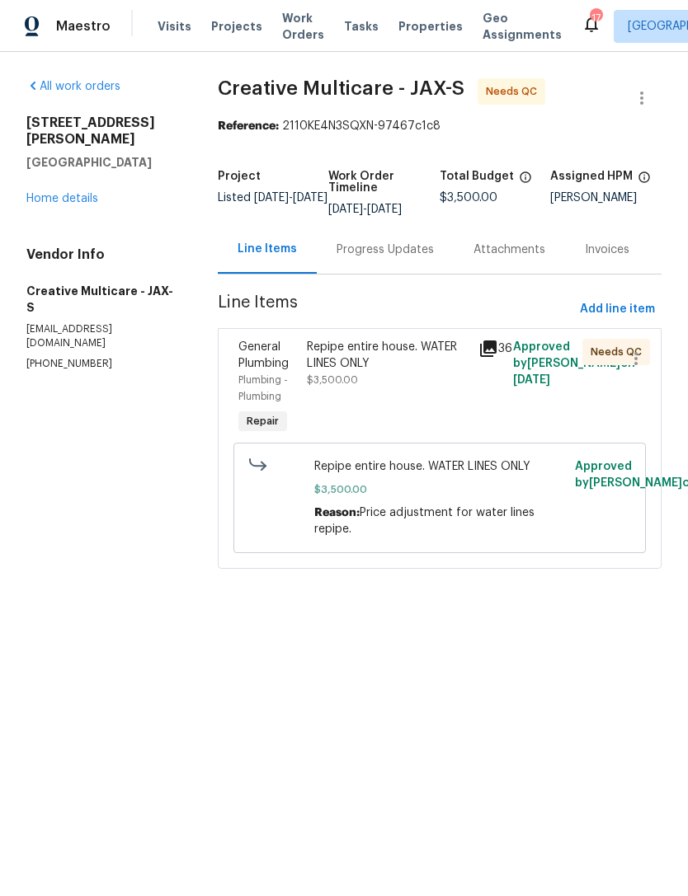
click at [401, 258] on div "Progress Updates" at bounding box center [384, 250] width 97 height 16
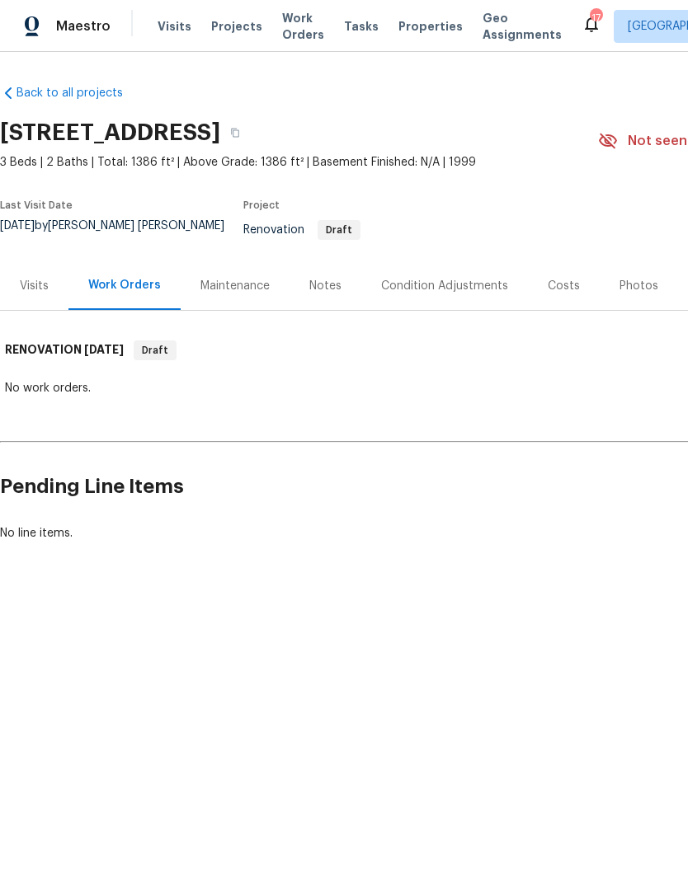
click at [45, 294] on div "Visits" at bounding box center [34, 286] width 29 height 16
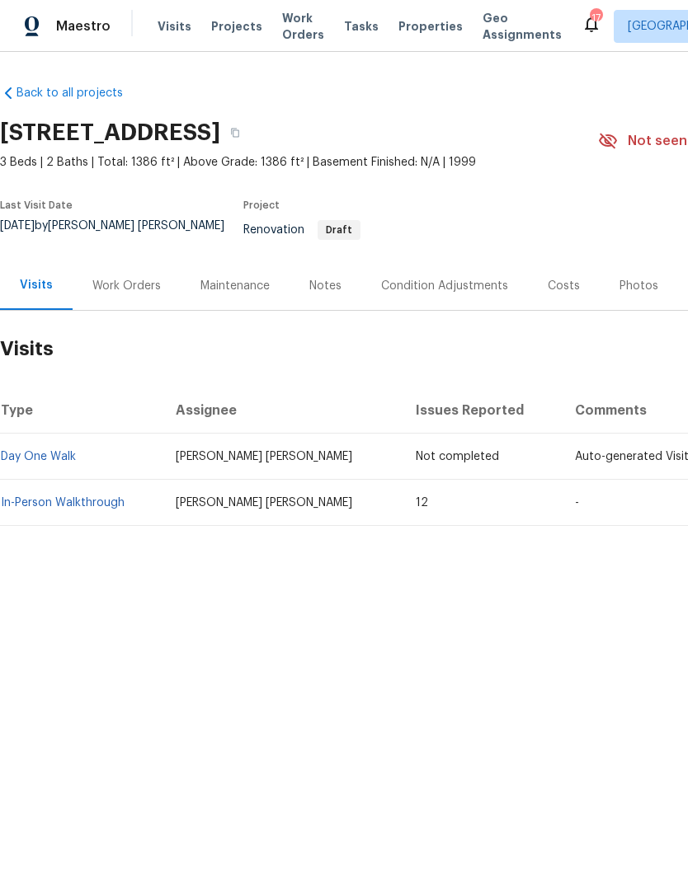
click at [110, 506] on link "In-Person Walkthrough" at bounding box center [63, 503] width 124 height 12
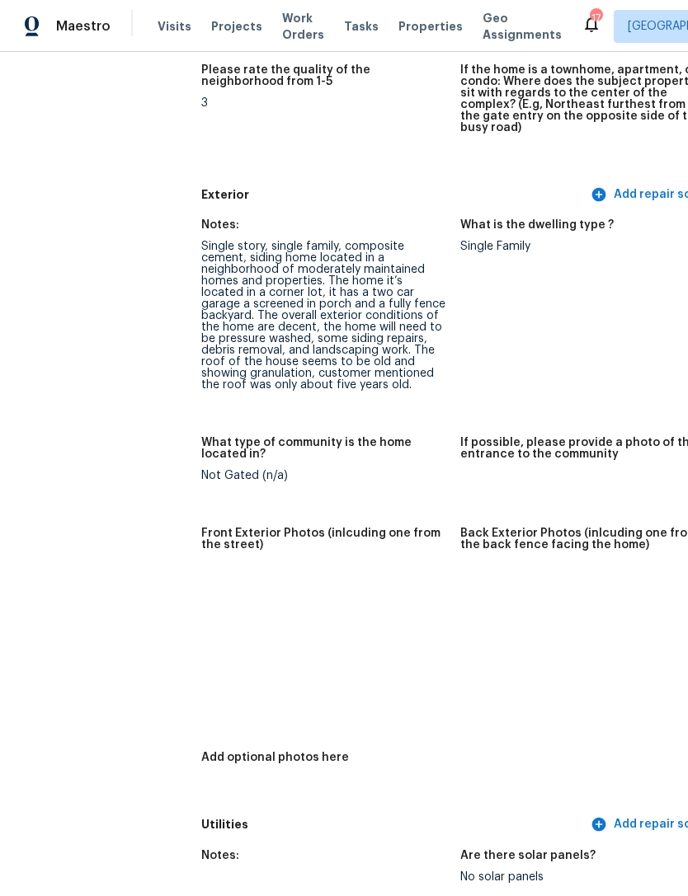
scroll to position [571, 0]
click at [264, 591] on img at bounding box center [290, 596] width 53 height 53
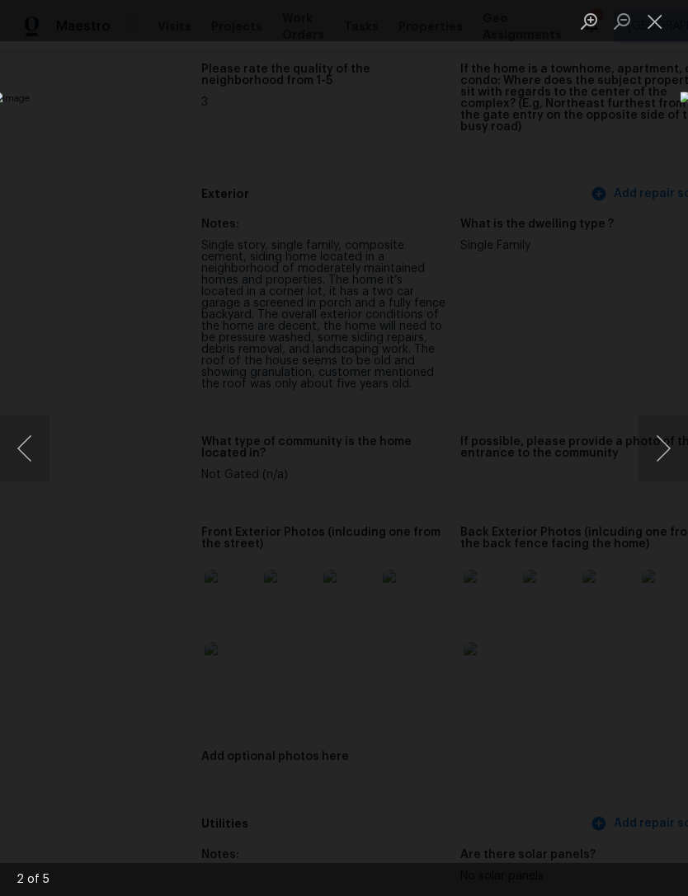
click at [656, 454] on button "Next image" at bounding box center [662, 449] width 49 height 66
click at [656, 463] on button "Next image" at bounding box center [662, 449] width 49 height 66
click at [668, 464] on button "Next image" at bounding box center [662, 449] width 49 height 66
click at [574, 134] on div "Lightbox" at bounding box center [344, 448] width 688 height 896
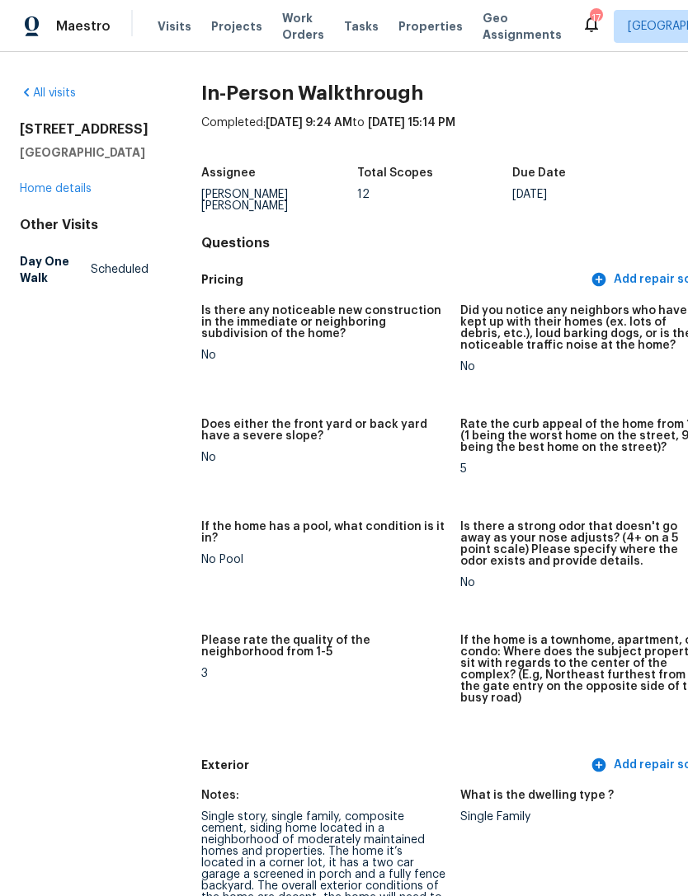
scroll to position [0, 0]
click at [79, 195] on link "Home details" at bounding box center [56, 189] width 72 height 12
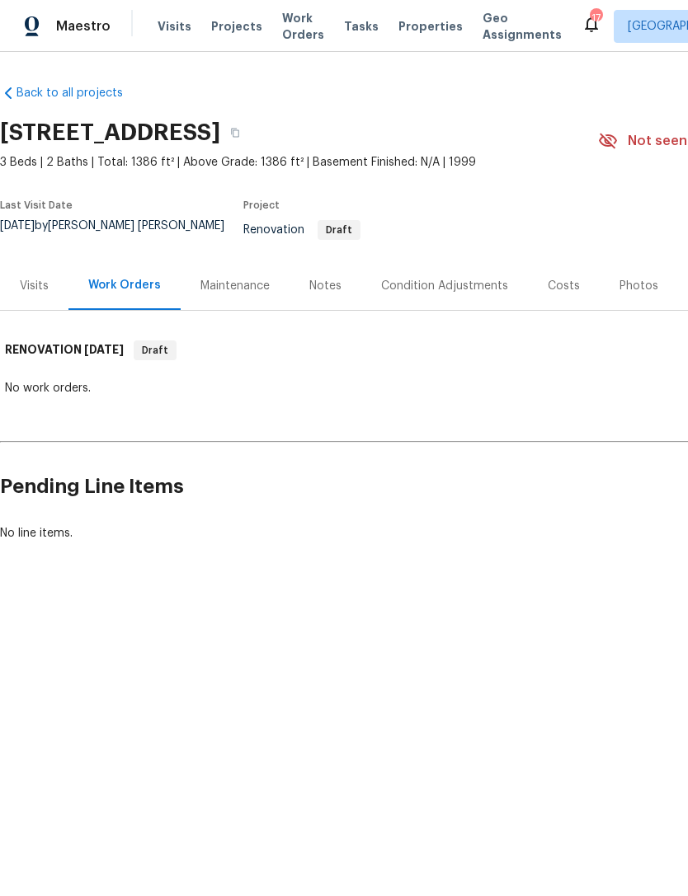
click at [29, 294] on div "Visits" at bounding box center [34, 286] width 29 height 16
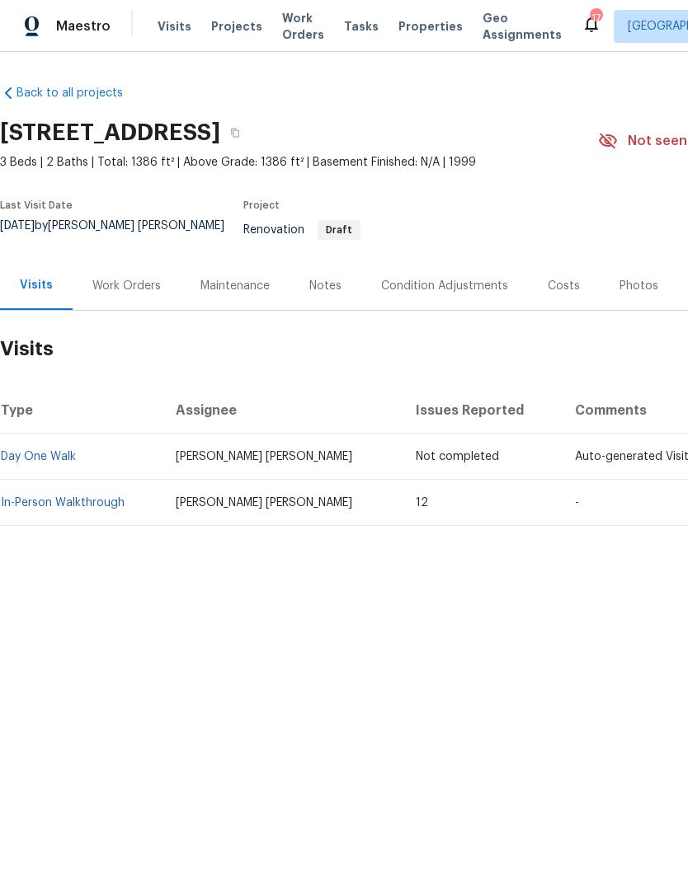
click at [439, 282] on div "Condition Adjustments" at bounding box center [444, 286] width 127 height 16
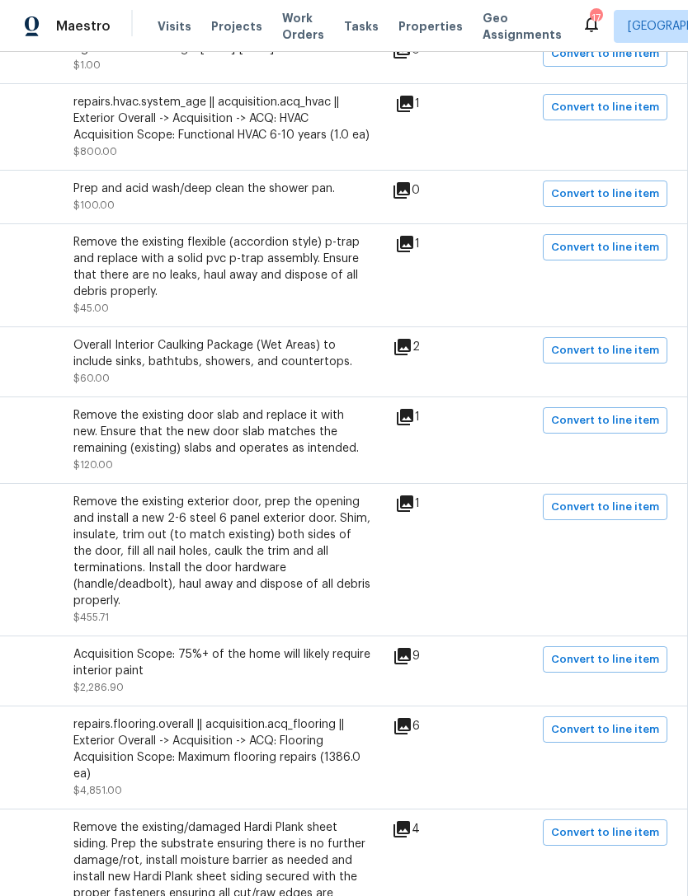
scroll to position [517, 244]
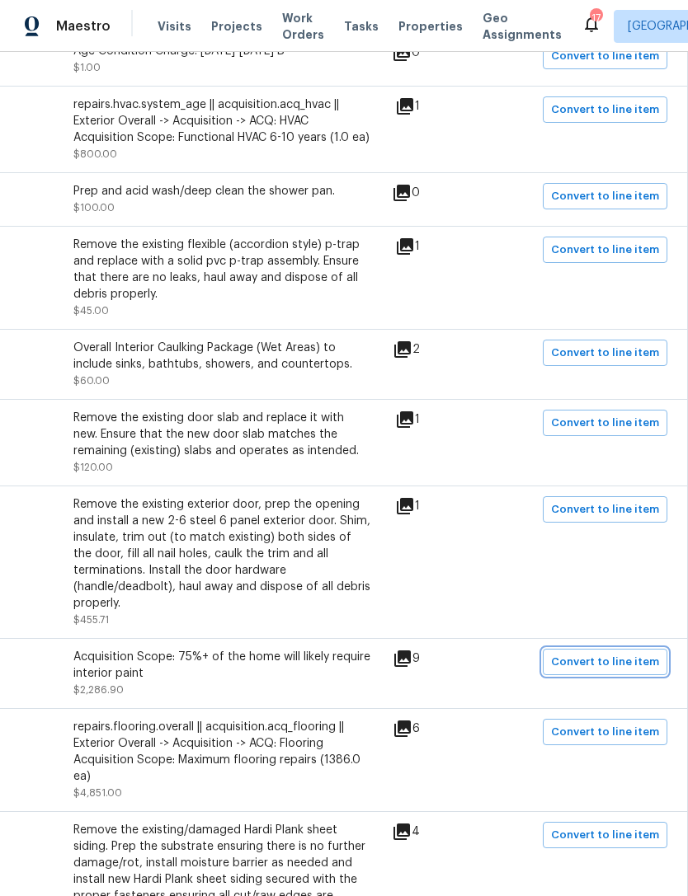
click at [605, 661] on span "Convert to line item" at bounding box center [605, 662] width 108 height 19
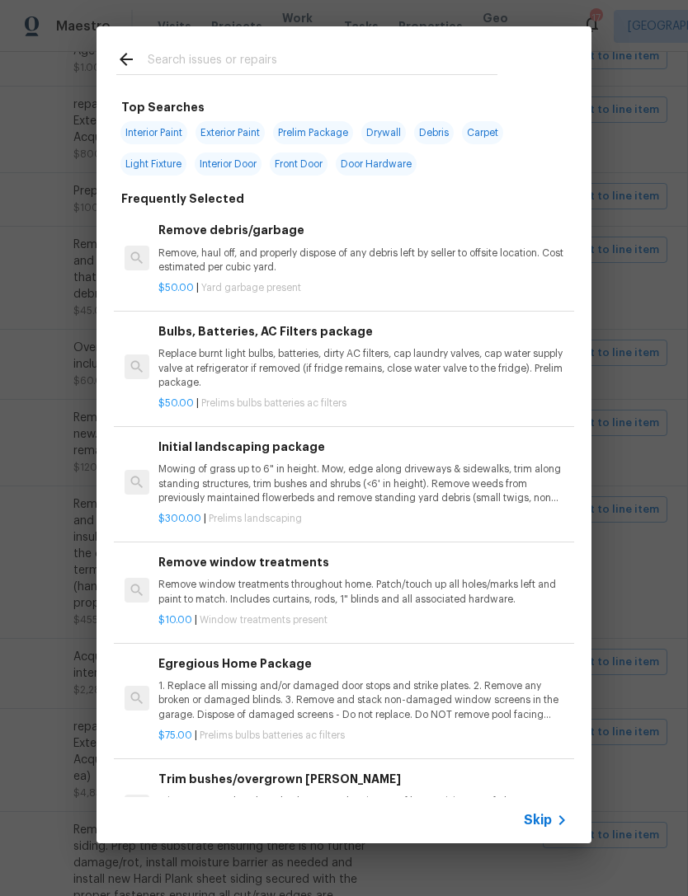
click at [165, 129] on span "Interior Paint" at bounding box center [153, 132] width 67 height 23
type input "Interior Paint"
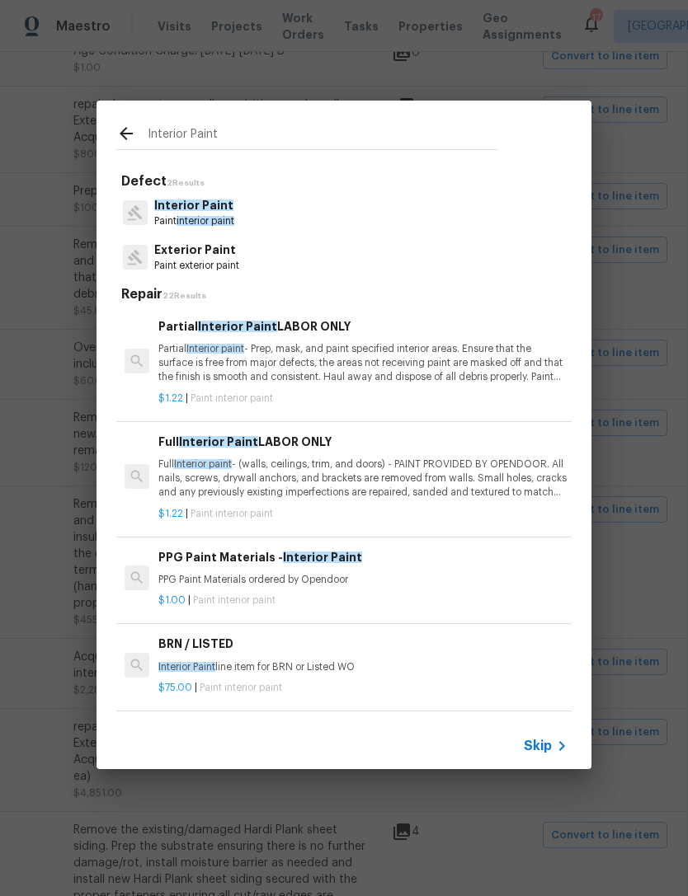
click at [294, 487] on p "Full Interior paint - (walls, ceilings, trim, and doors) - PAINT PROVIDED BY OP…" at bounding box center [362, 479] width 409 height 42
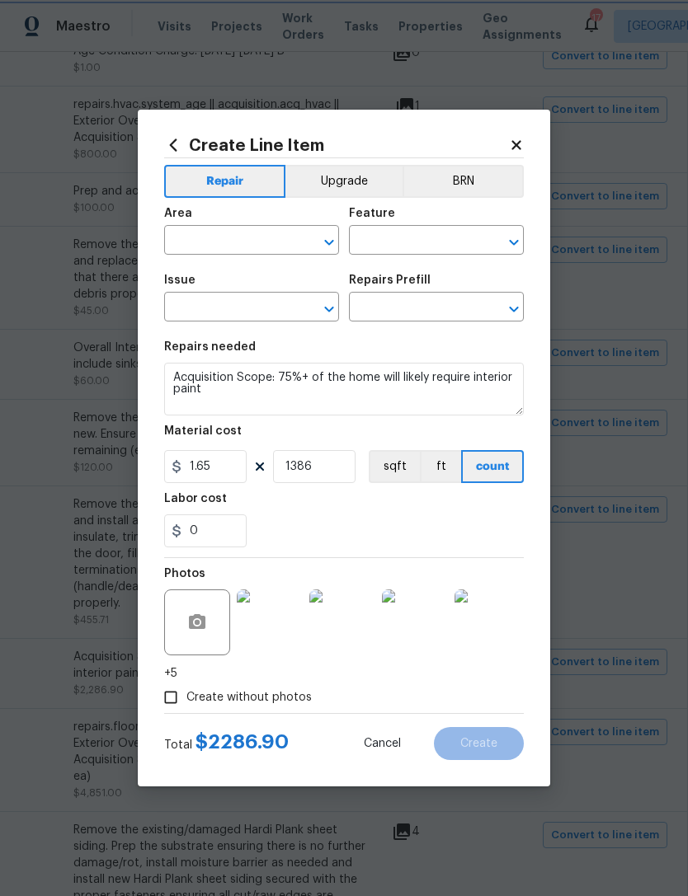
type input "Exterior Overall"
type input "Overall Paint"
type input "Interior Paint"
type input "Full Interior Paint LABOR ONLY $1.22"
type textarea "Full Interior paint - (walls, ceilings, trim, and doors) - PAINT PROVIDED BY OP…"
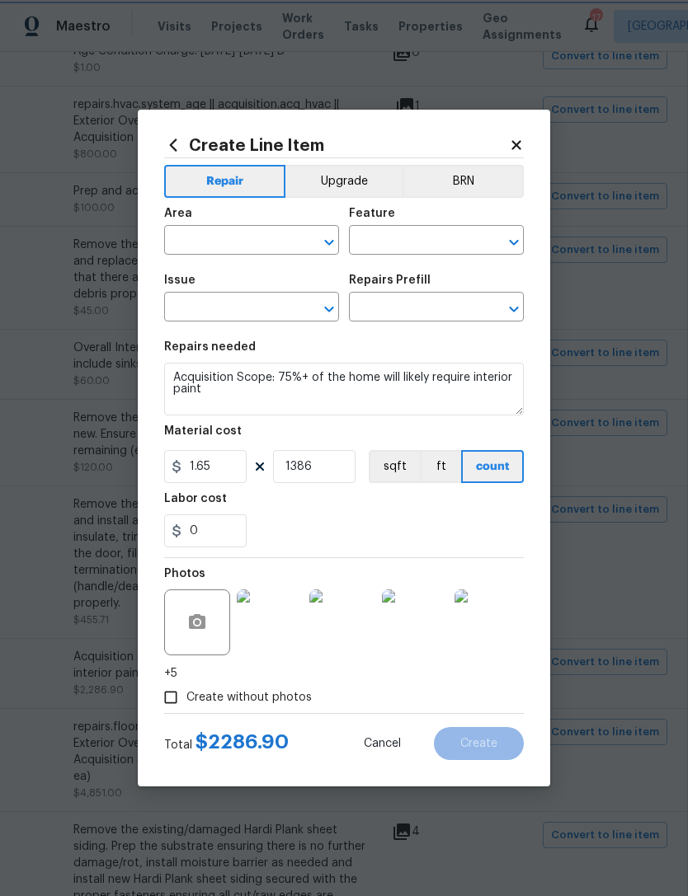
type input "1.22"
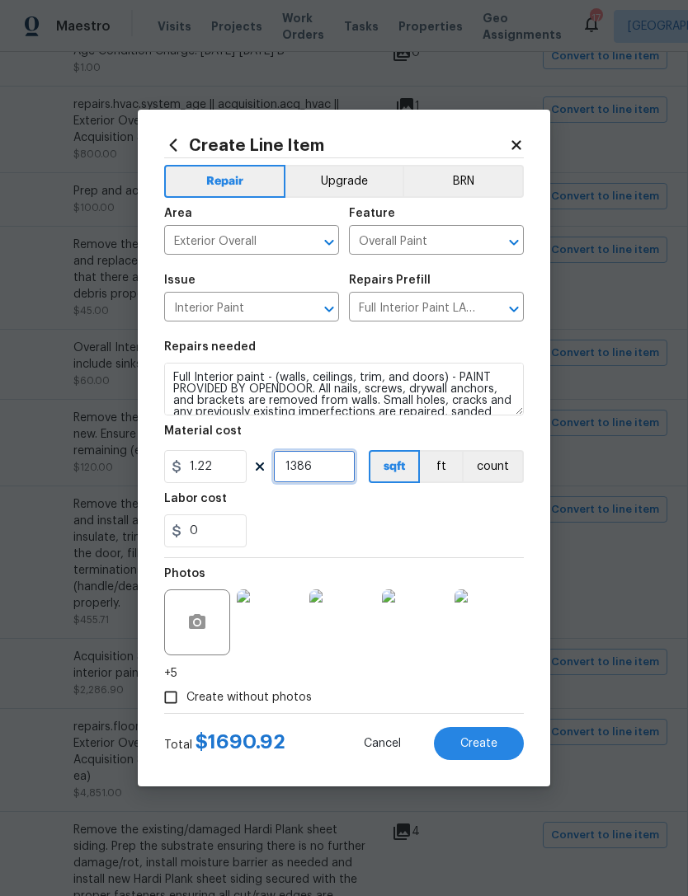
click at [333, 469] on input "1386" at bounding box center [314, 466] width 82 height 33
type input "1"
click at [466, 551] on section "Repairs needed Full Interior paint - (walls, ceilings, trim, and doors) - PAINT…" at bounding box center [344, 445] width 360 height 226
click at [484, 741] on span "Create" at bounding box center [478, 744] width 37 height 12
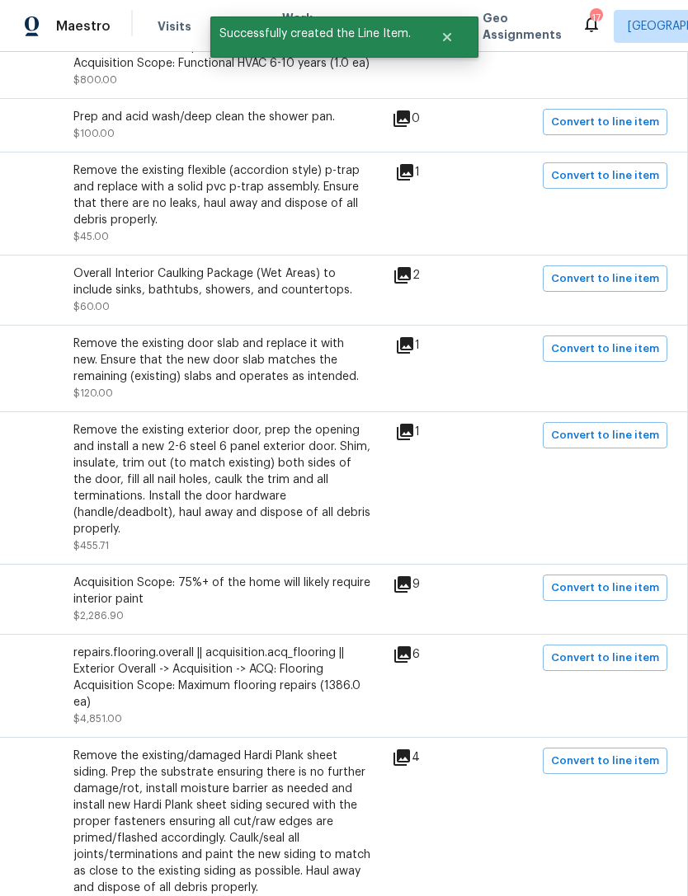
scroll to position [591, 244]
click at [620, 651] on span "Convert to line item" at bounding box center [605, 658] width 108 height 19
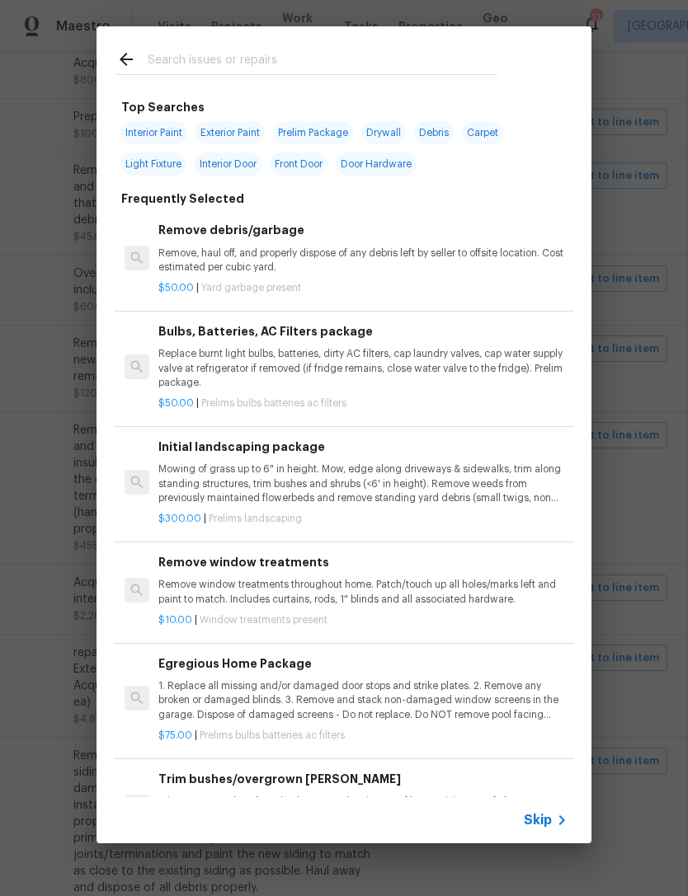
click at [294, 63] on input "text" at bounding box center [323, 61] width 350 height 25
type input "Floo"
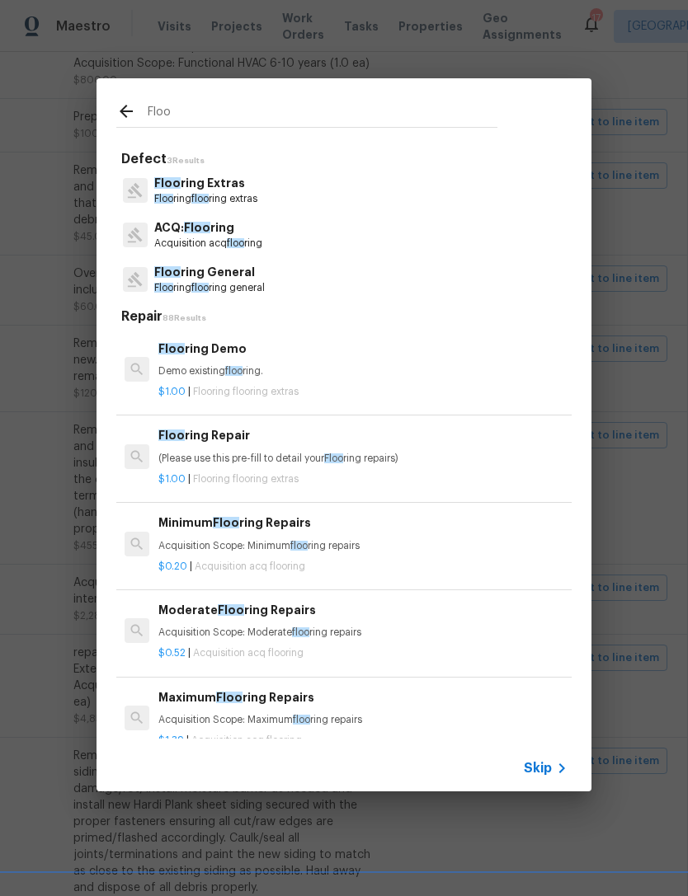
click at [237, 285] on p "Floo ring floo ring general" at bounding box center [209, 288] width 111 height 14
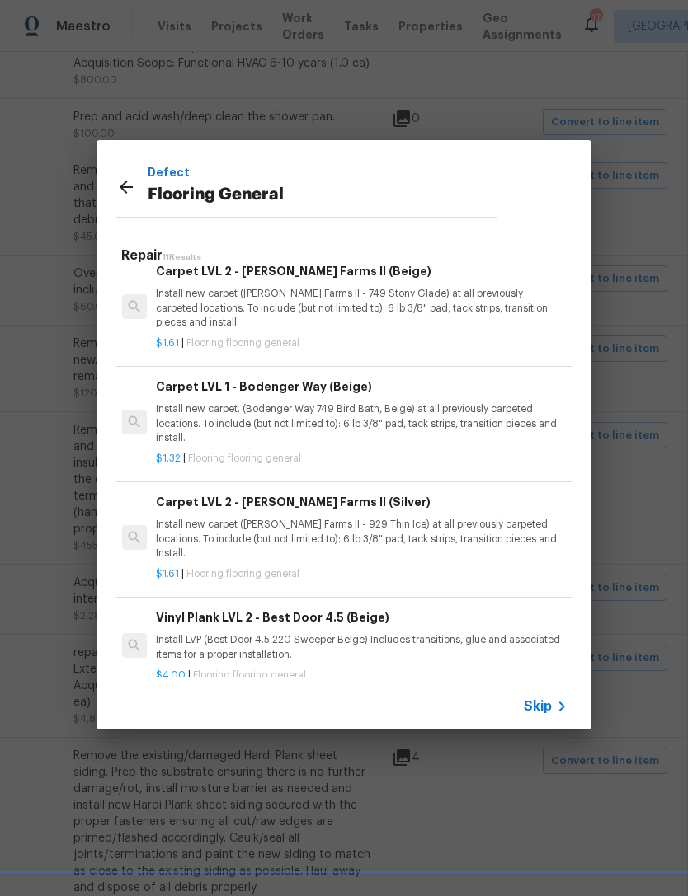
scroll to position [624, 2]
click at [333, 408] on p "Install new carpet. (Bodenger Way 749 Bird Bath, Beige) at all previously carpe…" at bounding box center [360, 423] width 409 height 42
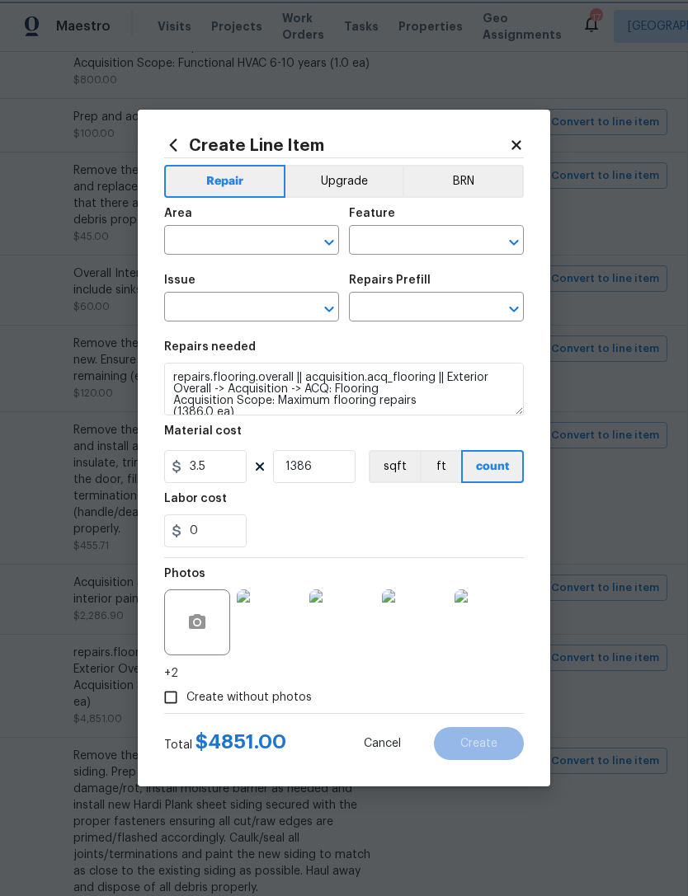
type input "Exterior Overall"
type input "Overall Flooring"
type input "Flooring General"
type textarea "Install new carpet. (Bodenger Way 749 Bird Bath, Beige) at all previously carpe…"
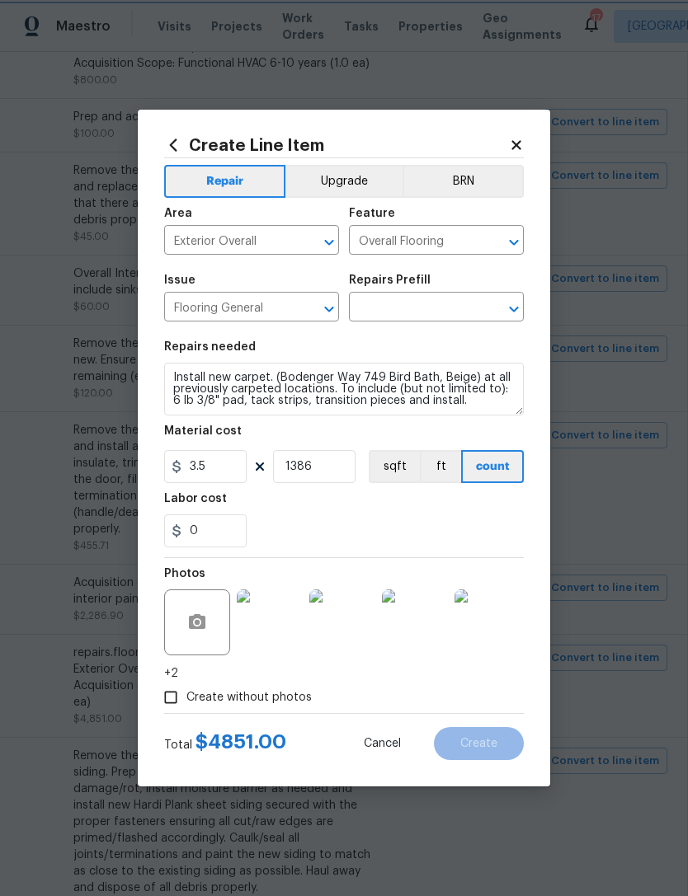
type input "Carpet LVL 1 - Bodenger Way (Beige) $1.32"
type input "1.32"
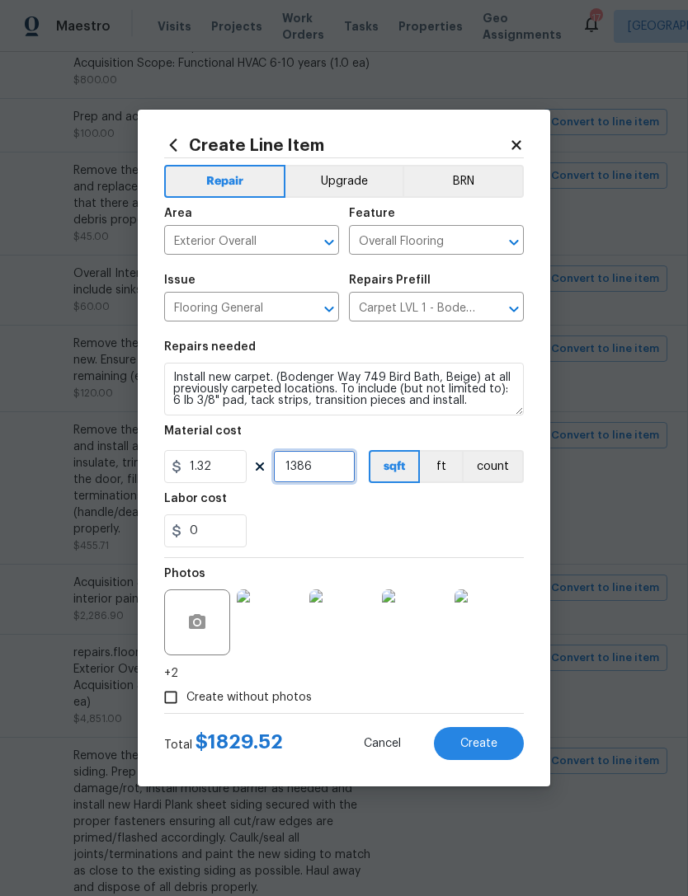
click at [340, 472] on input "1386" at bounding box center [314, 466] width 82 height 33
type input "1"
click at [459, 542] on div "0" at bounding box center [344, 531] width 360 height 33
click at [487, 750] on span "Create" at bounding box center [478, 744] width 37 height 12
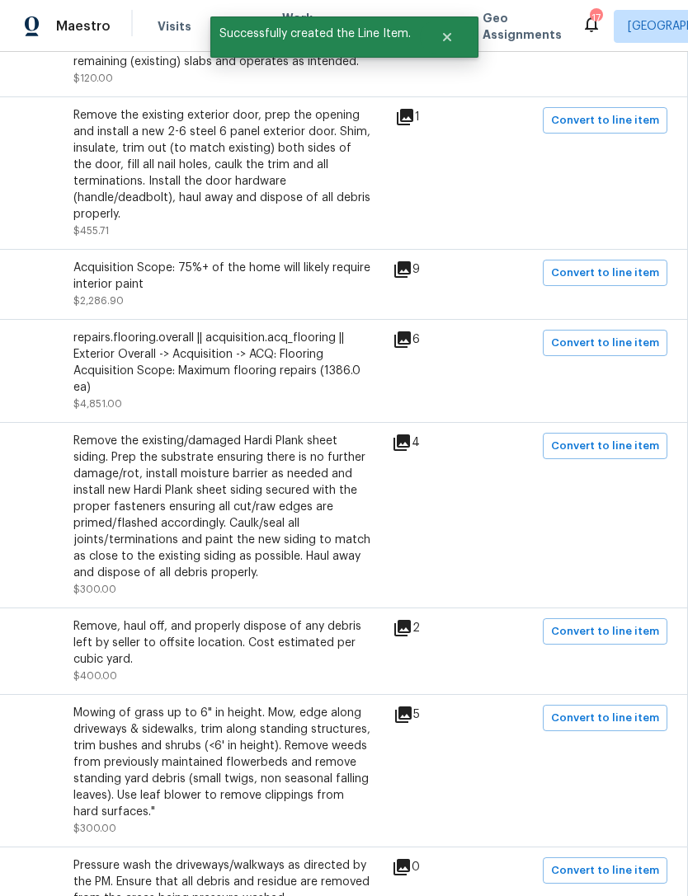
scroll to position [906, 244]
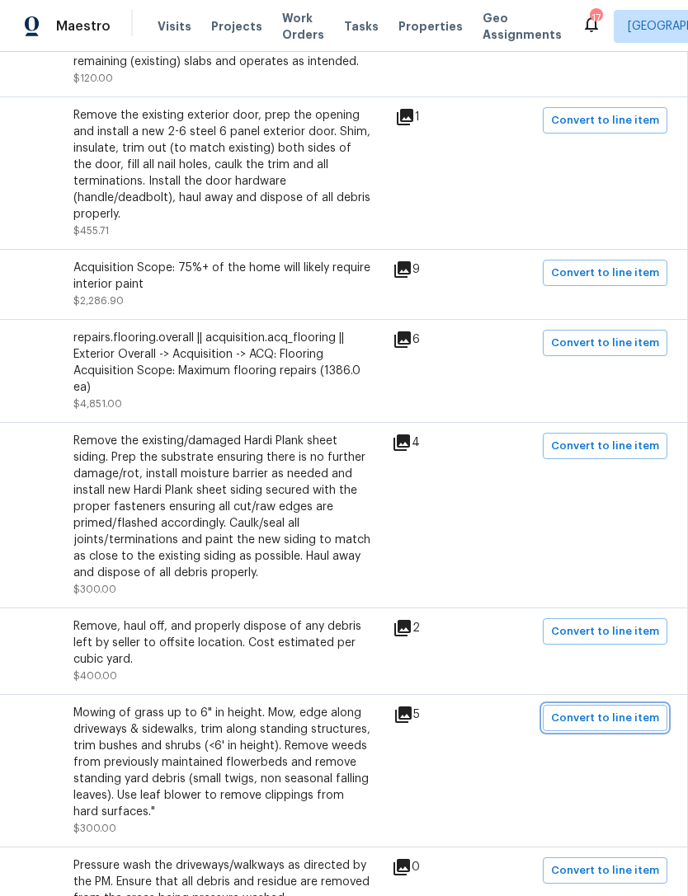
click at [621, 706] on button "Convert to line item" at bounding box center [605, 718] width 125 height 26
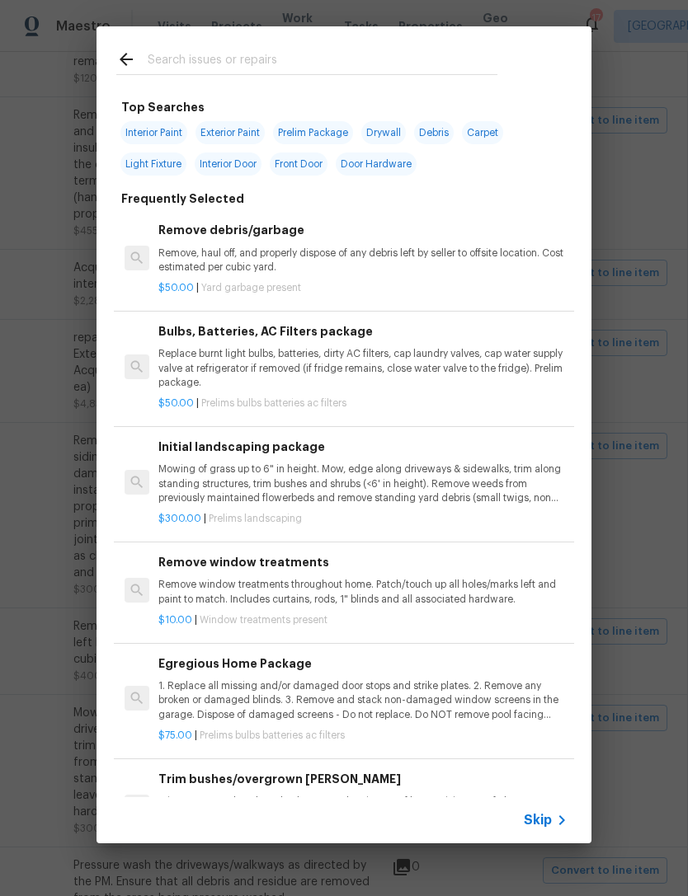
click at [369, 56] on input "text" at bounding box center [323, 61] width 350 height 25
type input "Lan"
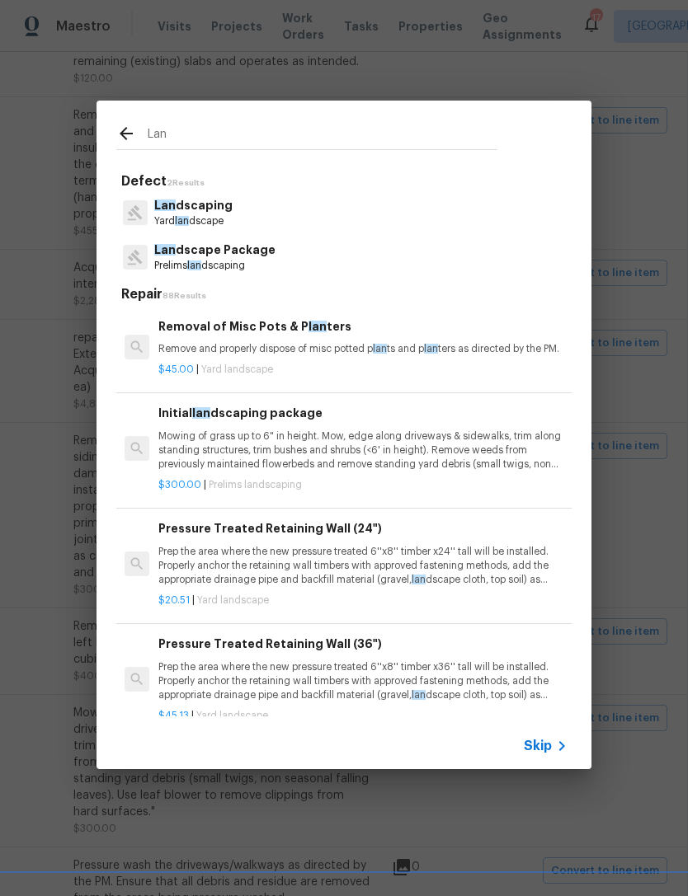
click at [253, 260] on p "Prelims lan dscaping" at bounding box center [214, 266] width 121 height 14
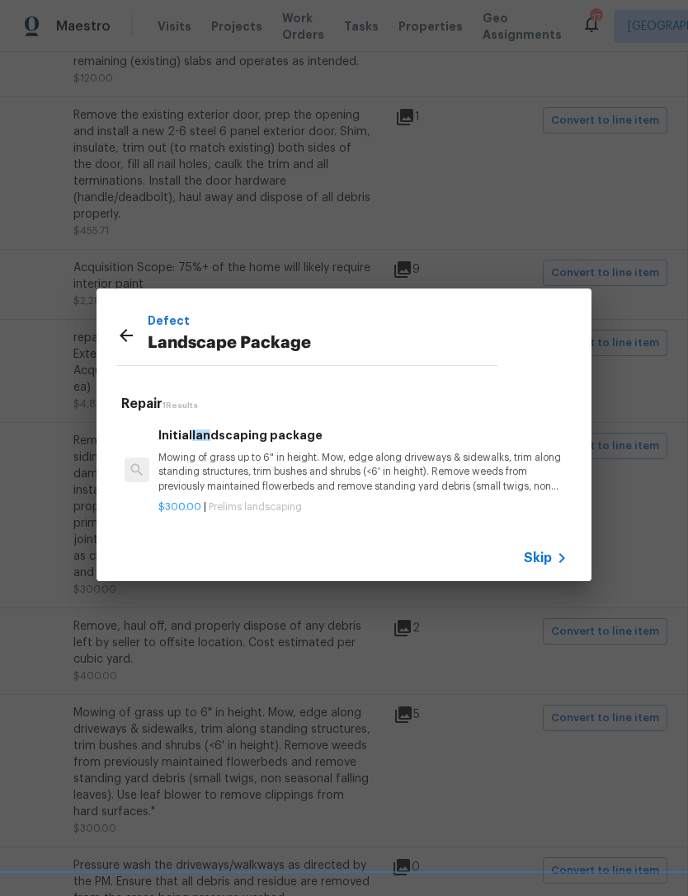
click at [362, 461] on p "Mowing of grass up to 6" in height. Mow, edge along driveways & sidewalks, trim…" at bounding box center [362, 472] width 409 height 42
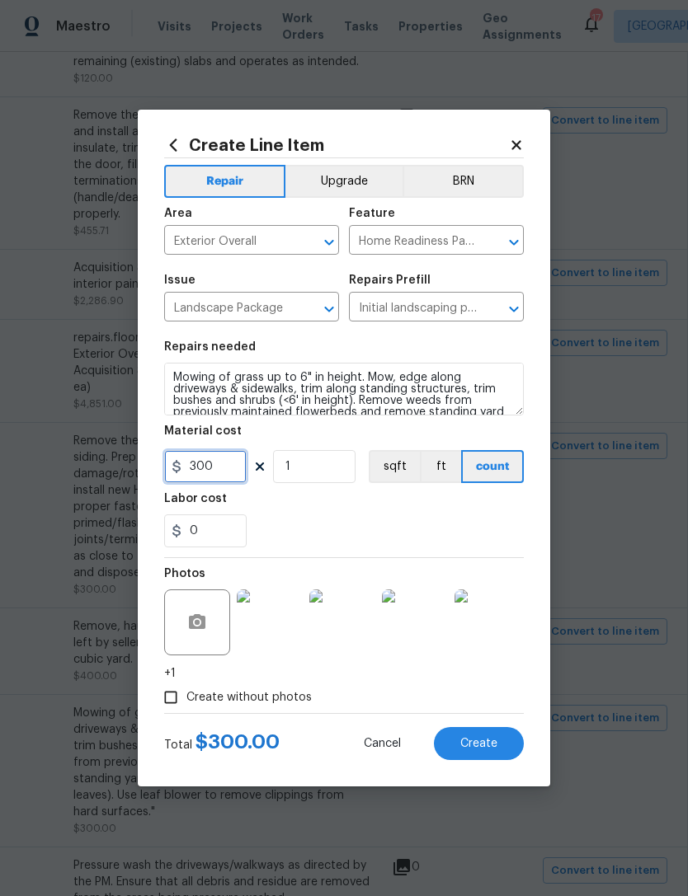
click at [229, 470] on input "300" at bounding box center [205, 466] width 82 height 33
type input "50"
click at [444, 522] on div "0" at bounding box center [344, 531] width 360 height 33
click at [496, 748] on span "Create" at bounding box center [478, 744] width 37 height 12
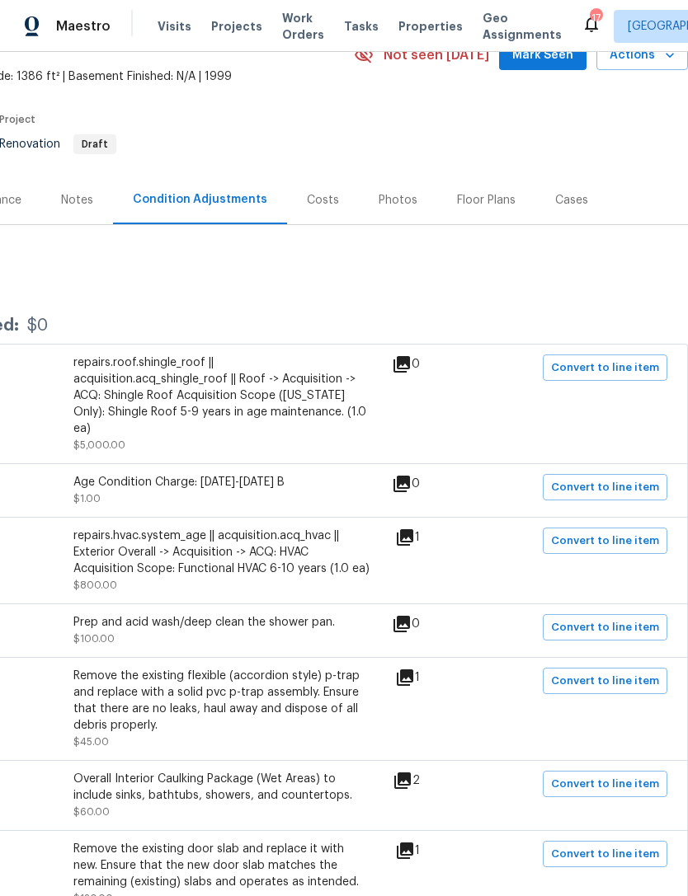
scroll to position [85, 244]
click at [630, 533] on span "Convert to line item" at bounding box center [605, 542] width 108 height 19
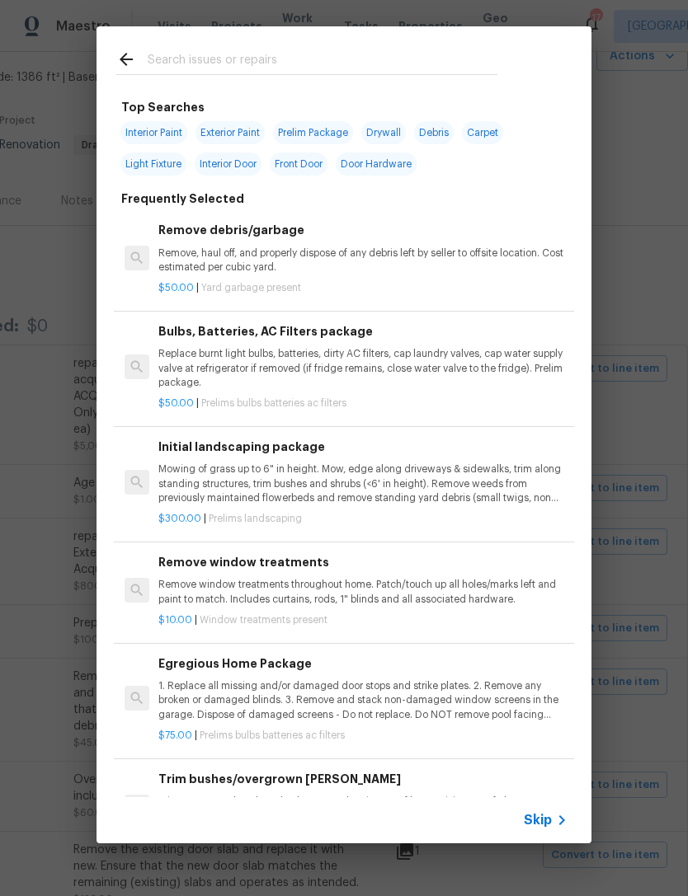
click at [351, 61] on input "text" at bounding box center [323, 61] width 350 height 25
type input "Hvac"
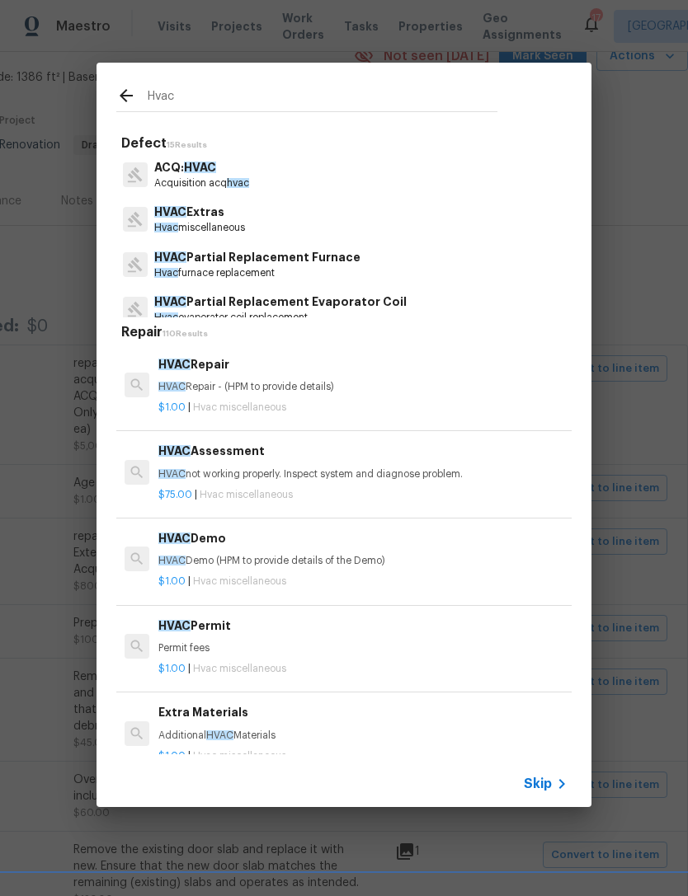
click at [233, 227] on p "Hvac miscellaneous" at bounding box center [199, 228] width 91 height 14
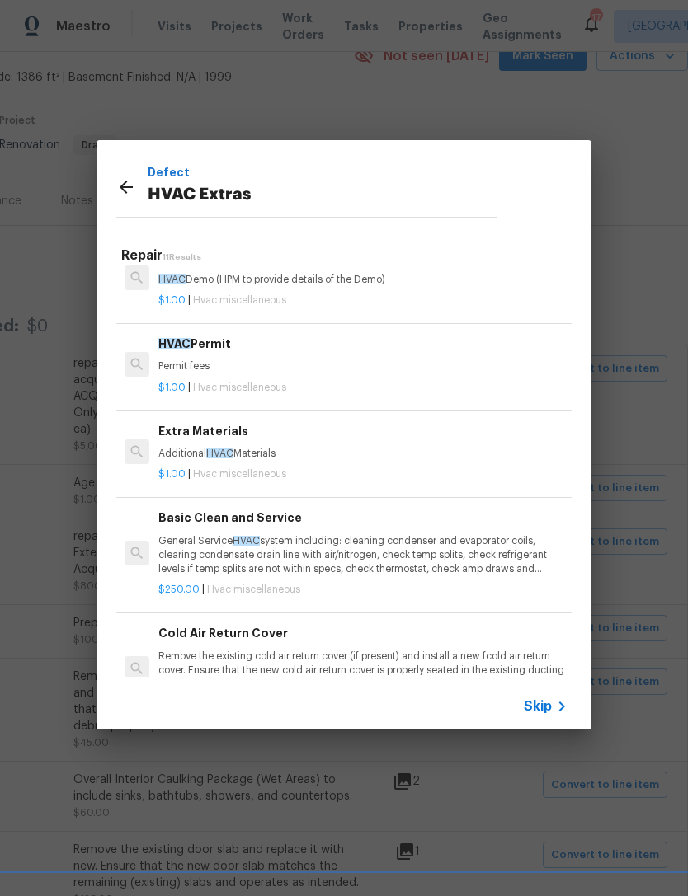
scroll to position [205, 0]
click at [283, 541] on p "General Service HVAC system including: cleaning condenser and evaporator coils,…" at bounding box center [362, 555] width 409 height 42
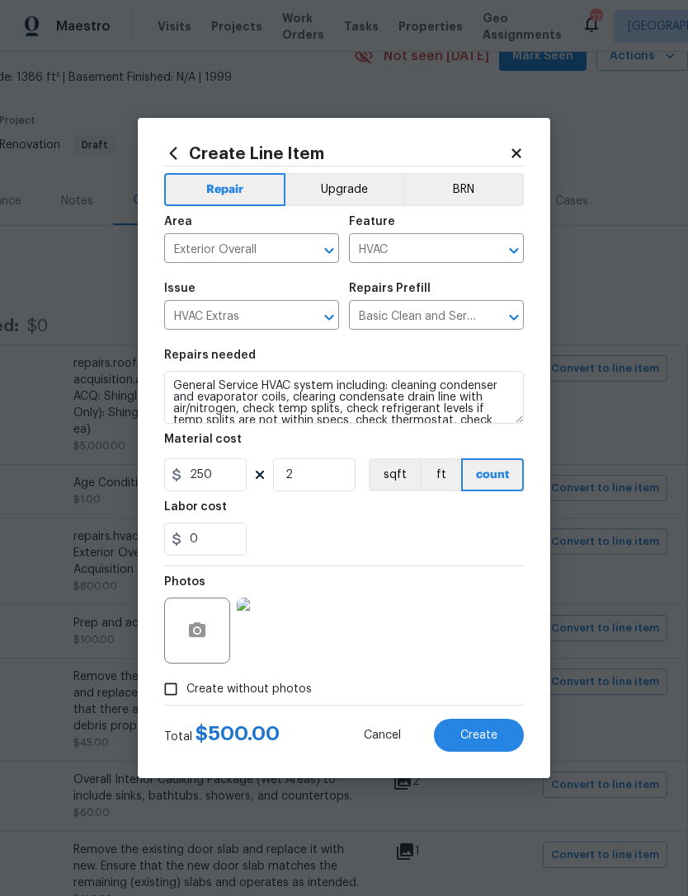
click at [301, 546] on div "0" at bounding box center [344, 539] width 360 height 33
click at [320, 470] on input "2" at bounding box center [314, 475] width 82 height 33
type input "1"
click at [379, 546] on div "0" at bounding box center [344, 539] width 360 height 33
click at [490, 737] on span "Create" at bounding box center [478, 736] width 37 height 12
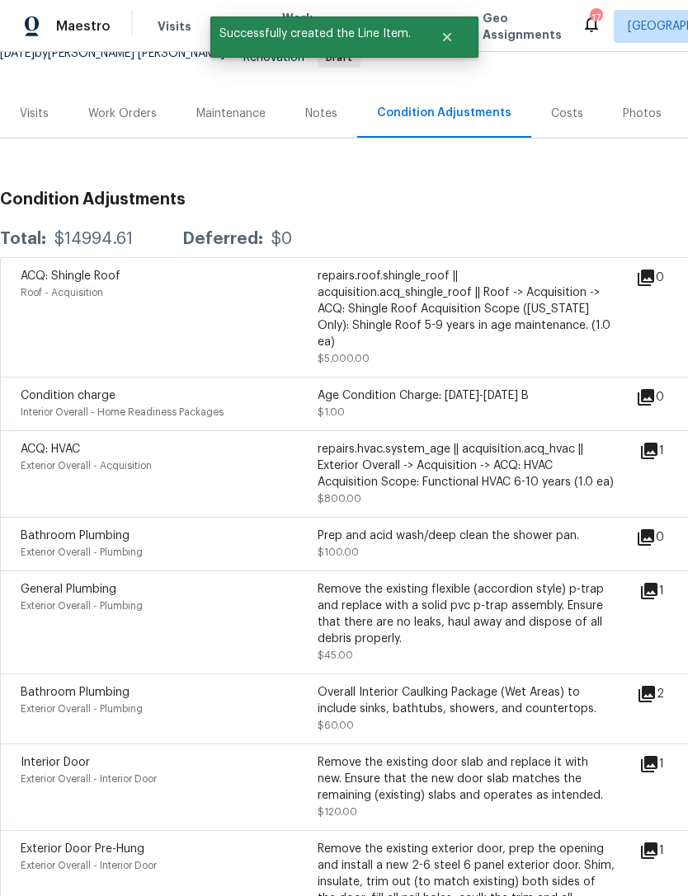
scroll to position [172, 0]
click at [140, 122] on div "Work Orders" at bounding box center [122, 114] width 68 height 16
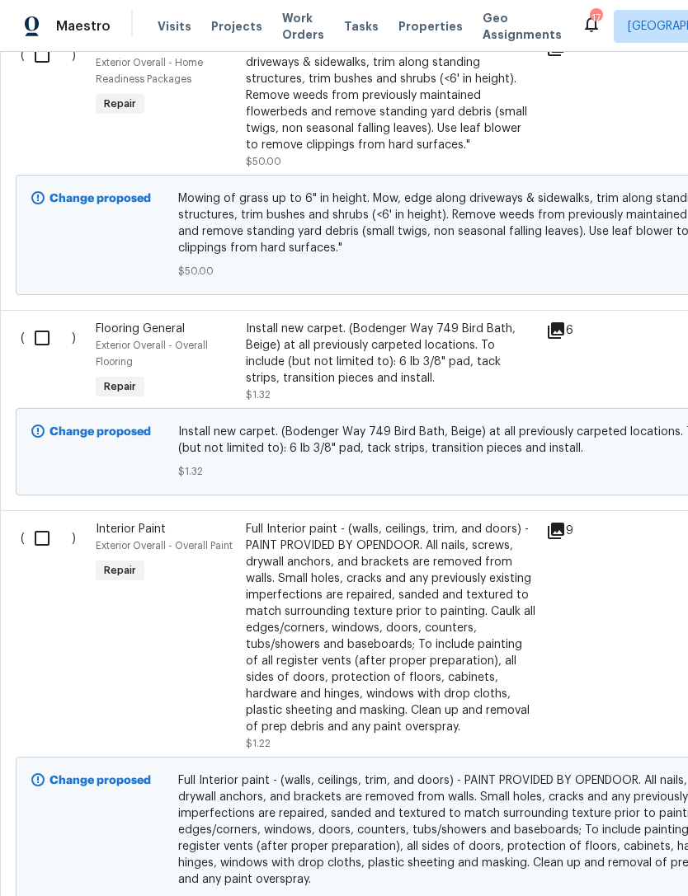
scroll to position [844, 0]
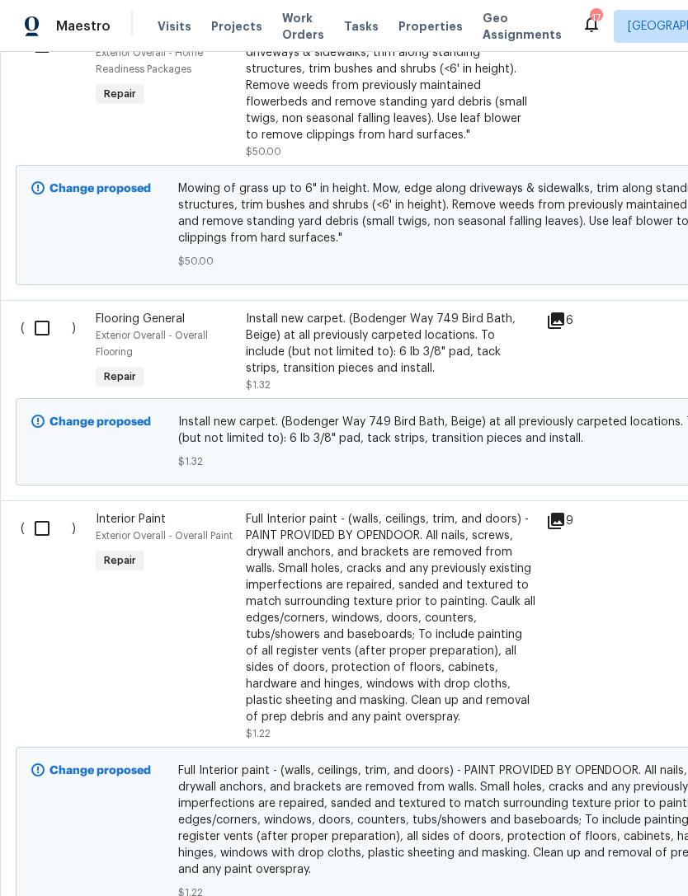
click at [36, 546] on input "checkbox" at bounding box center [48, 528] width 47 height 35
checkbox input "true"
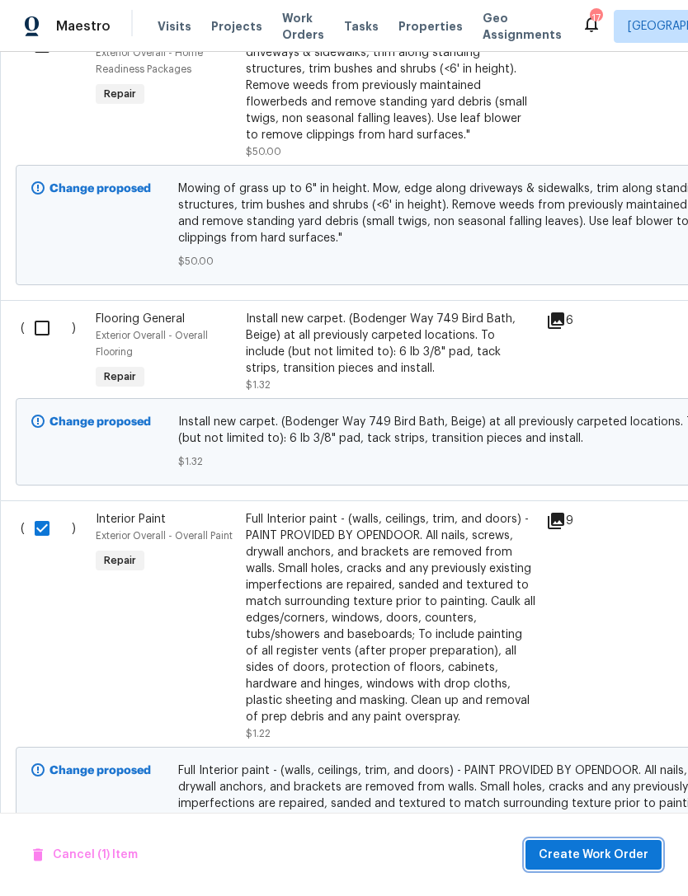
click at [593, 859] on span "Create Work Order" at bounding box center [594, 855] width 110 height 21
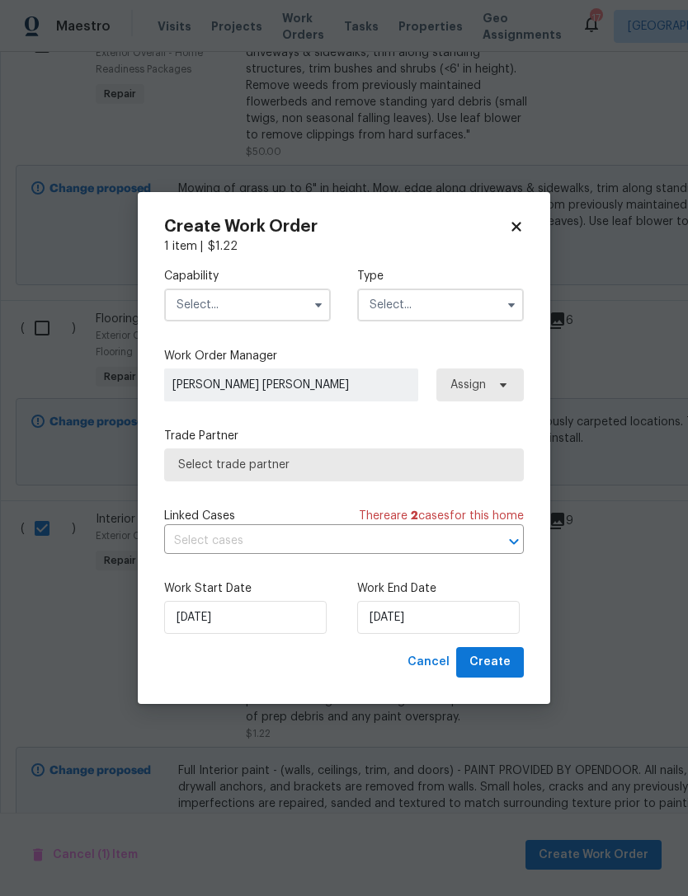
click at [272, 303] on input "text" at bounding box center [247, 305] width 167 height 33
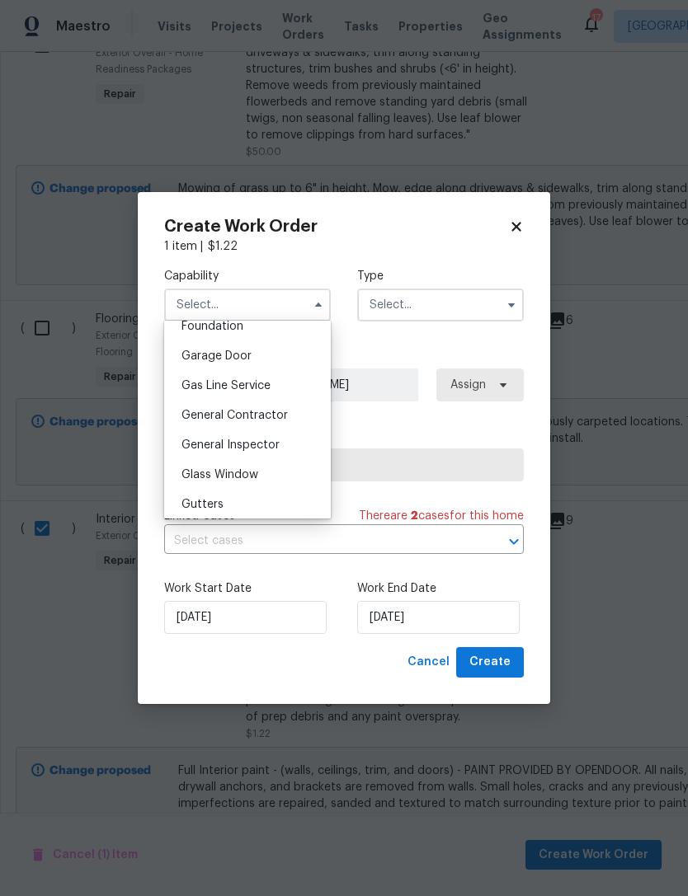
scroll to position [711, 0]
click at [286, 416] on div "General Contractor" at bounding box center [247, 417] width 158 height 30
type input "General Contractor"
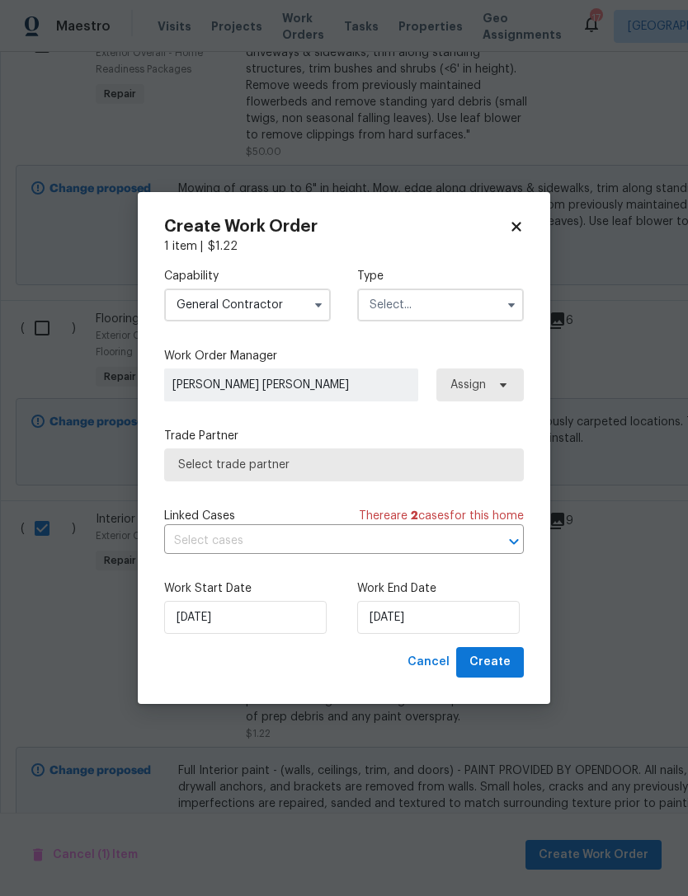
click at [449, 300] on input "text" at bounding box center [440, 305] width 167 height 33
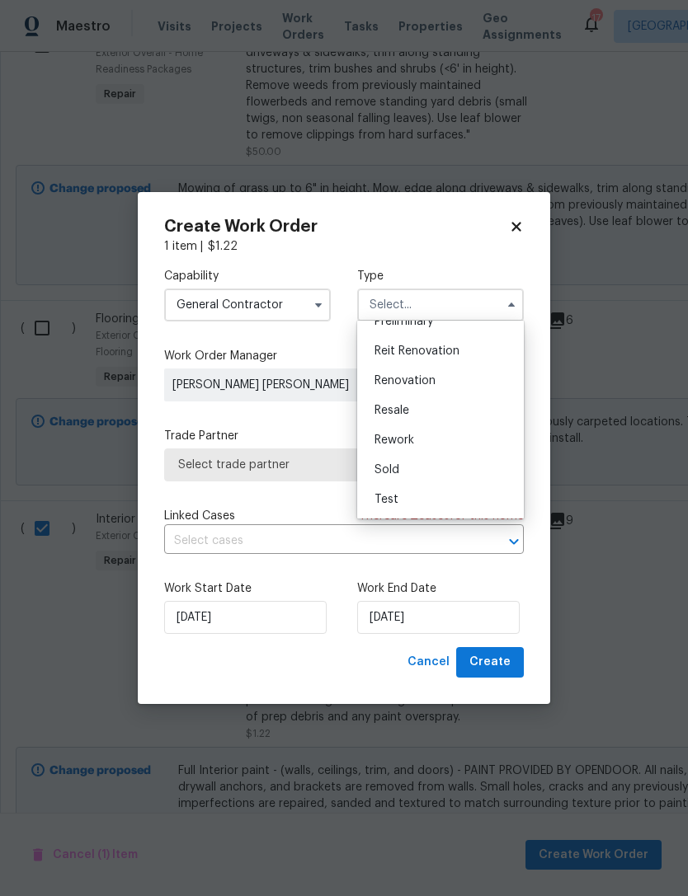
scroll to position [374, 0]
click at [453, 379] on div "Renovation" at bounding box center [440, 381] width 158 height 30
type input "Renovation"
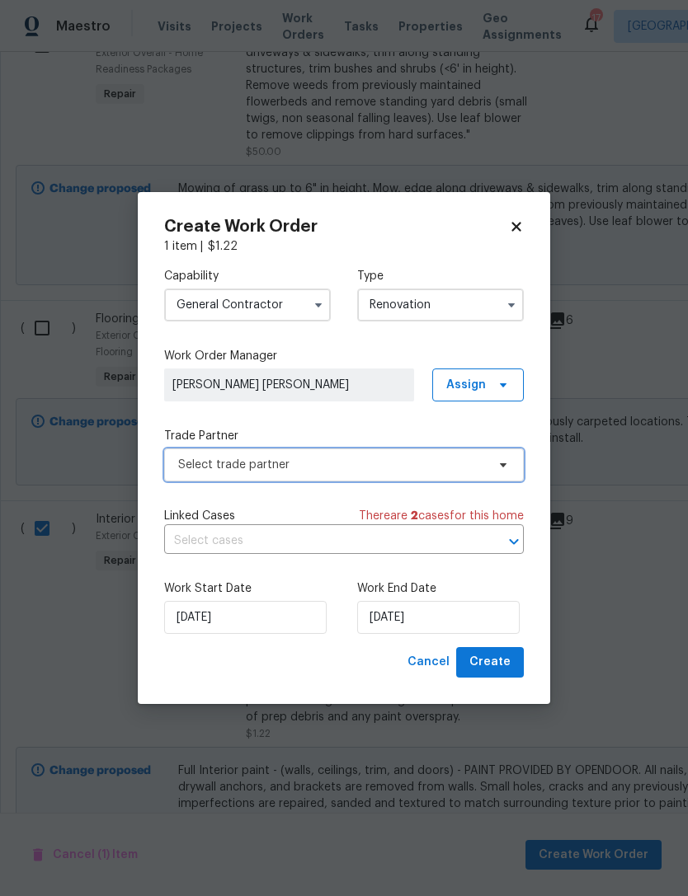
click at [322, 469] on span "Select trade partner" at bounding box center [332, 465] width 308 height 16
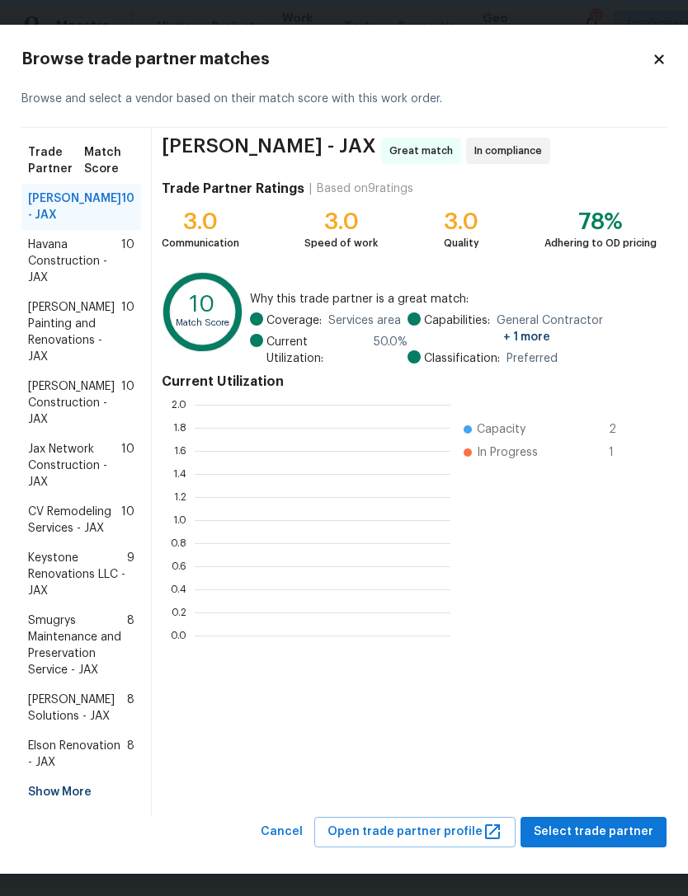
scroll to position [2, 2]
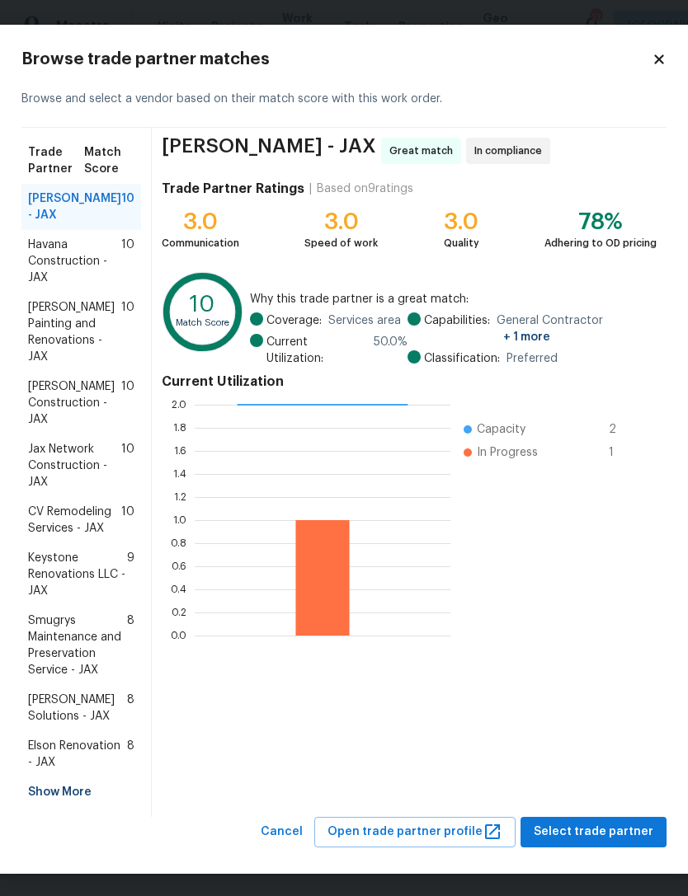
click at [101, 478] on span "Jax Network Construction - JAX" at bounding box center [74, 465] width 93 height 49
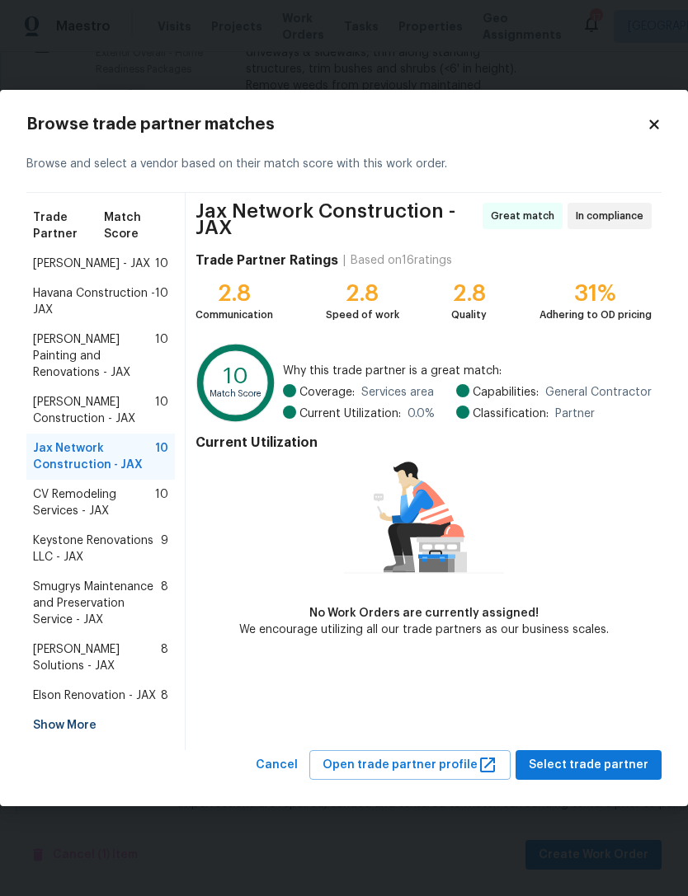
click at [122, 506] on span "CV Remodeling Services - JAX" at bounding box center [94, 503] width 122 height 33
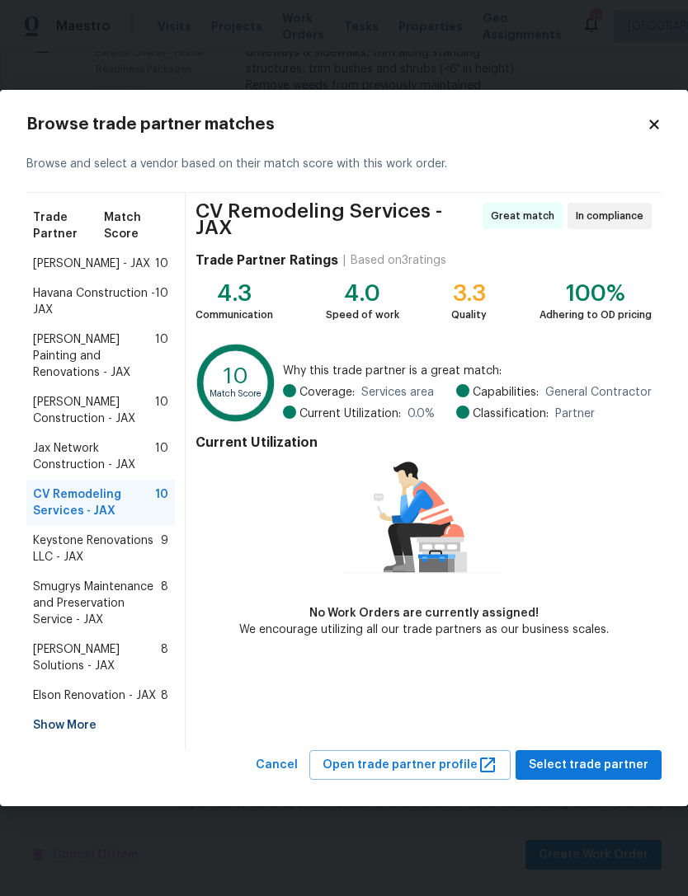
click at [127, 446] on span "Jax Network Construction - JAX" at bounding box center [94, 456] width 122 height 33
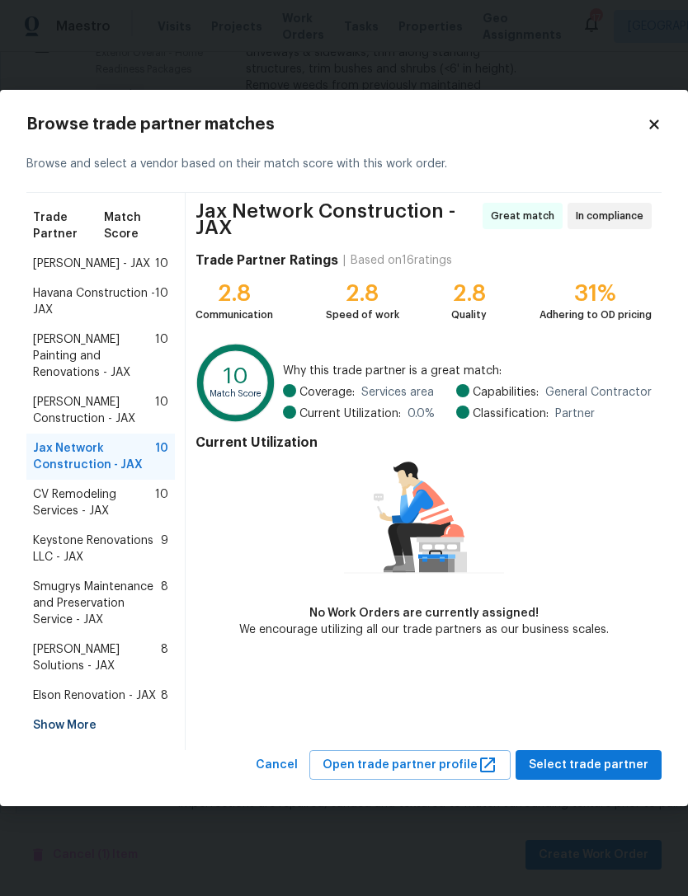
click at [129, 508] on span "CV Remodeling Services - JAX" at bounding box center [94, 503] width 122 height 33
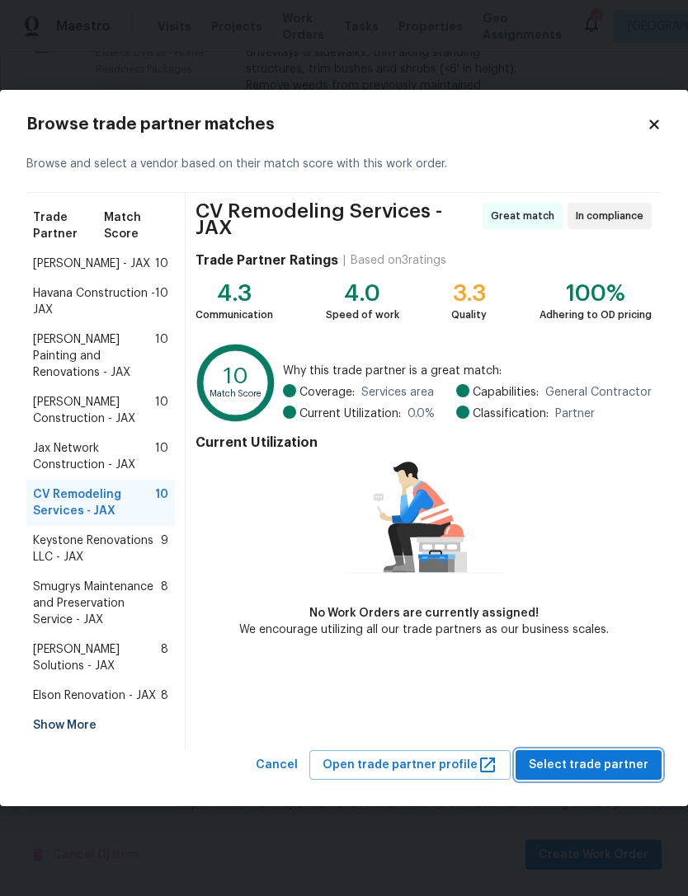
click at [620, 755] on span "Select trade partner" at bounding box center [589, 765] width 120 height 21
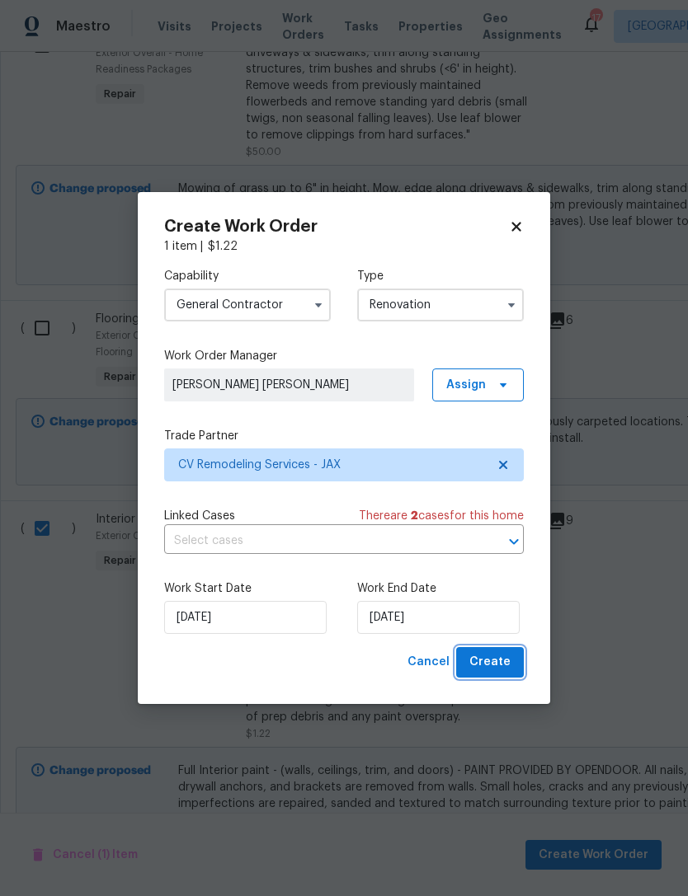
click at [502, 661] on span "Create" at bounding box center [489, 662] width 41 height 21
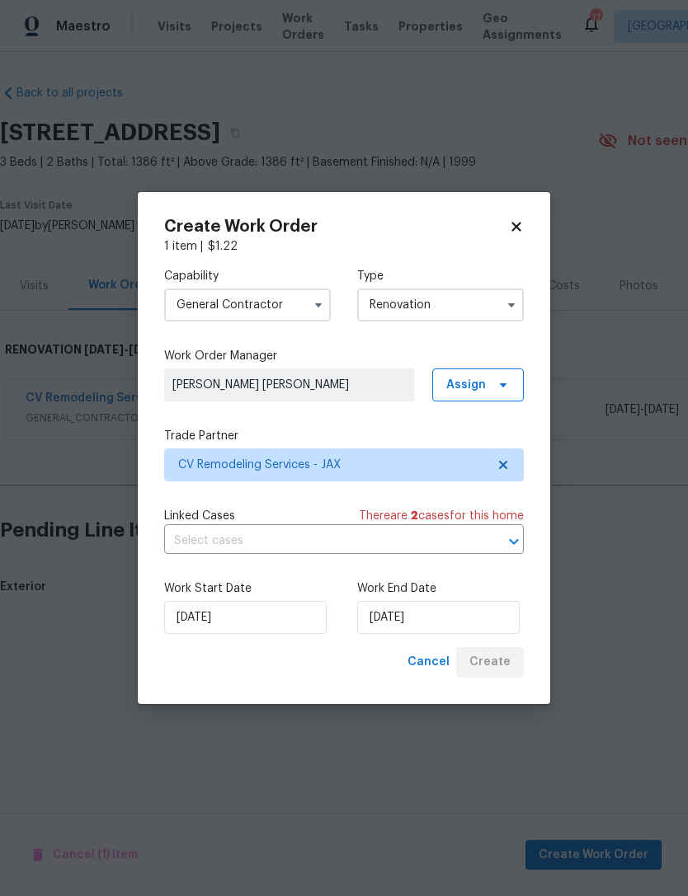
scroll to position [0, 0]
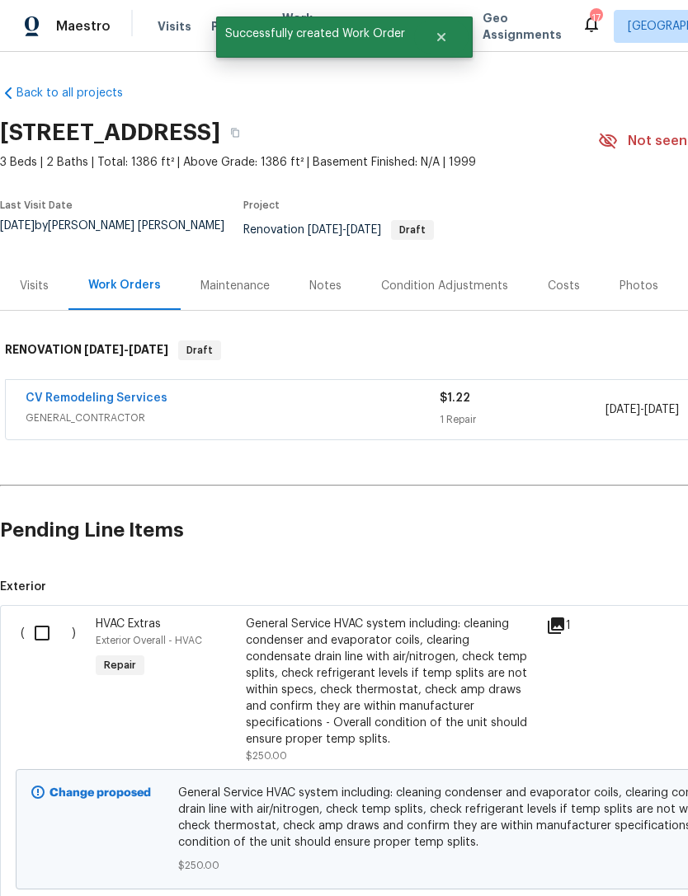
click at [43, 651] on input "checkbox" at bounding box center [48, 633] width 47 height 35
checkbox input "true"
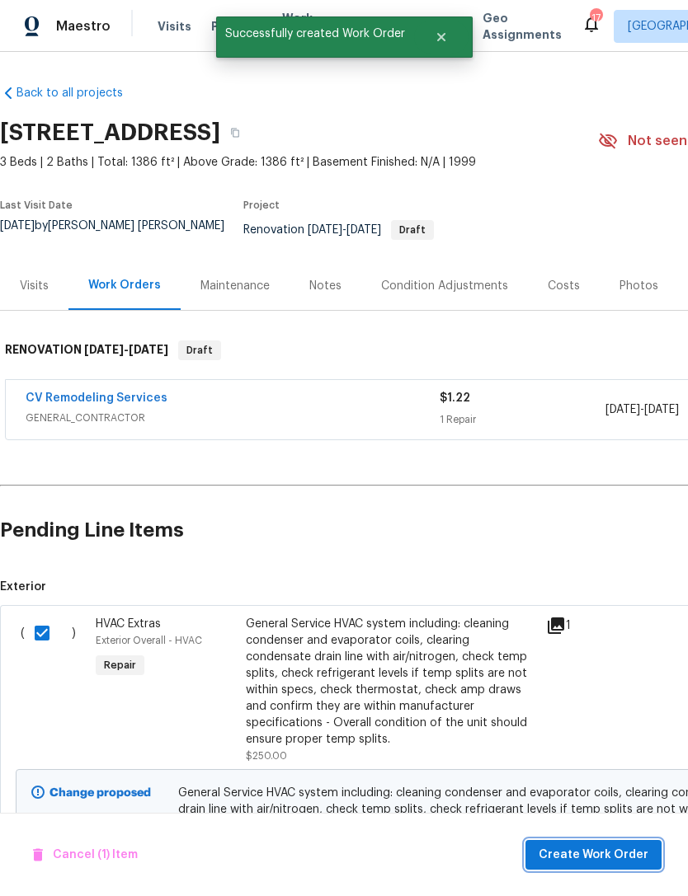
click at [582, 859] on span "Create Work Order" at bounding box center [594, 855] width 110 height 21
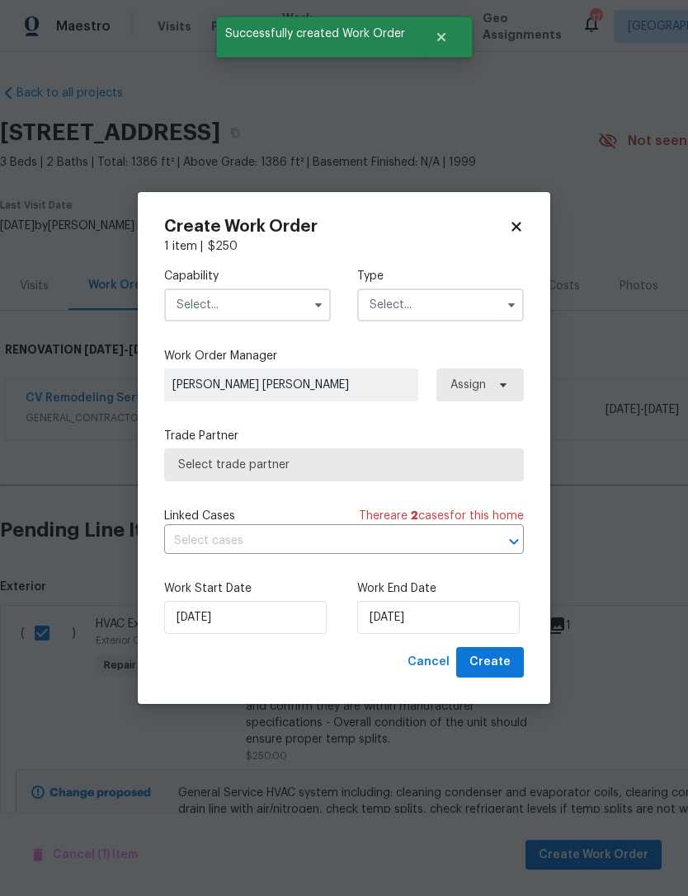
click at [291, 290] on input "text" at bounding box center [247, 305] width 167 height 33
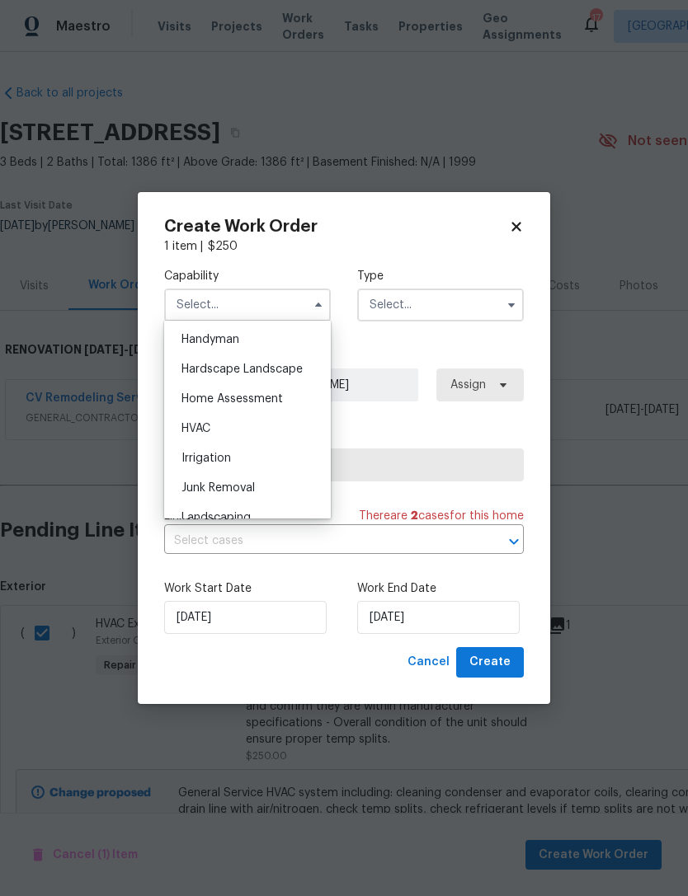
scroll to position [928, 0]
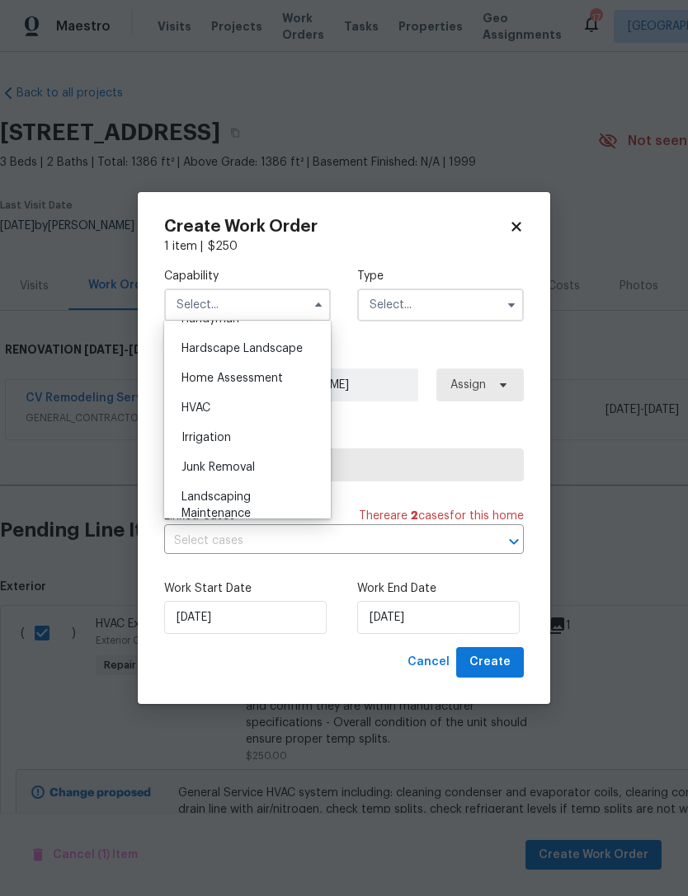
click at [241, 414] on div "HVAC" at bounding box center [247, 408] width 158 height 30
type input "HVAC"
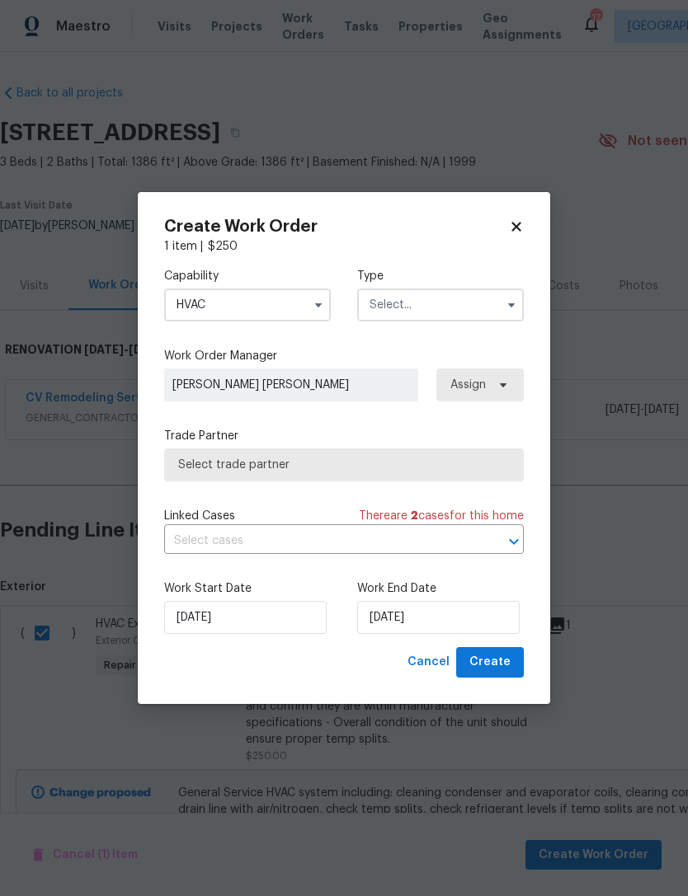
click at [462, 309] on input "text" at bounding box center [440, 305] width 167 height 33
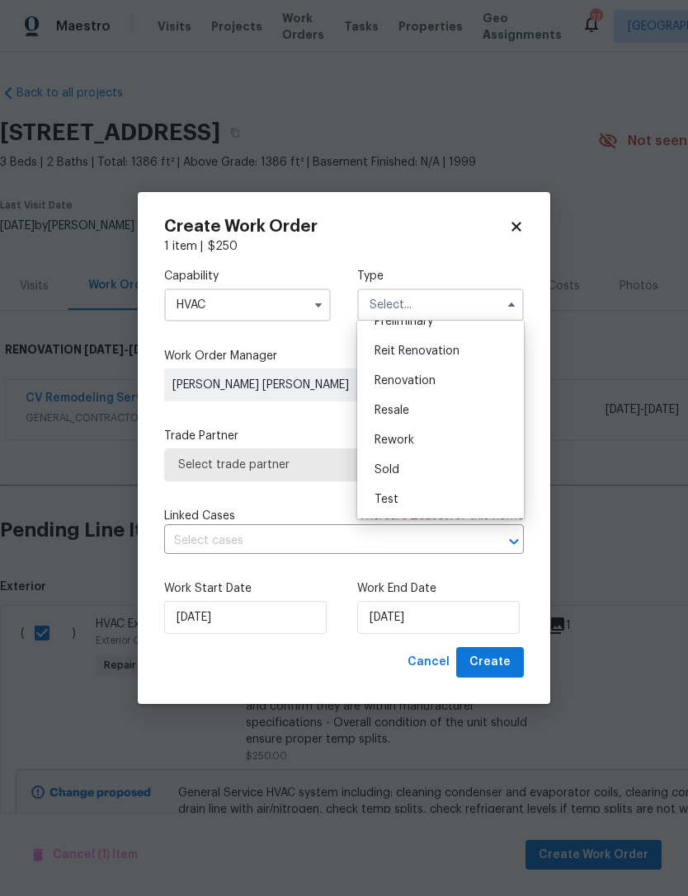
scroll to position [374, 0]
click at [425, 374] on div "Renovation" at bounding box center [440, 381] width 158 height 30
type input "Renovation"
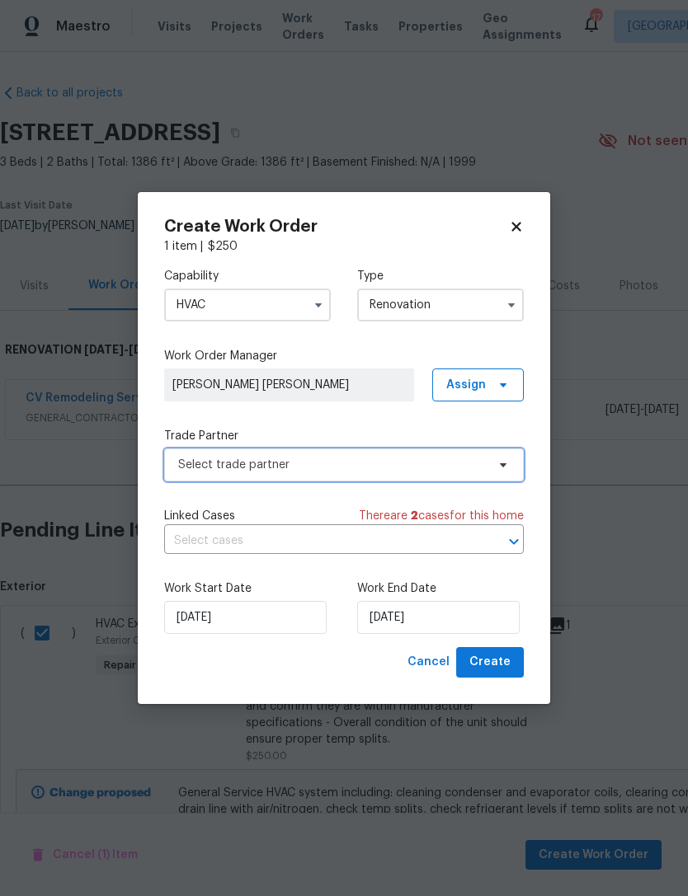
click at [356, 466] on span "Select trade partner" at bounding box center [332, 465] width 308 height 16
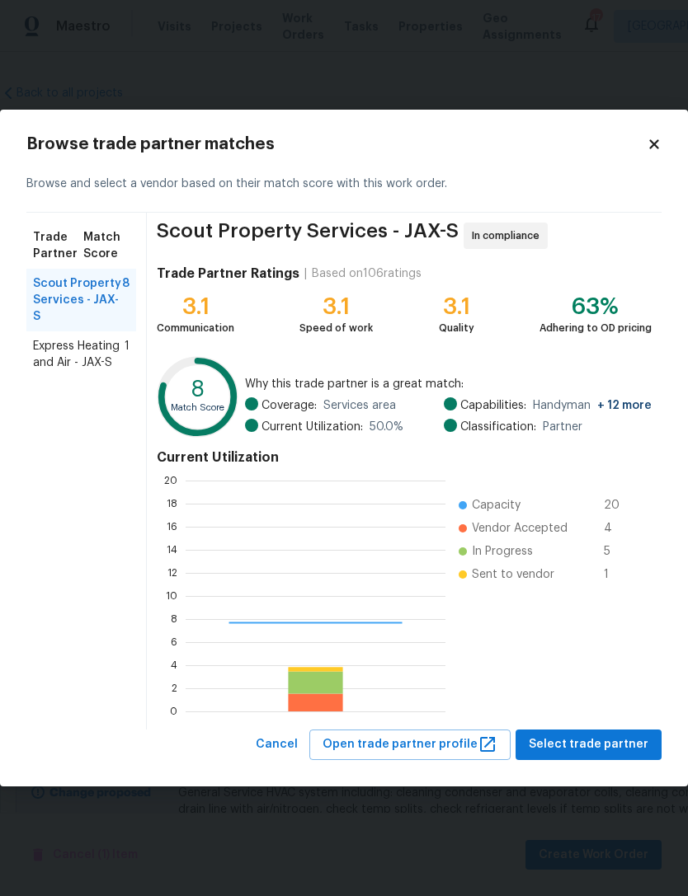
scroll to position [231, 260]
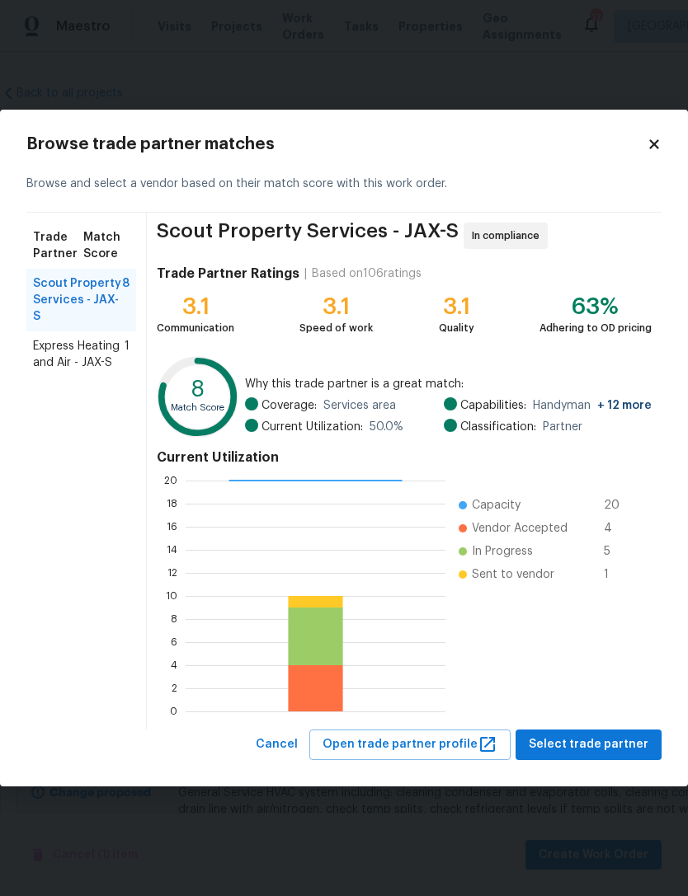
click at [104, 343] on span "Express Heating and Air - JAX-S" at bounding box center [79, 354] width 92 height 33
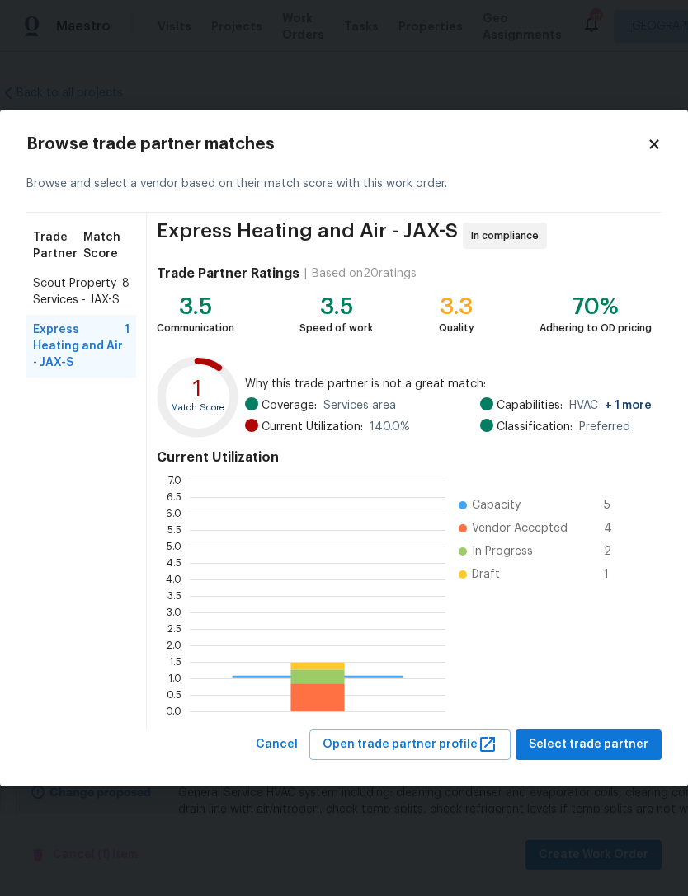
scroll to position [231, 256]
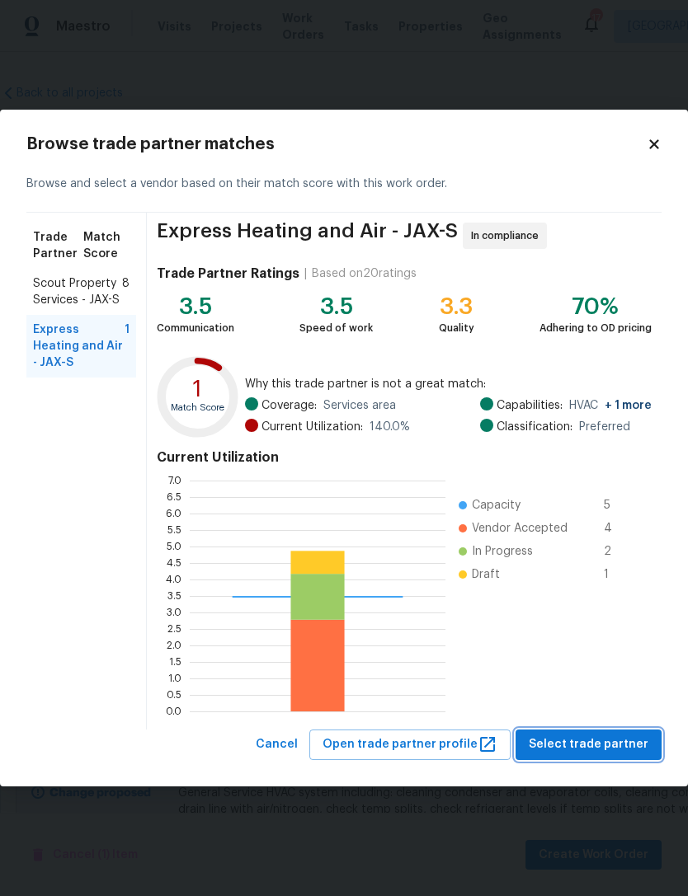
click at [611, 745] on span "Select trade partner" at bounding box center [589, 745] width 120 height 21
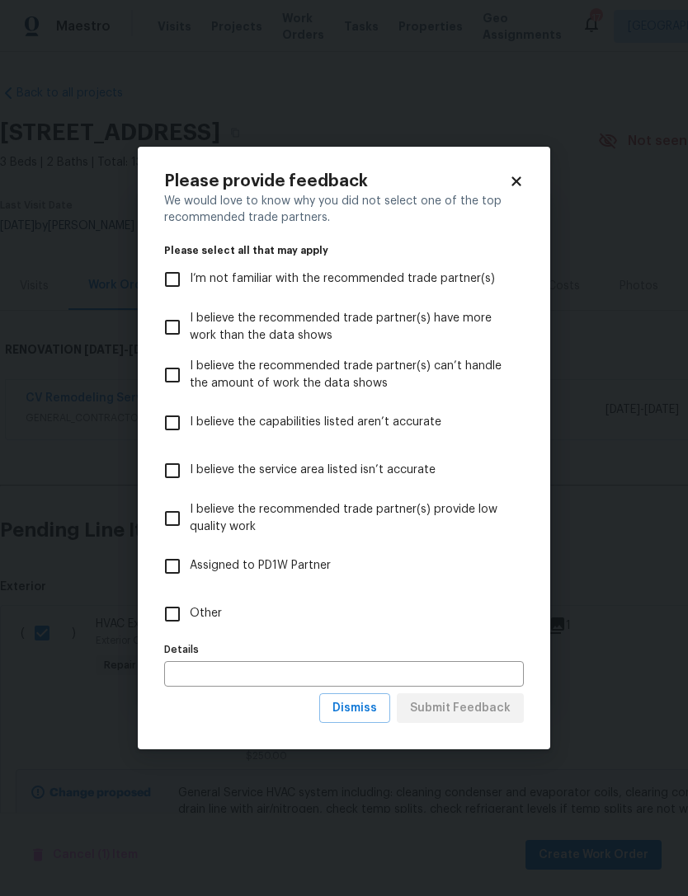
click at [205, 618] on span "Other" at bounding box center [206, 613] width 32 height 17
click at [190, 618] on input "Other" at bounding box center [172, 614] width 35 height 35
checkbox input "true"
click at [476, 709] on span "Submit Feedback" at bounding box center [460, 708] width 101 height 21
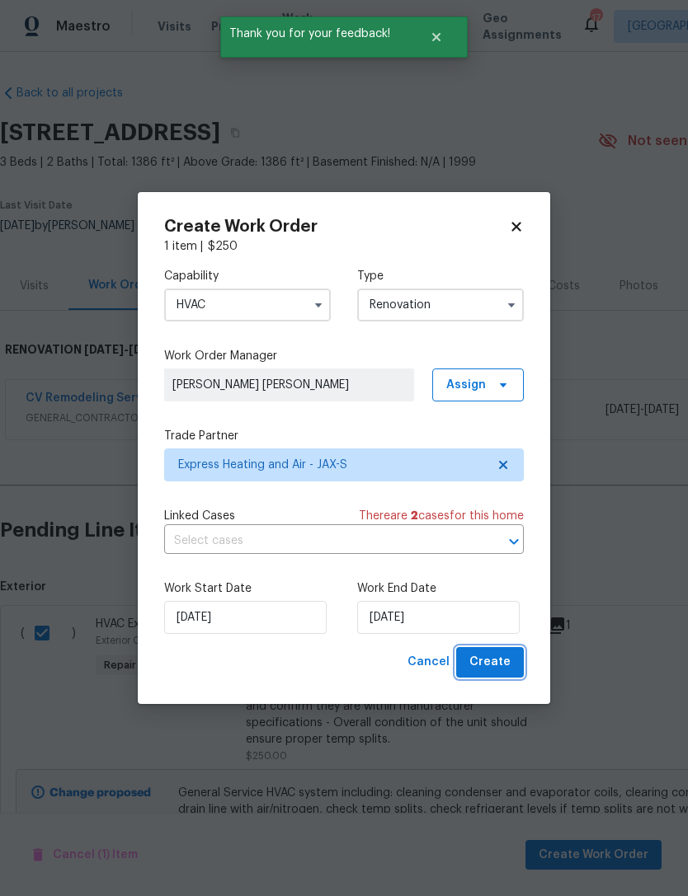
click at [497, 661] on span "Create" at bounding box center [489, 662] width 41 height 21
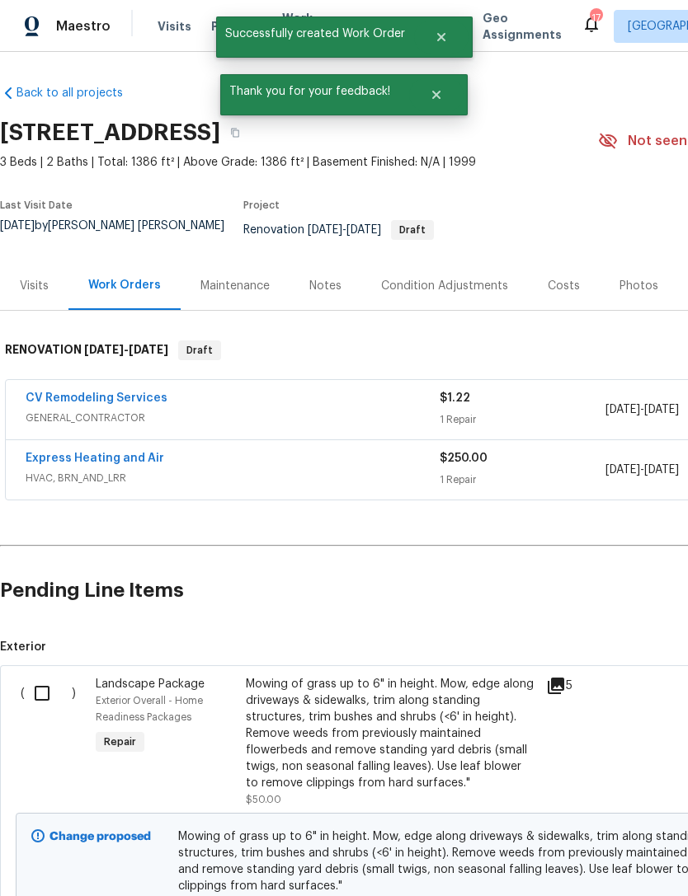
click at [40, 693] on input "checkbox" at bounding box center [48, 693] width 47 height 35
checkbox input "true"
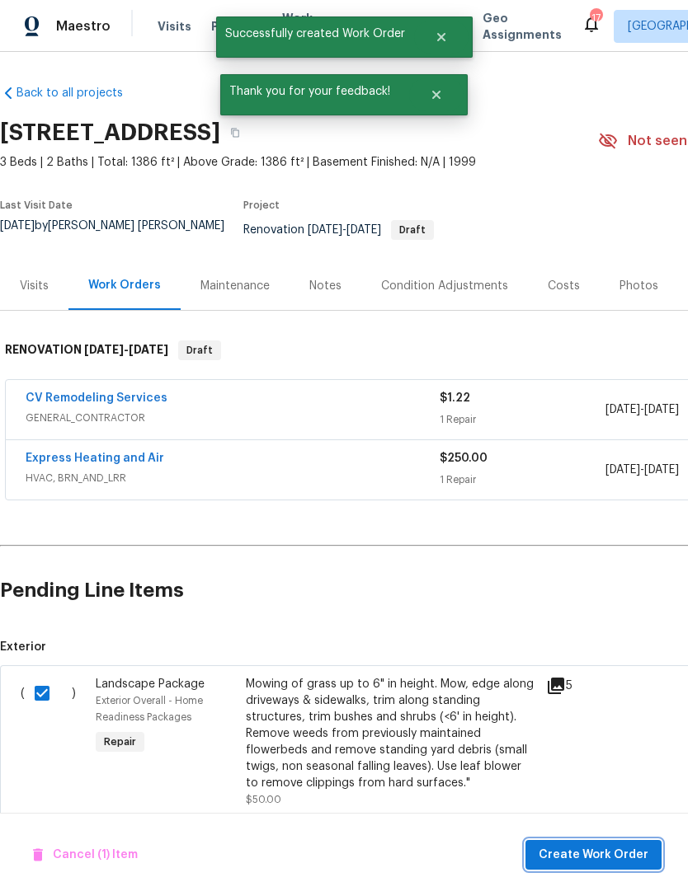
click at [620, 851] on span "Create Work Order" at bounding box center [594, 855] width 110 height 21
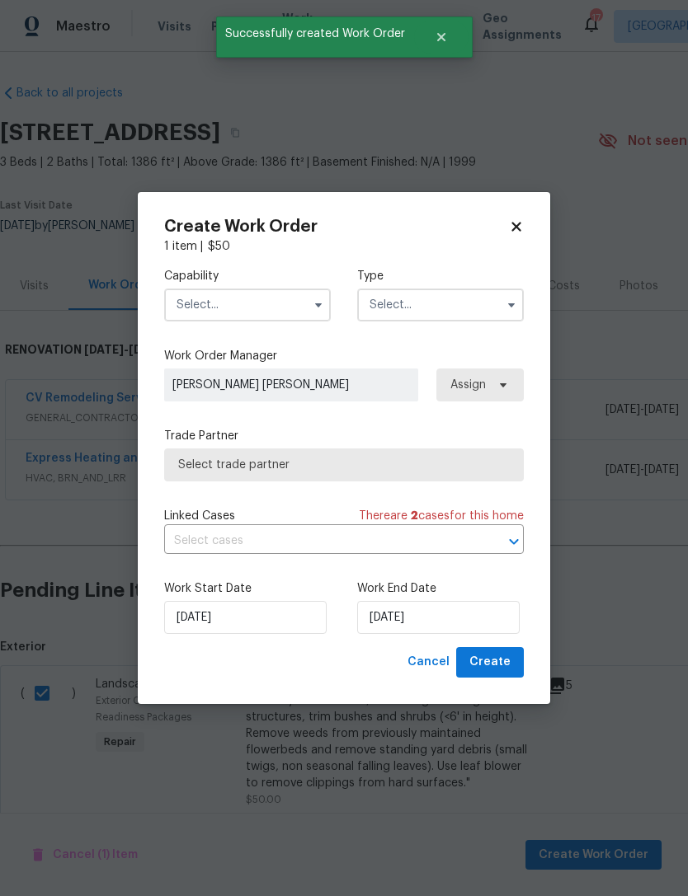
click at [253, 298] on input "text" at bounding box center [247, 305] width 167 height 33
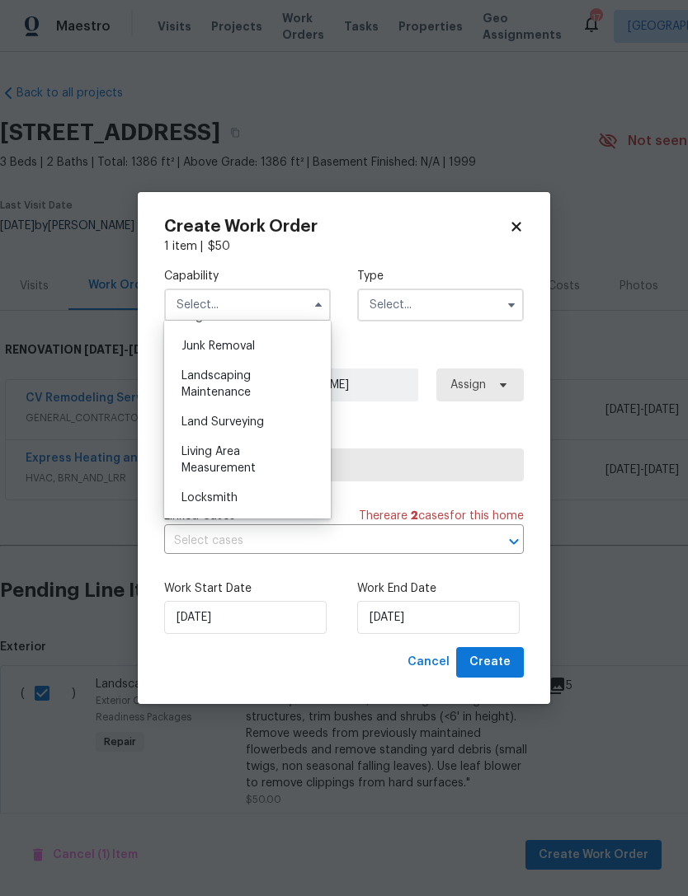
scroll to position [1051, 0]
click at [256, 381] on div "Landscaping Maintenance" at bounding box center [247, 382] width 158 height 46
type input "Landscaping Maintenance"
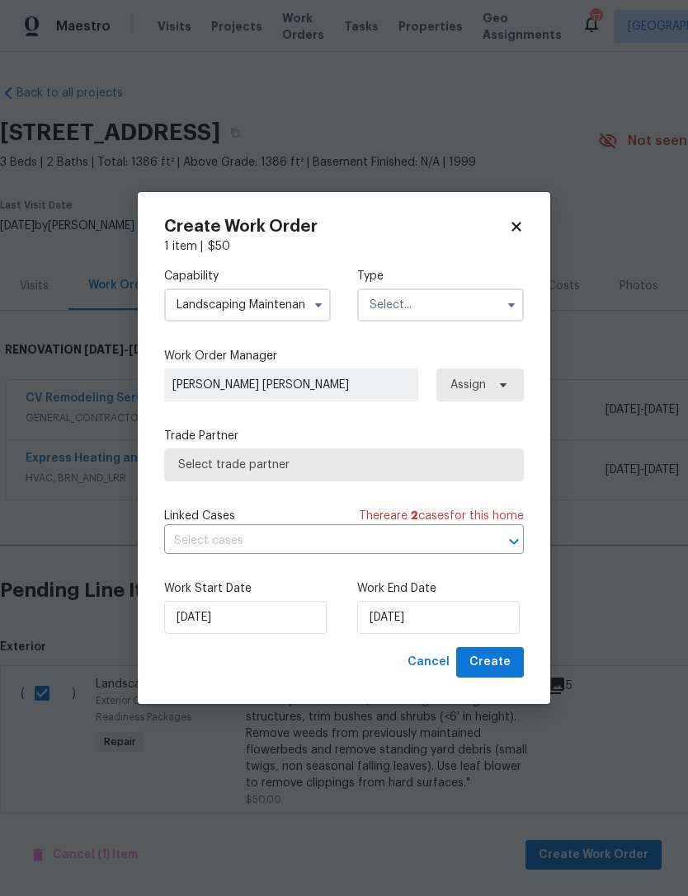
click at [465, 293] on input "text" at bounding box center [440, 305] width 167 height 33
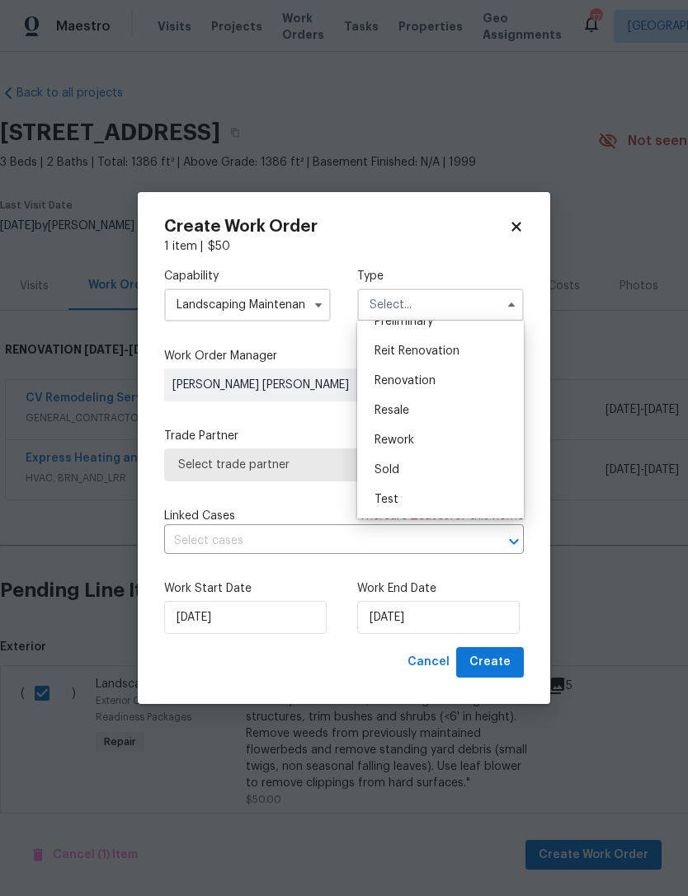
scroll to position [374, 0]
click at [430, 380] on span "Renovation" at bounding box center [404, 381] width 61 height 12
type input "Renovation"
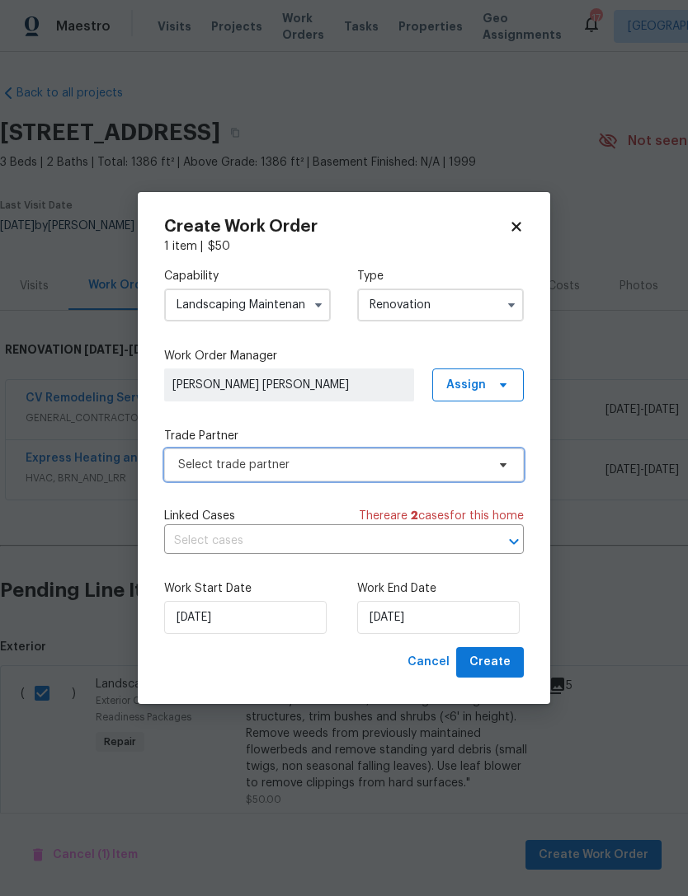
click at [314, 467] on span "Select trade partner" at bounding box center [332, 465] width 308 height 16
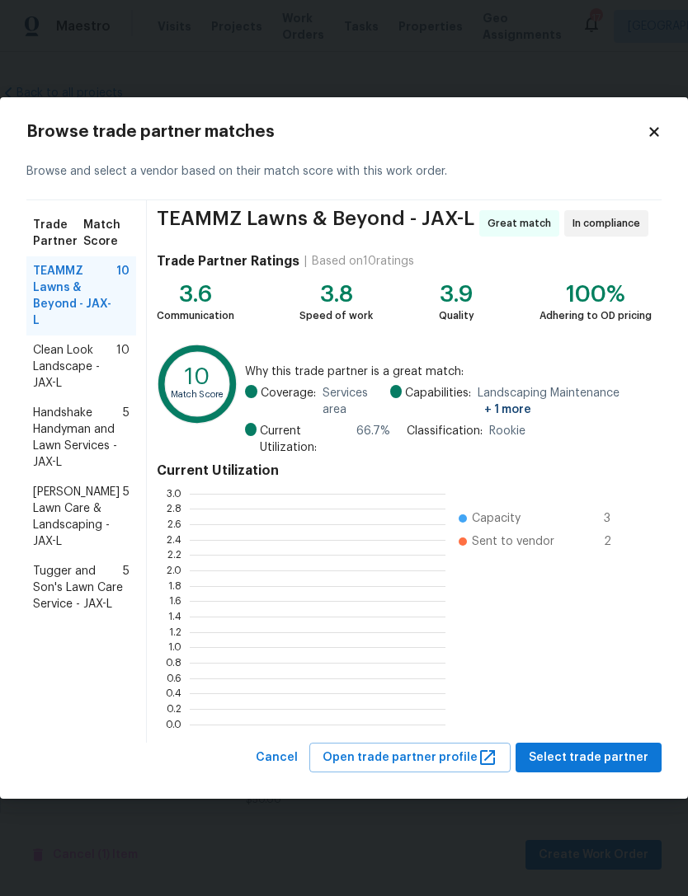
scroll to position [231, 256]
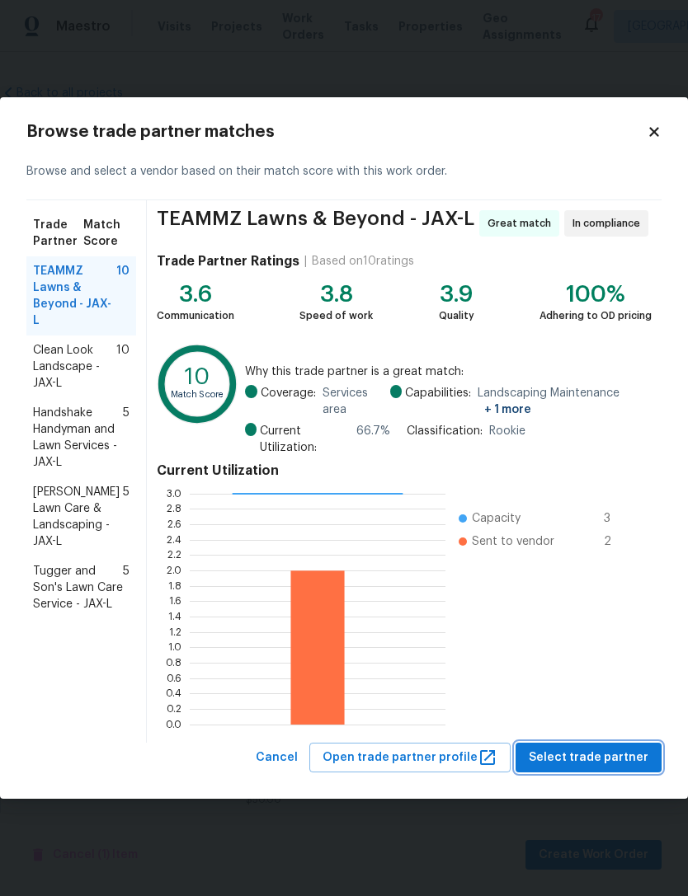
click at [599, 750] on span "Select trade partner" at bounding box center [589, 758] width 120 height 21
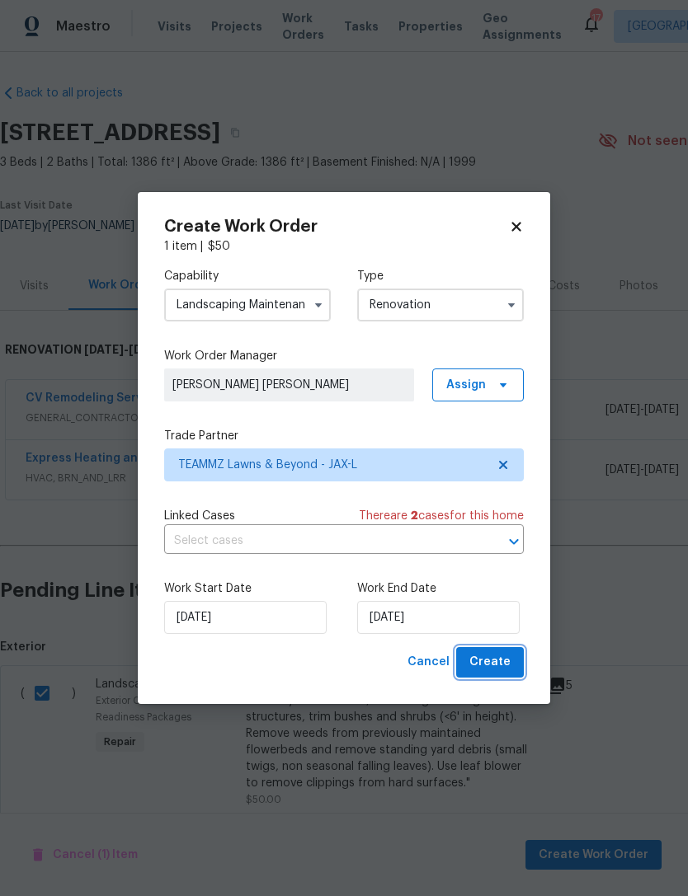
click at [502, 672] on span "Create" at bounding box center [489, 662] width 41 height 21
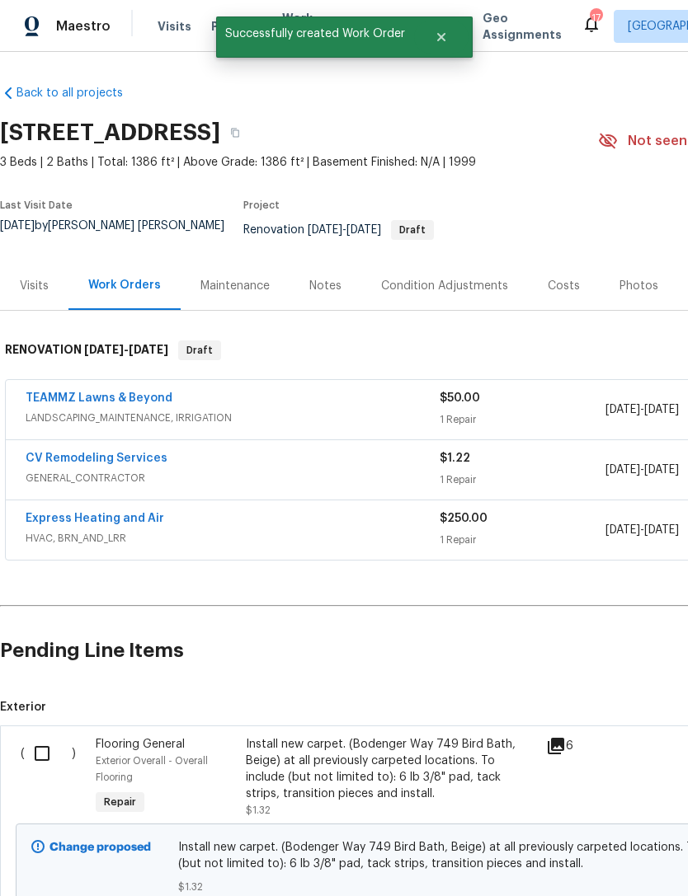
click at [27, 762] on input "checkbox" at bounding box center [48, 753] width 47 height 35
checkbox input "true"
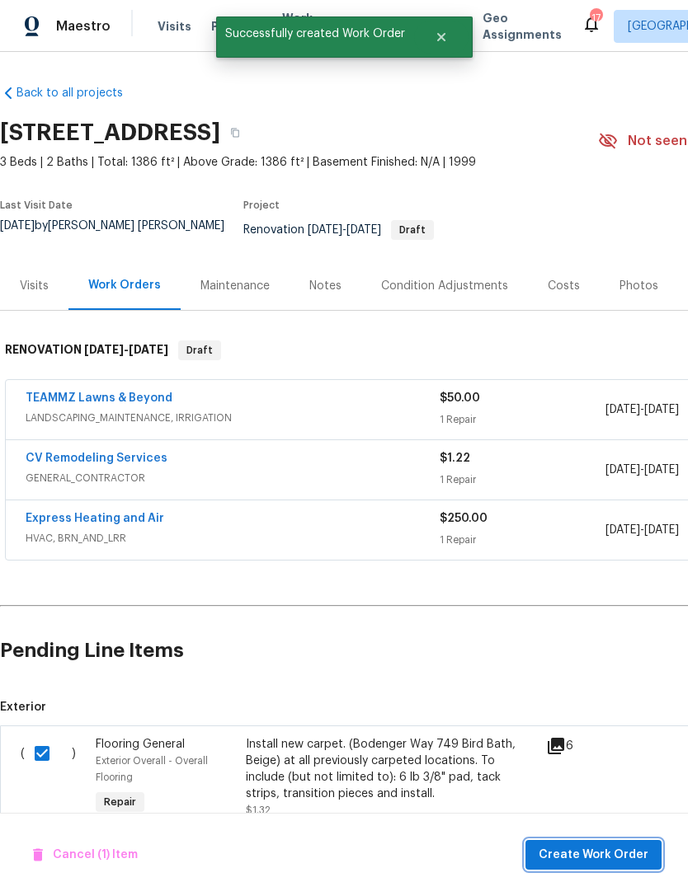
click at [616, 868] on button "Create Work Order" at bounding box center [593, 855] width 136 height 31
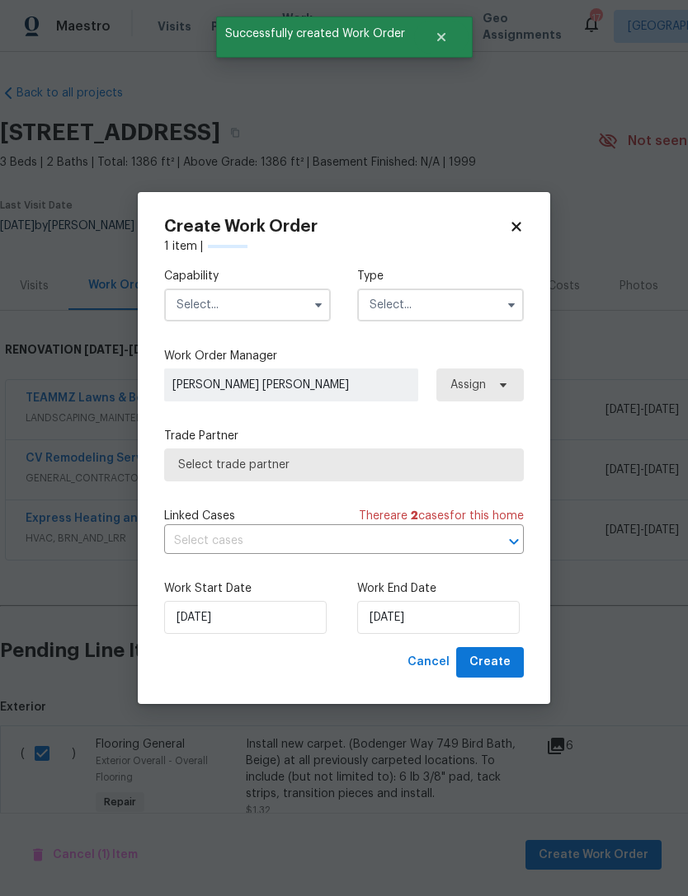
click at [271, 296] on input "text" at bounding box center [247, 305] width 167 height 33
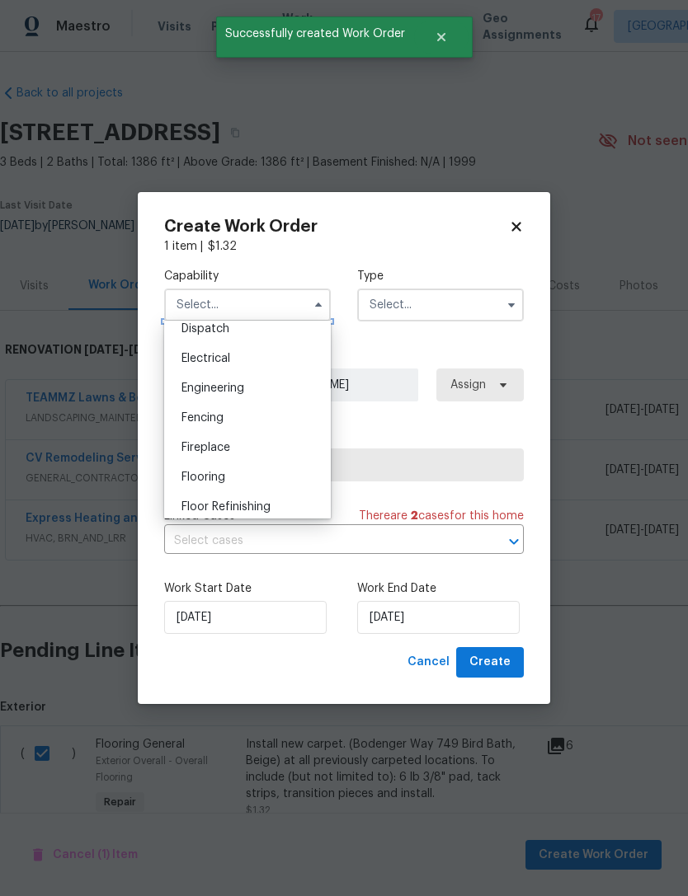
scroll to position [562, 0]
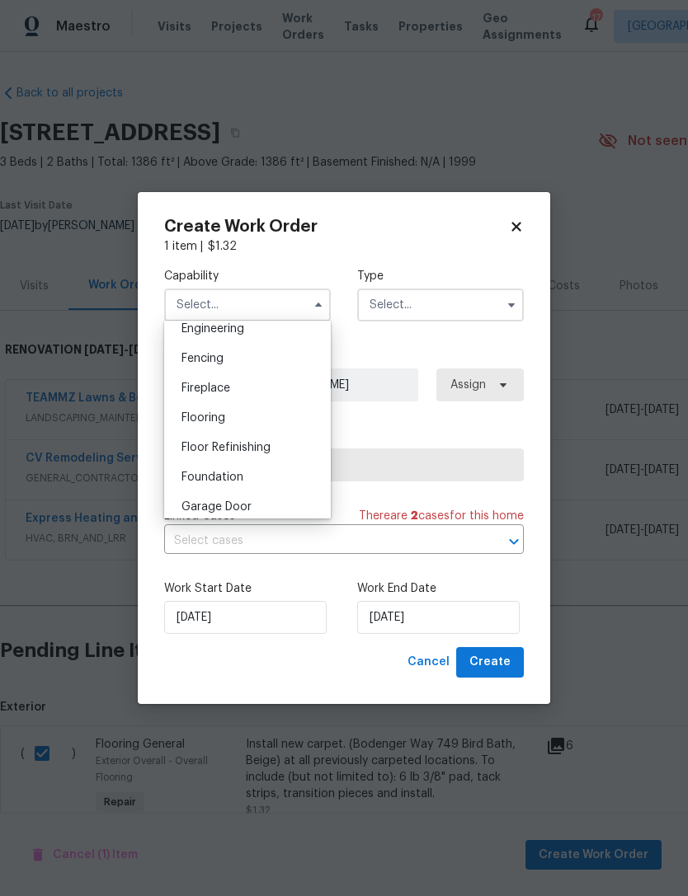
click at [253, 419] on div "Flooring" at bounding box center [247, 418] width 158 height 30
type input "Flooring"
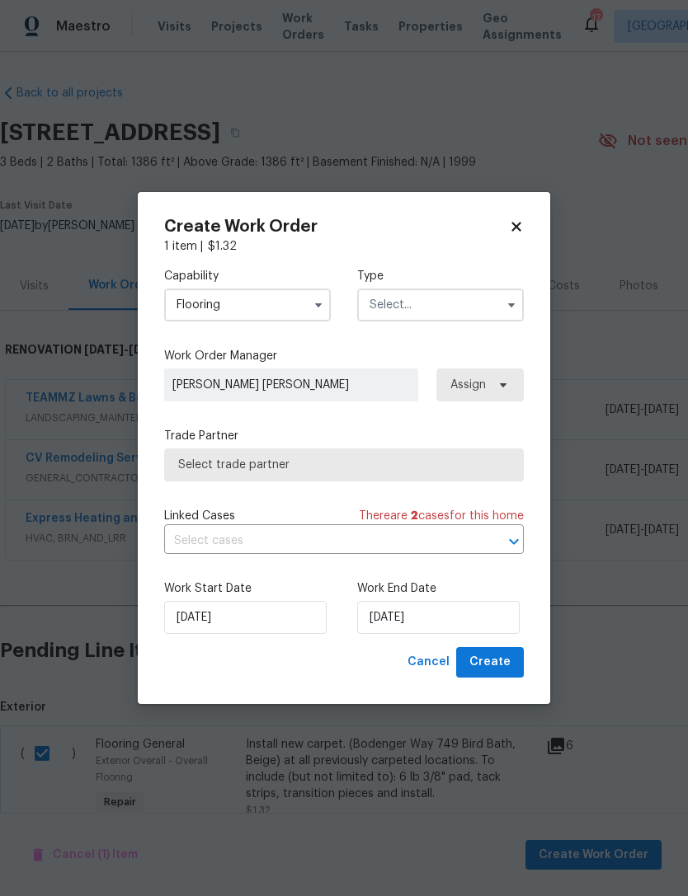
click at [464, 304] on input "text" at bounding box center [440, 305] width 167 height 33
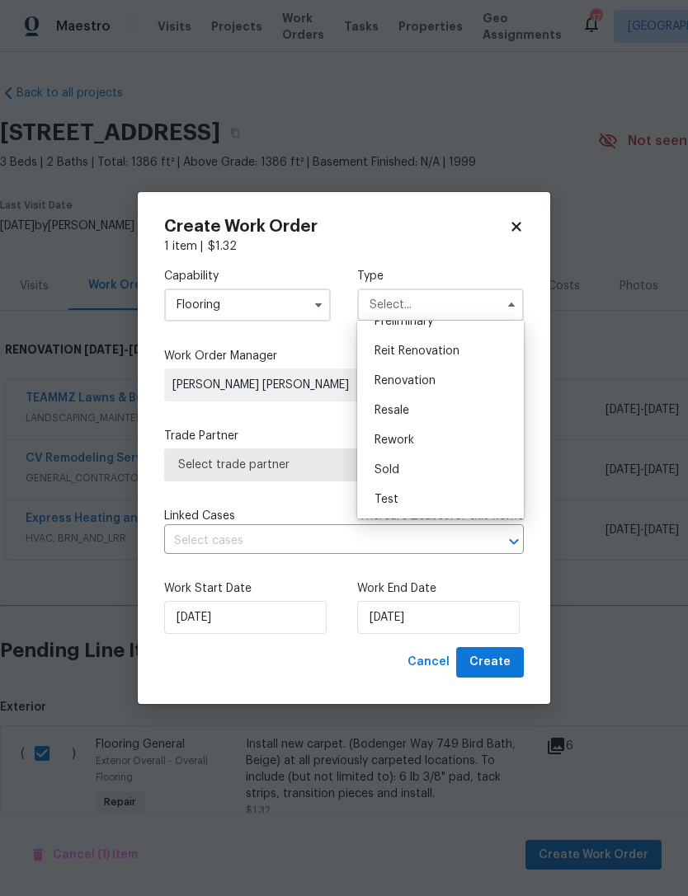
scroll to position [374, 0]
click at [444, 375] on div "Renovation" at bounding box center [440, 381] width 158 height 30
type input "Renovation"
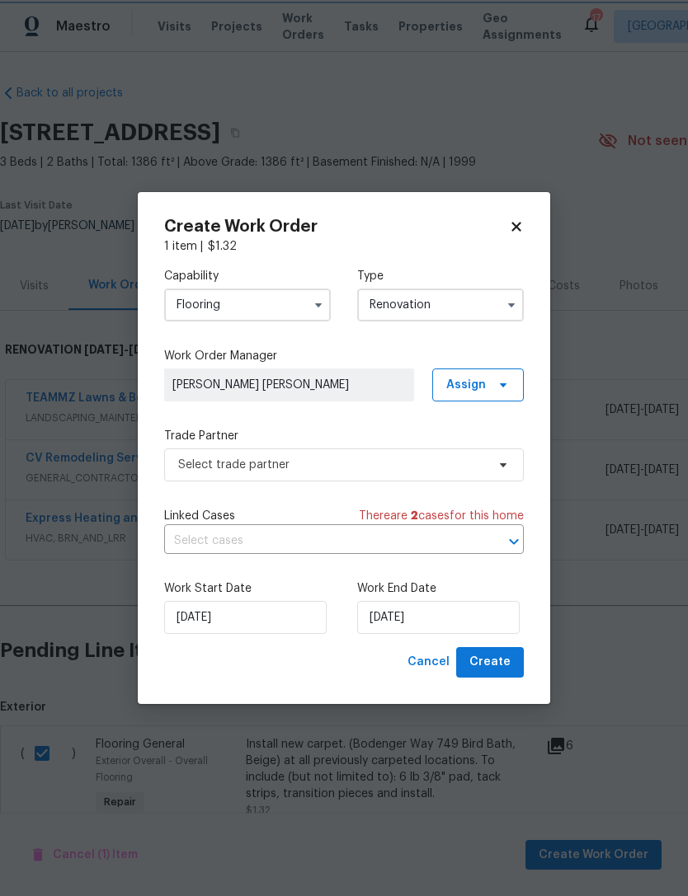
scroll to position [0, 0]
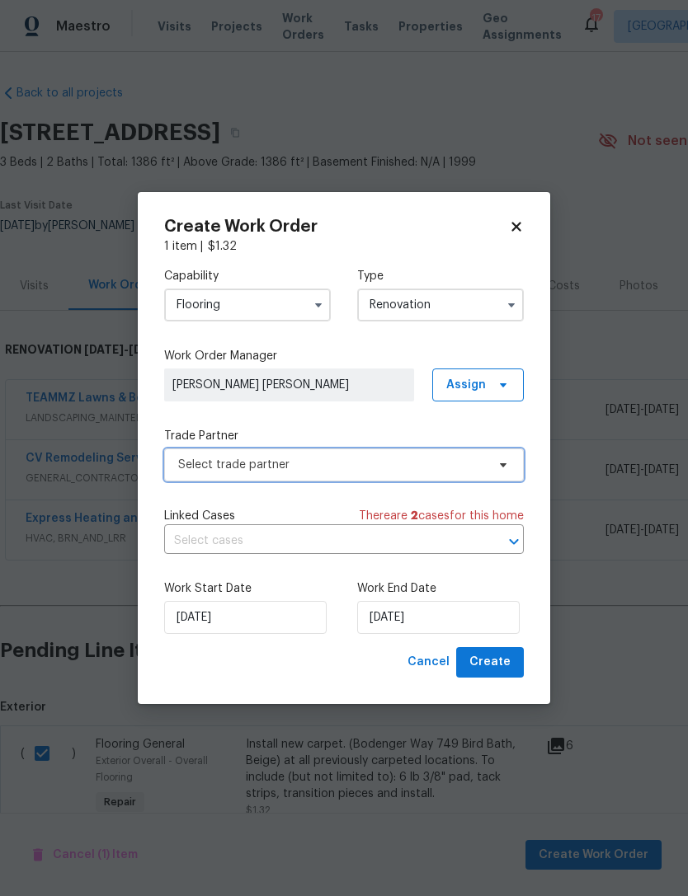
click at [318, 477] on span "Select trade partner" at bounding box center [344, 465] width 360 height 33
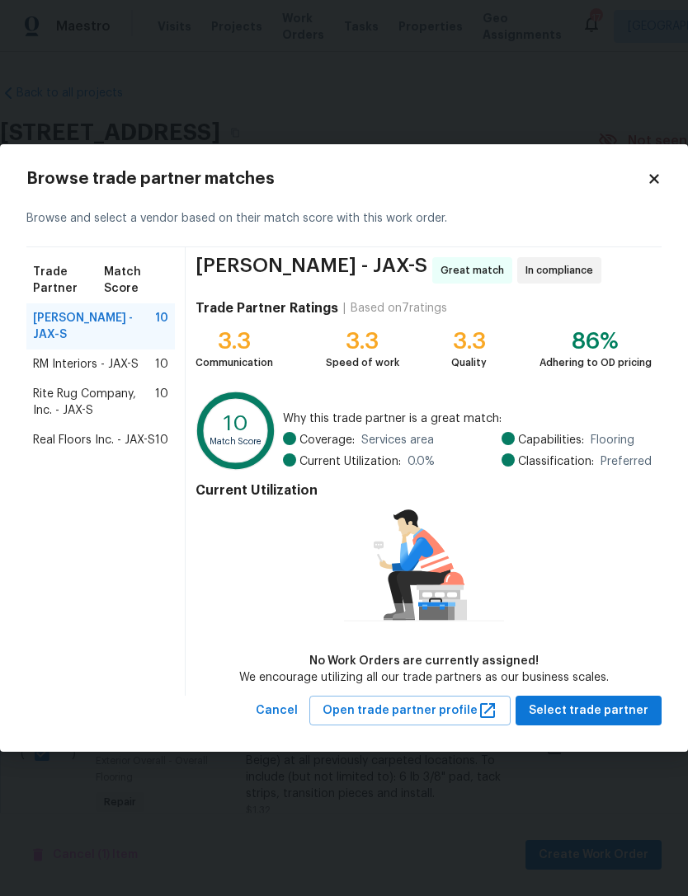
click at [99, 453] on div "Real Floors Inc. - JAX-S 10" at bounding box center [100, 441] width 148 height 30
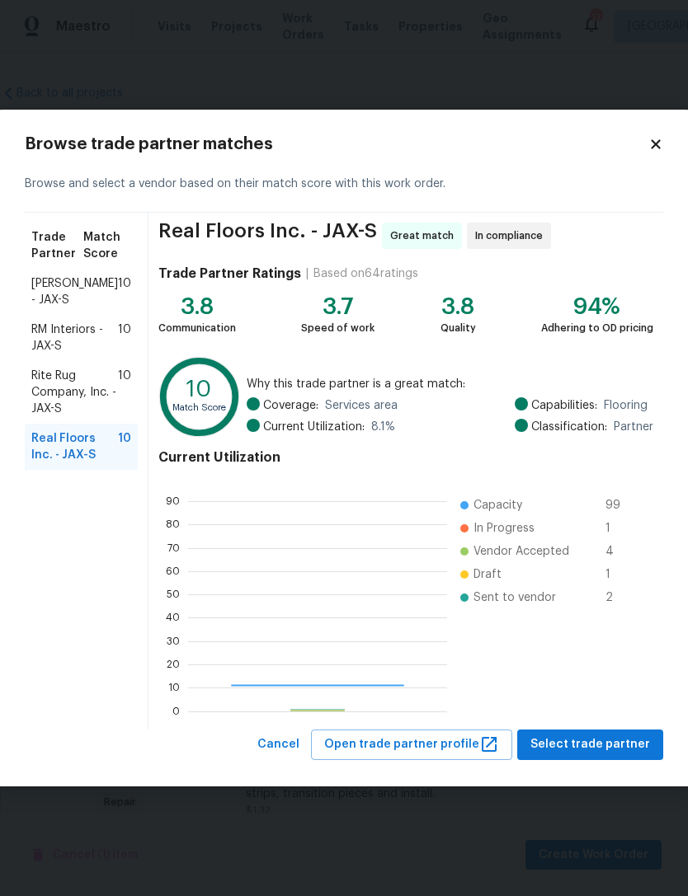
scroll to position [231, 259]
click at [100, 408] on span "Rite Rug Company, Inc. - JAX-S" at bounding box center [74, 392] width 87 height 49
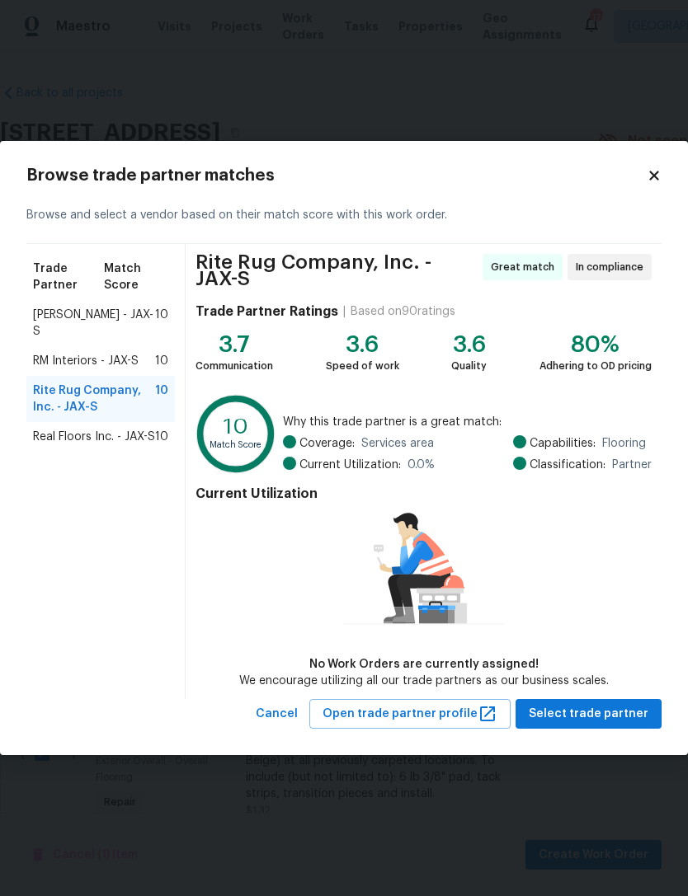
click at [115, 365] on span "RM Interiors - JAX-S" at bounding box center [86, 361] width 106 height 16
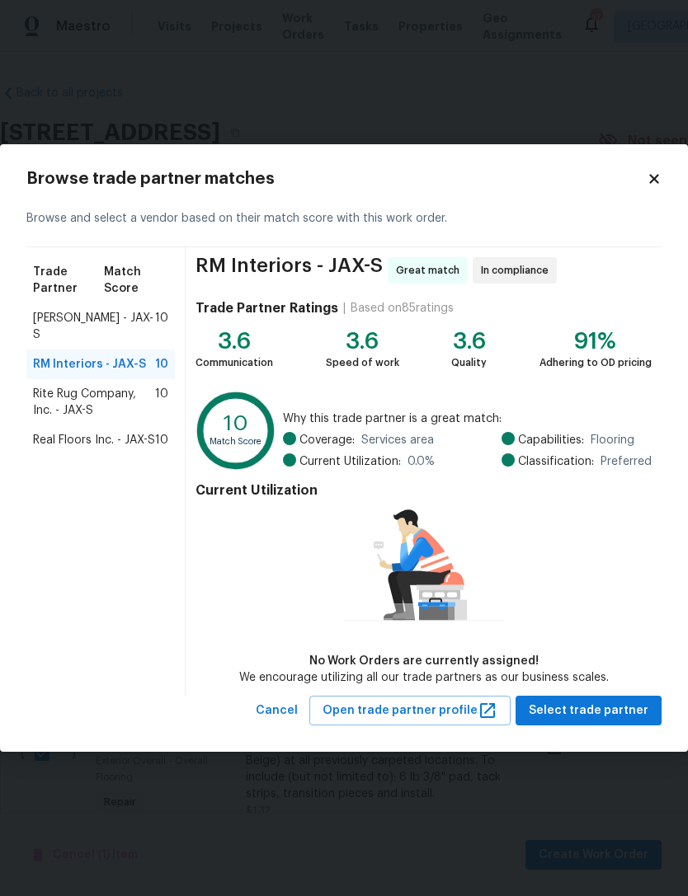
click at [116, 312] on span "Sherwin Williams - JAX-S" at bounding box center [94, 326] width 122 height 33
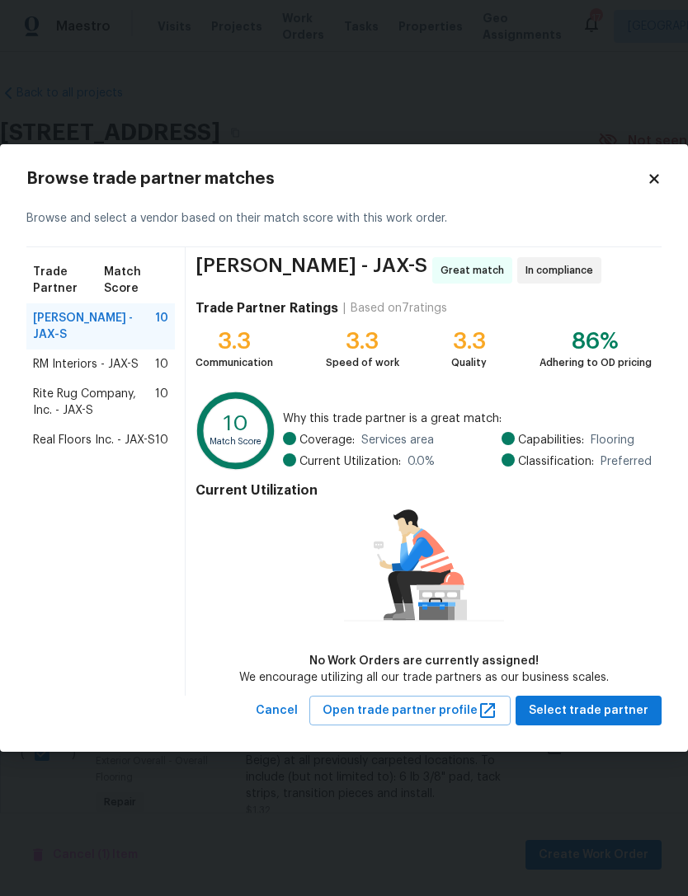
click at [125, 443] on span "Real Floors Inc. - JAX-S" at bounding box center [94, 440] width 122 height 16
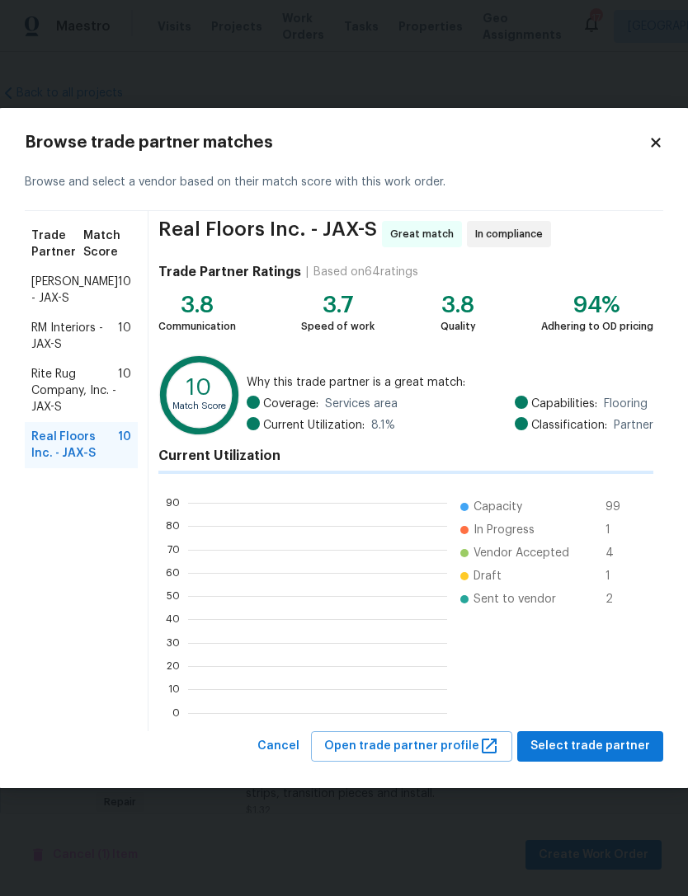
scroll to position [2, 2]
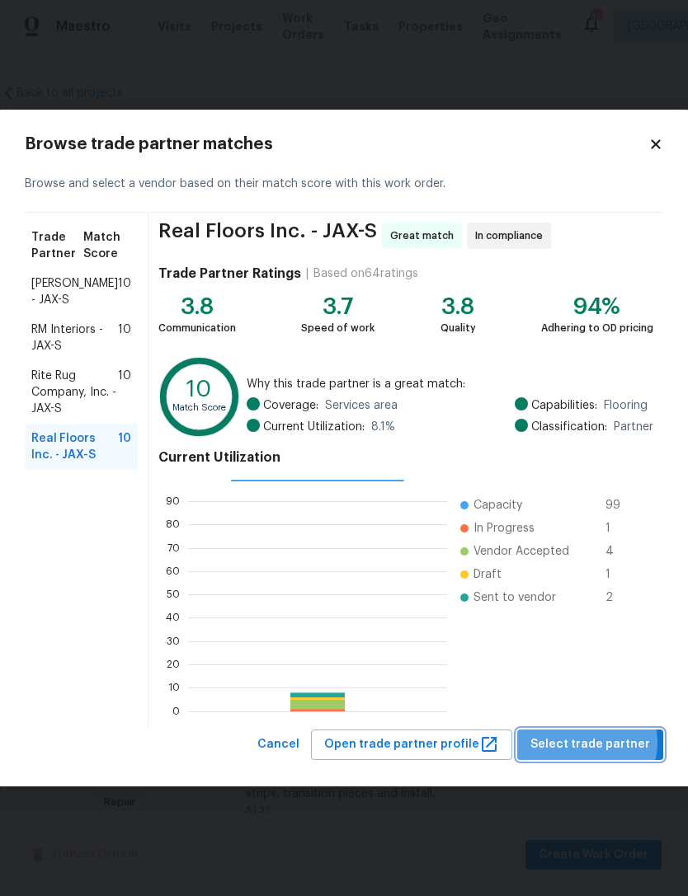
click at [586, 743] on span "Select trade partner" at bounding box center [590, 745] width 120 height 21
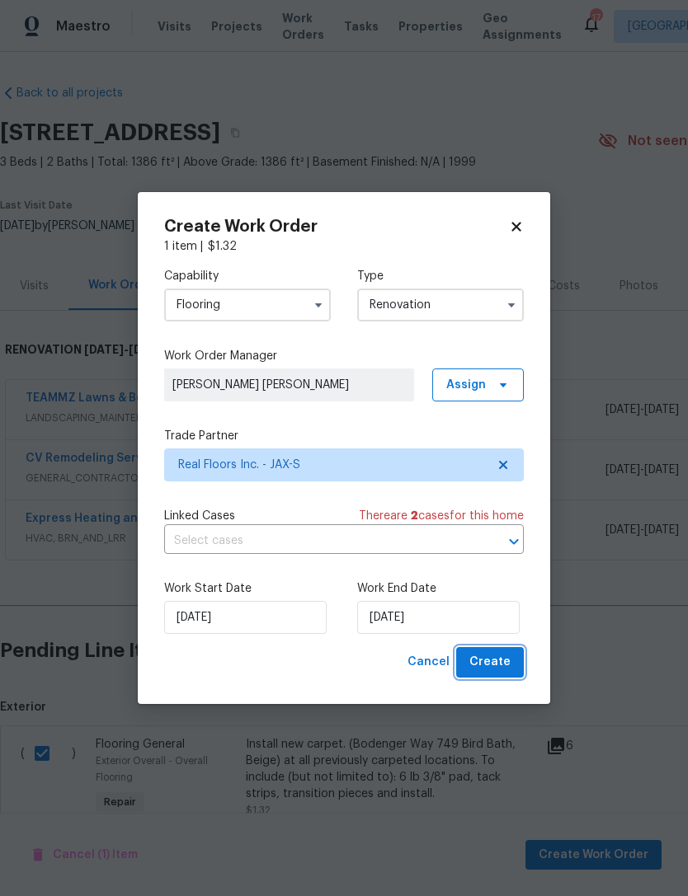
click at [500, 666] on span "Create" at bounding box center [489, 662] width 41 height 21
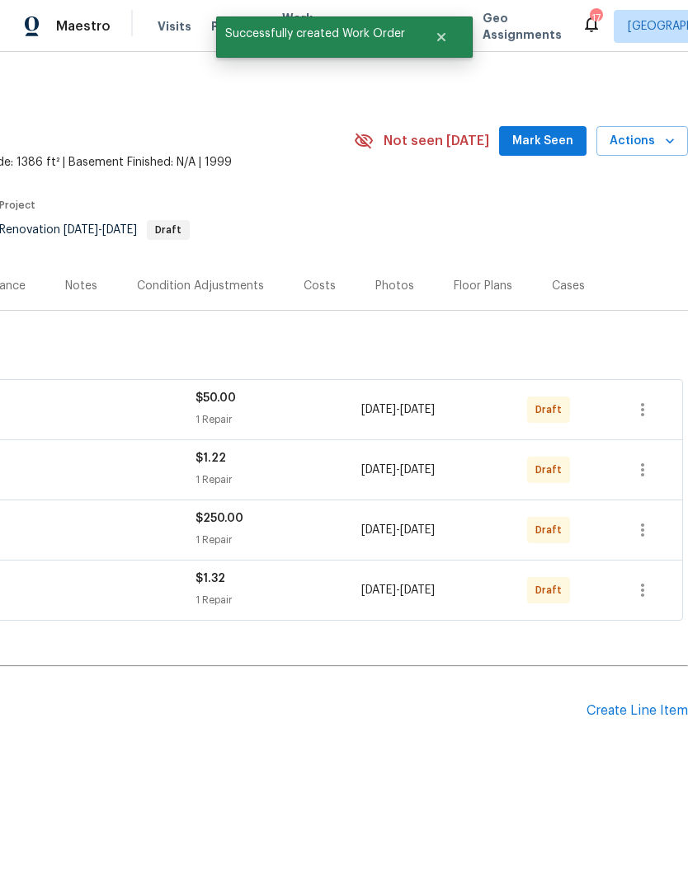
scroll to position [0, 244]
click at [642, 475] on icon "button" at bounding box center [642, 469] width 3 height 13
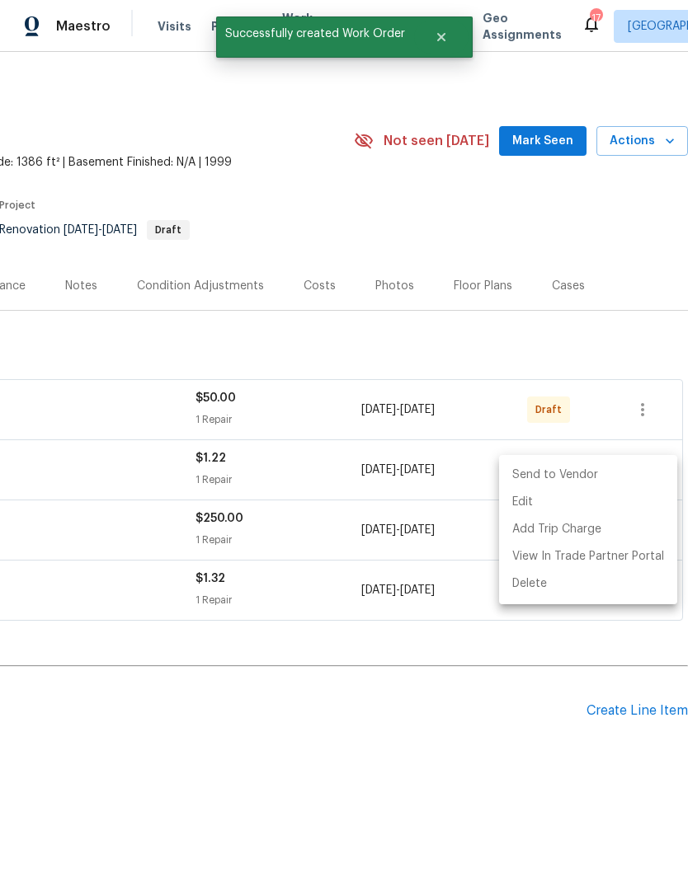
click at [595, 478] on li "Send to Vendor" at bounding box center [588, 475] width 178 height 27
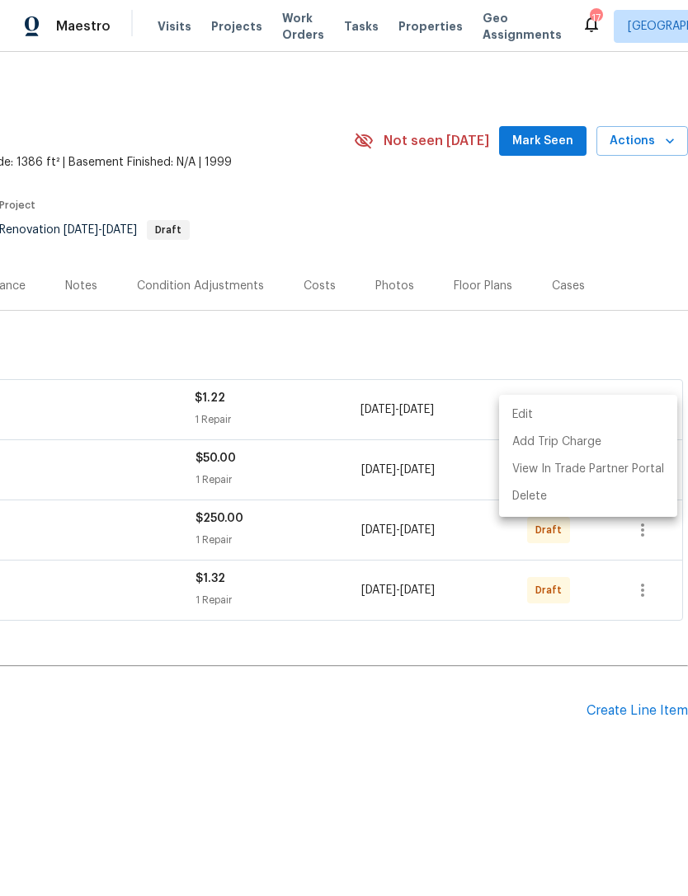
click at [433, 739] on div at bounding box center [344, 448] width 688 height 896
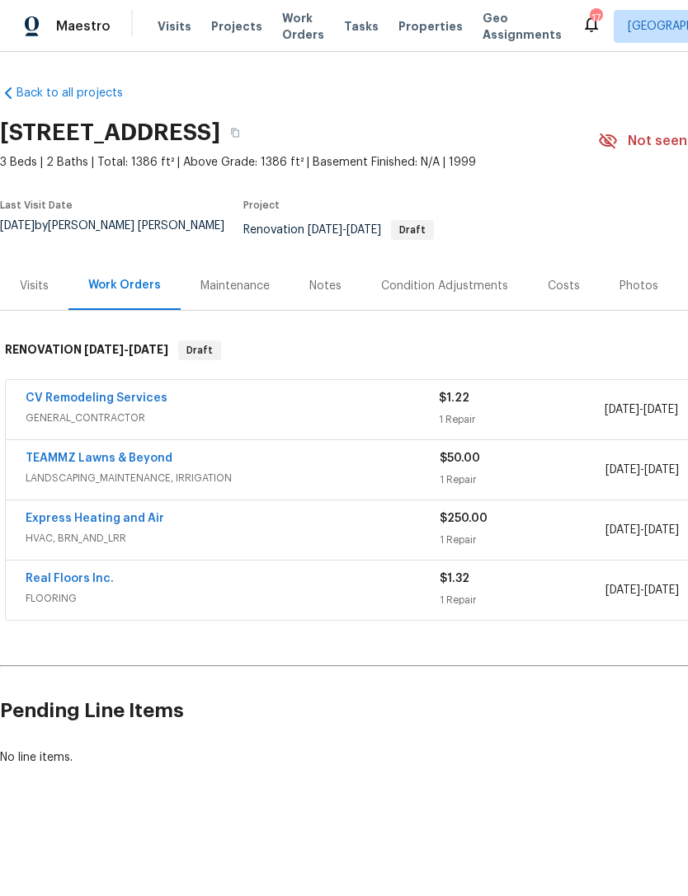
scroll to position [0, 0]
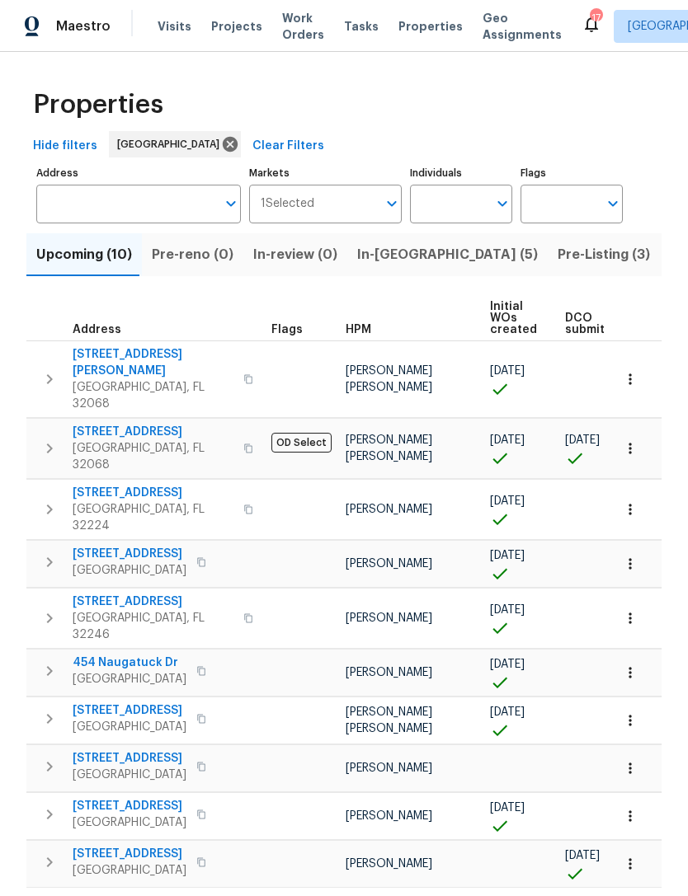
click at [581, 34] on icon at bounding box center [591, 24] width 20 height 20
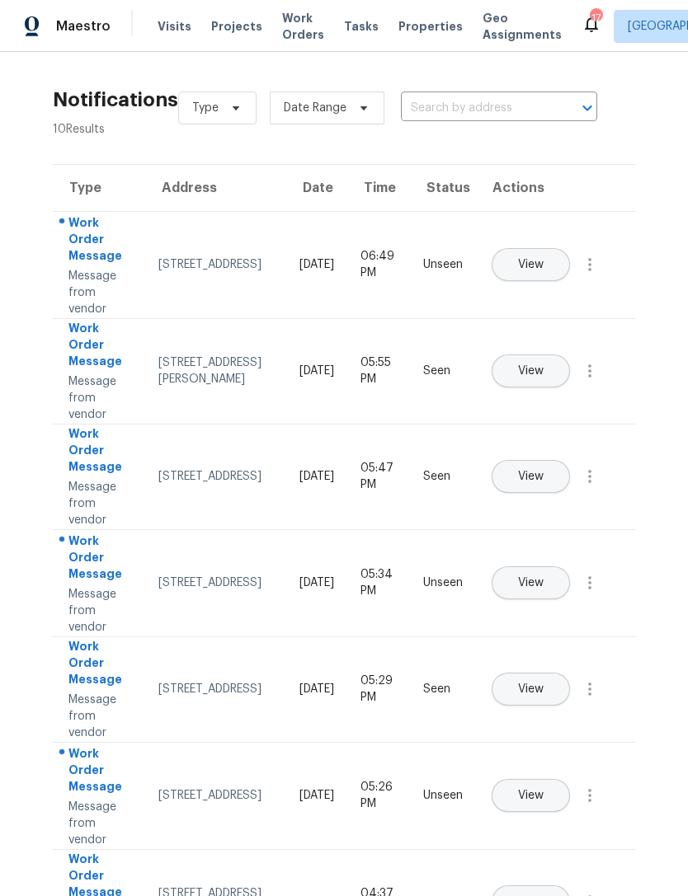
click at [581, 34] on icon at bounding box center [591, 24] width 20 height 20
click at [543, 259] on span "View" at bounding box center [531, 265] width 26 height 12
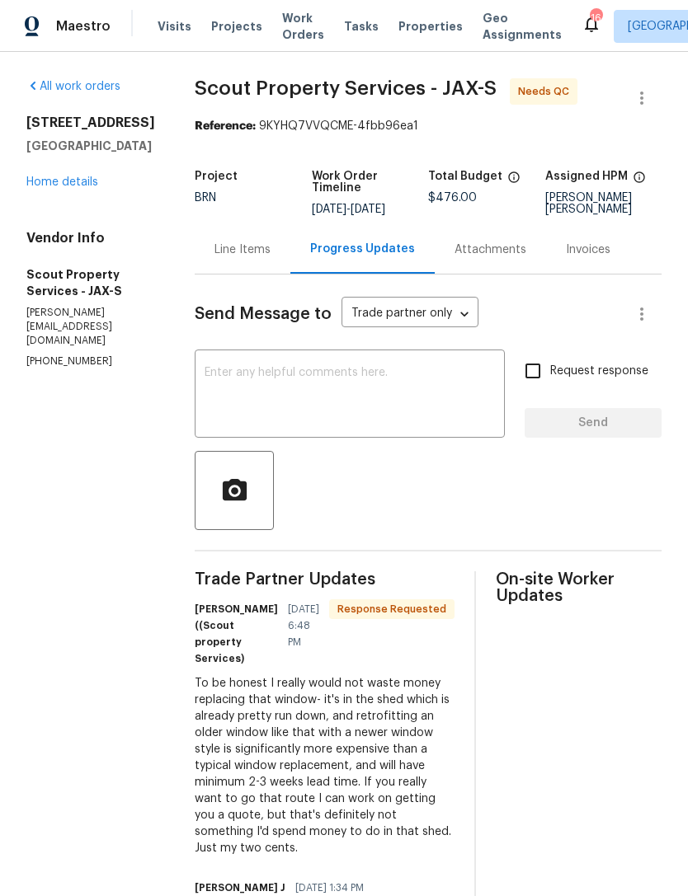
click at [214, 258] on div "Line Items" at bounding box center [242, 250] width 56 height 16
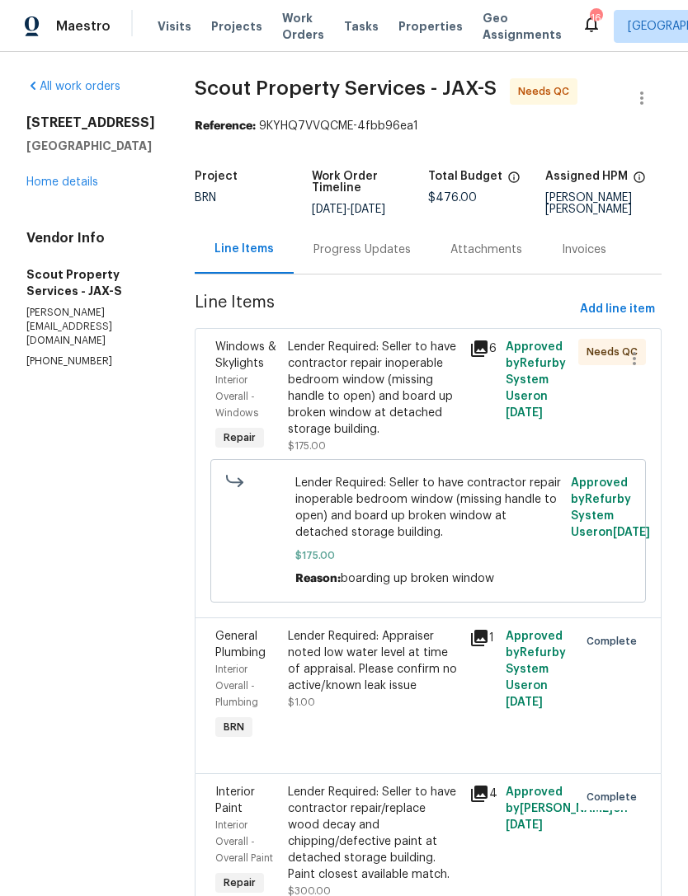
click at [470, 342] on div "6" at bounding box center [482, 396] width 36 height 125
click at [474, 346] on div "6" at bounding box center [482, 349] width 26 height 20
click at [471, 347] on icon at bounding box center [479, 349] width 16 height 16
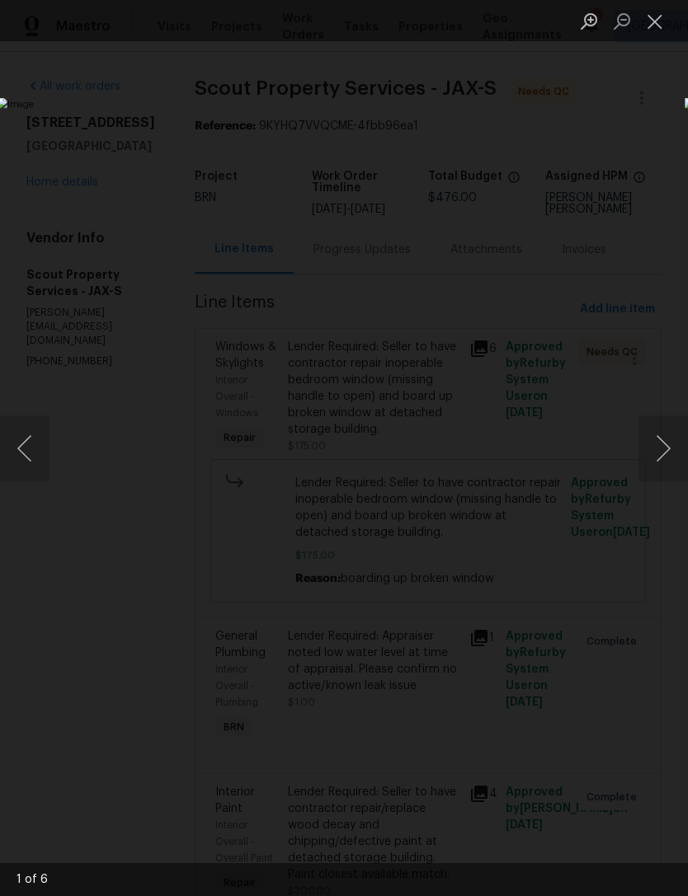
click at [659, 438] on button "Next image" at bounding box center [662, 449] width 49 height 66
click at [675, 452] on button "Next image" at bounding box center [662, 449] width 49 height 66
click at [660, 446] on button "Next image" at bounding box center [662, 449] width 49 height 66
click at [670, 442] on button "Next image" at bounding box center [662, 449] width 49 height 66
click at [669, 451] on button "Next image" at bounding box center [662, 449] width 49 height 66
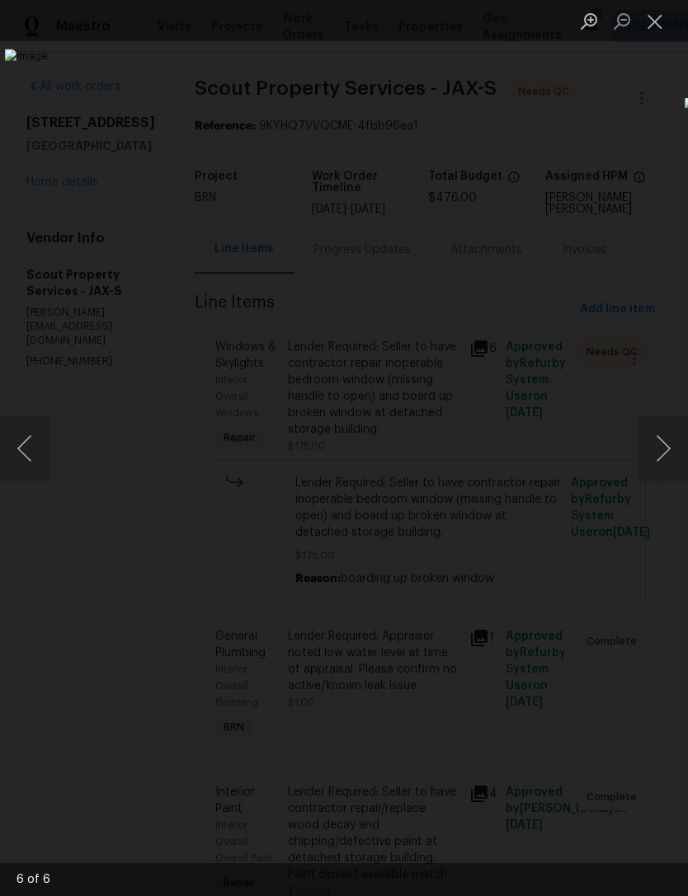
click at [671, 445] on button "Next image" at bounding box center [662, 449] width 49 height 66
click at [670, 454] on button "Next image" at bounding box center [662, 449] width 49 height 66
click at [645, 27] on button "Close lightbox" at bounding box center [654, 21] width 33 height 29
